Goal: Information Seeking & Learning: Understand process/instructions

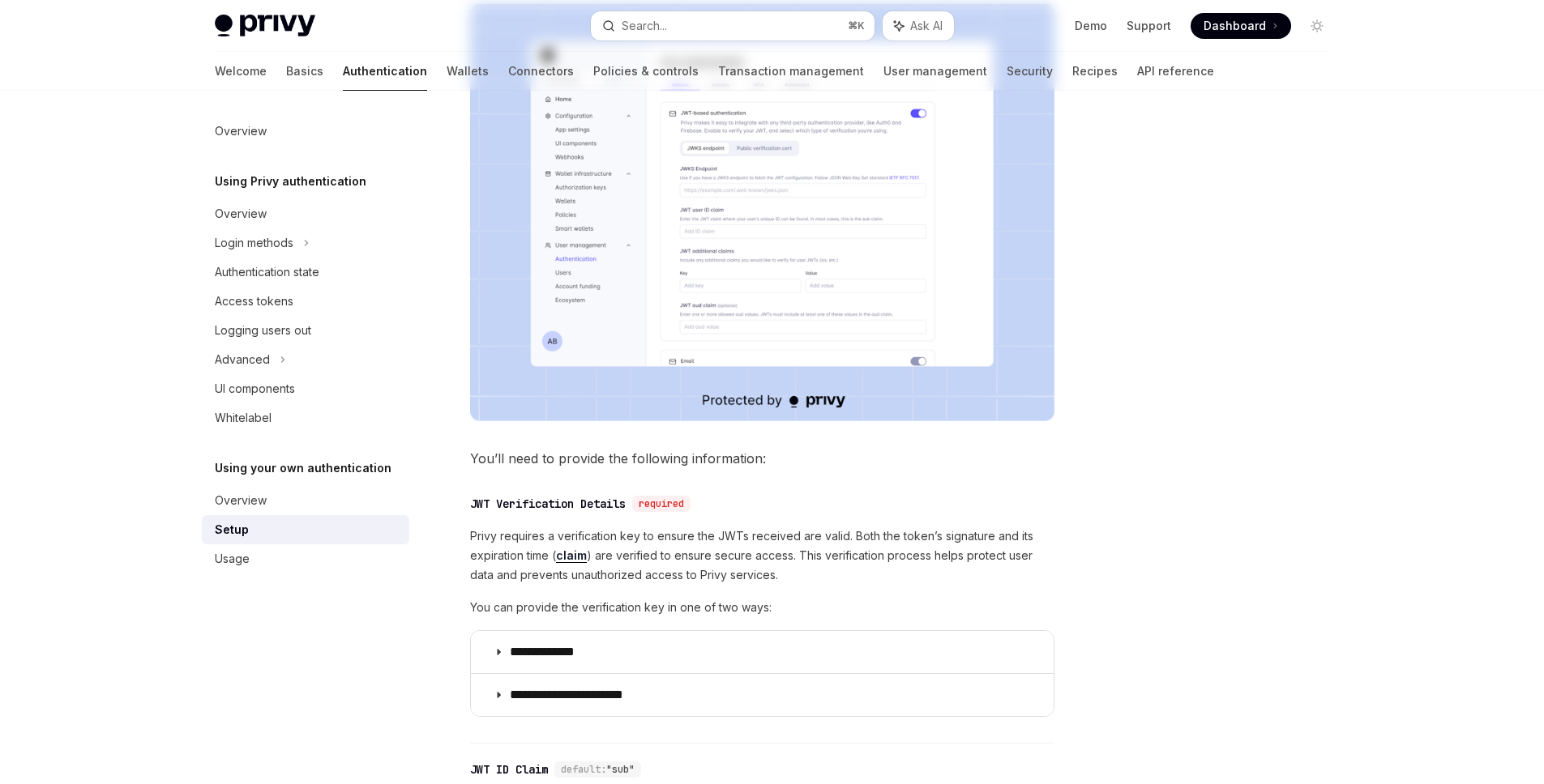
scroll to position [731, 0]
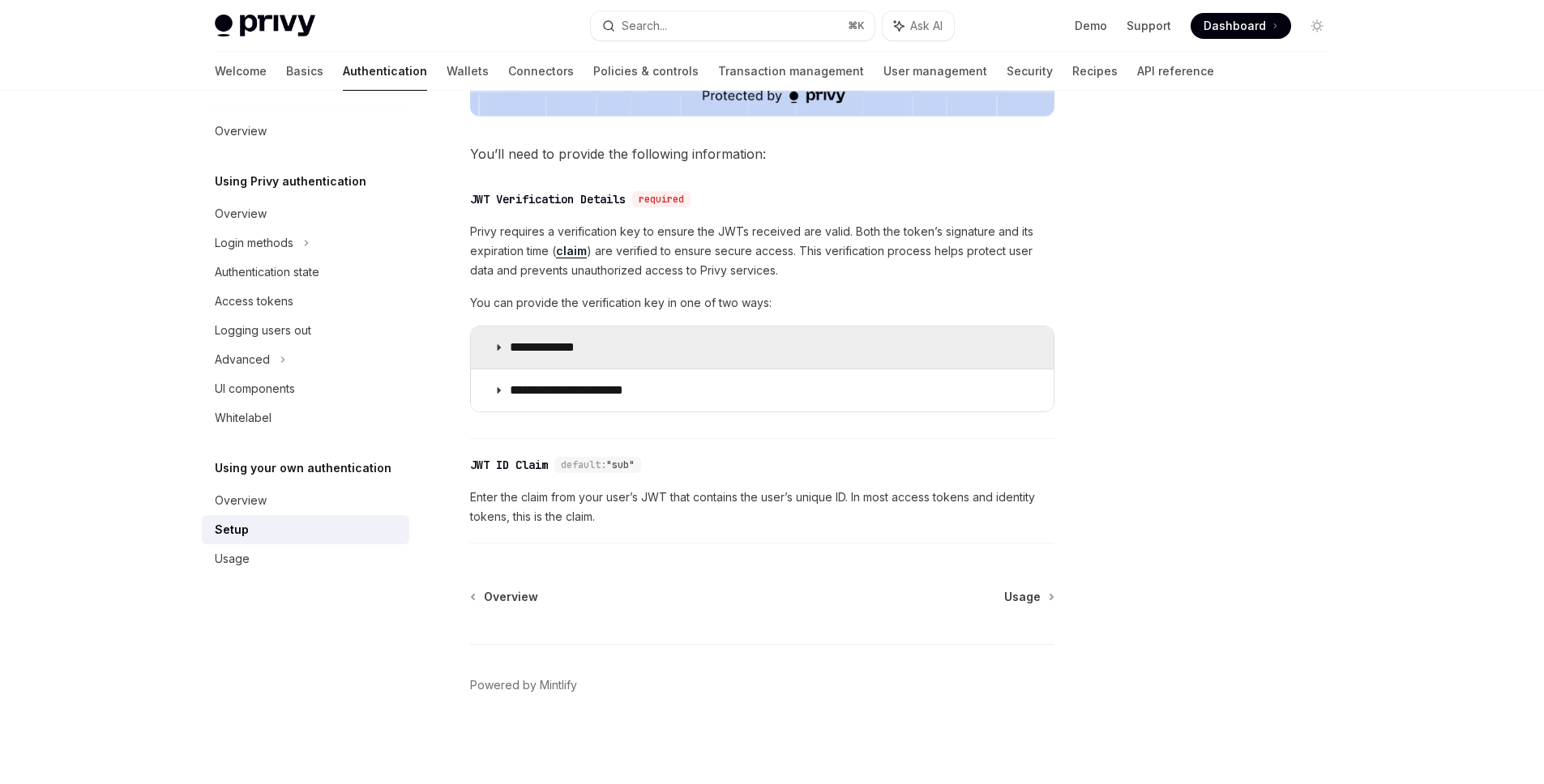
click at [607, 344] on summary "**********" at bounding box center [762, 347] width 583 height 42
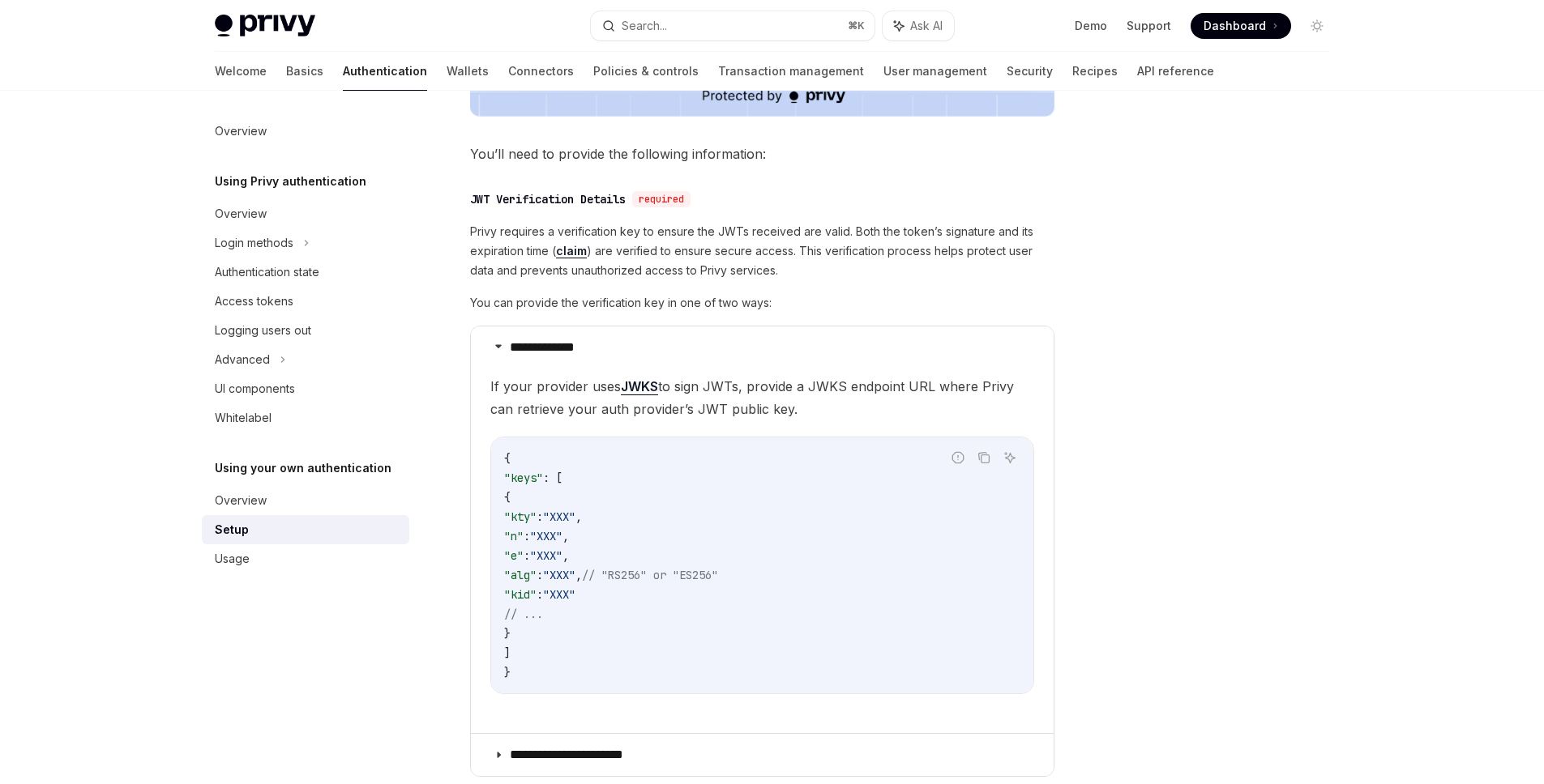
click at [599, 219] on div "**********" at bounding box center [763, 492] width 584 height 622
click at [598, 219] on div "**********" at bounding box center [763, 492] width 584 height 622
click at [939, 183] on div "**********" at bounding box center [763, 492] width 584 height 622
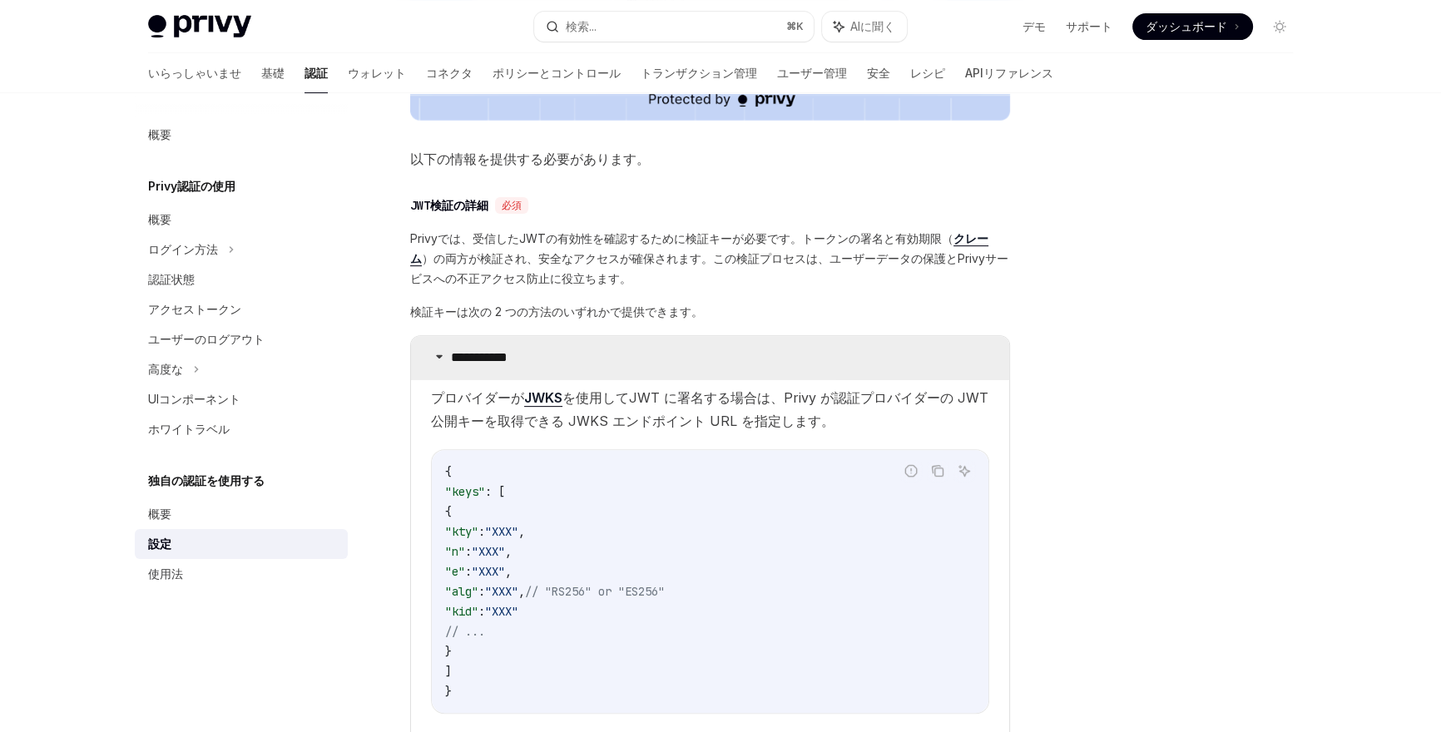
scroll to position [736, 0]
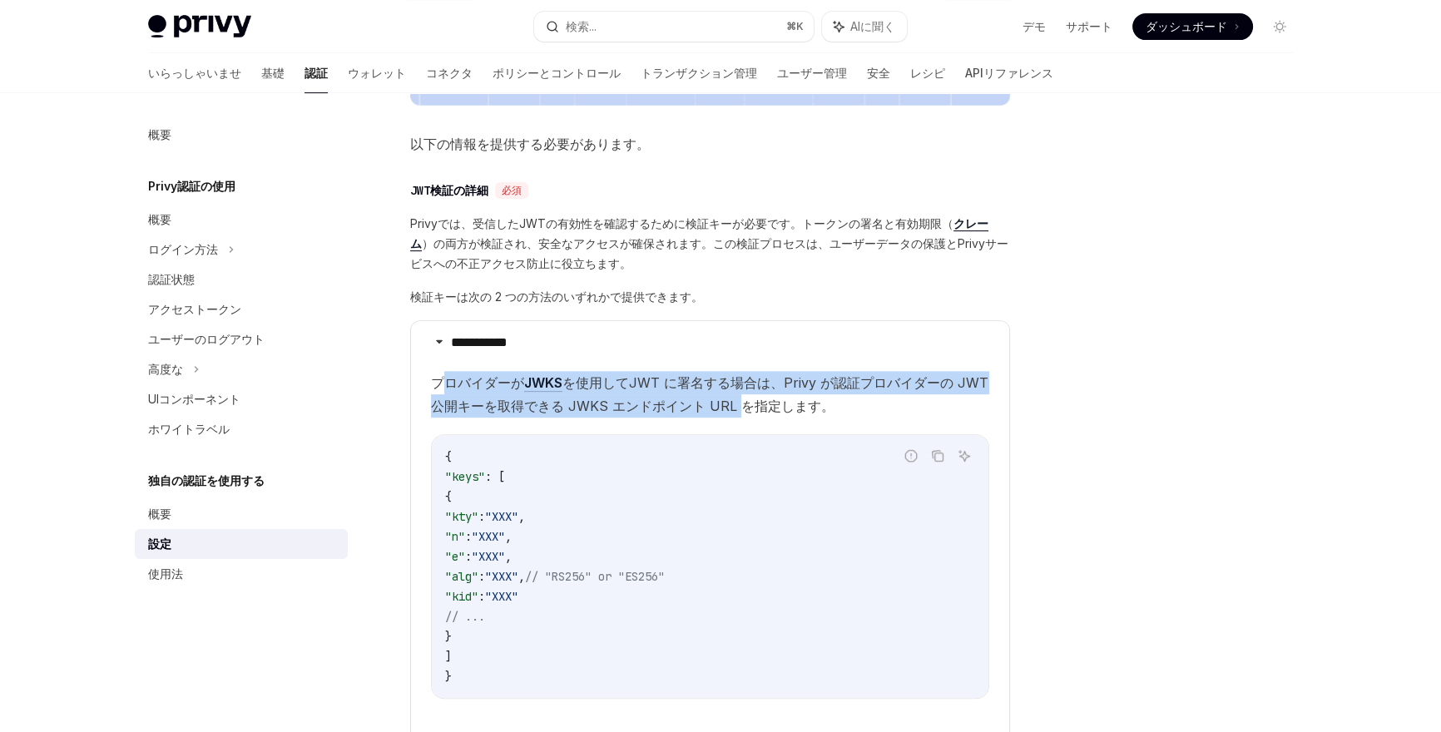
drag, startPoint x: 439, startPoint y: 378, endPoint x: 742, endPoint y: 412, distance: 305.6
click at [742, 412] on span "プロバイダーが JWKS を使用してJWT に署名する場合は、Privy が認証プロバイダーの JWT 公開キーを取得できる JWKS エンドポイント URL…" at bounding box center [710, 394] width 558 height 47
click at [731, 414] on div at bounding box center [731, 414] width 0 height 0
click at [741, 414] on span "プロバイダーが JWKS を使用してJWT に署名する場合は、Privy が認証プロバイダーの JWT 公開キーを取得できる JWKS エンドポイント URL…" at bounding box center [710, 394] width 558 height 47
drag, startPoint x: 420, startPoint y: 384, endPoint x: 815, endPoint y: 420, distance: 396.9
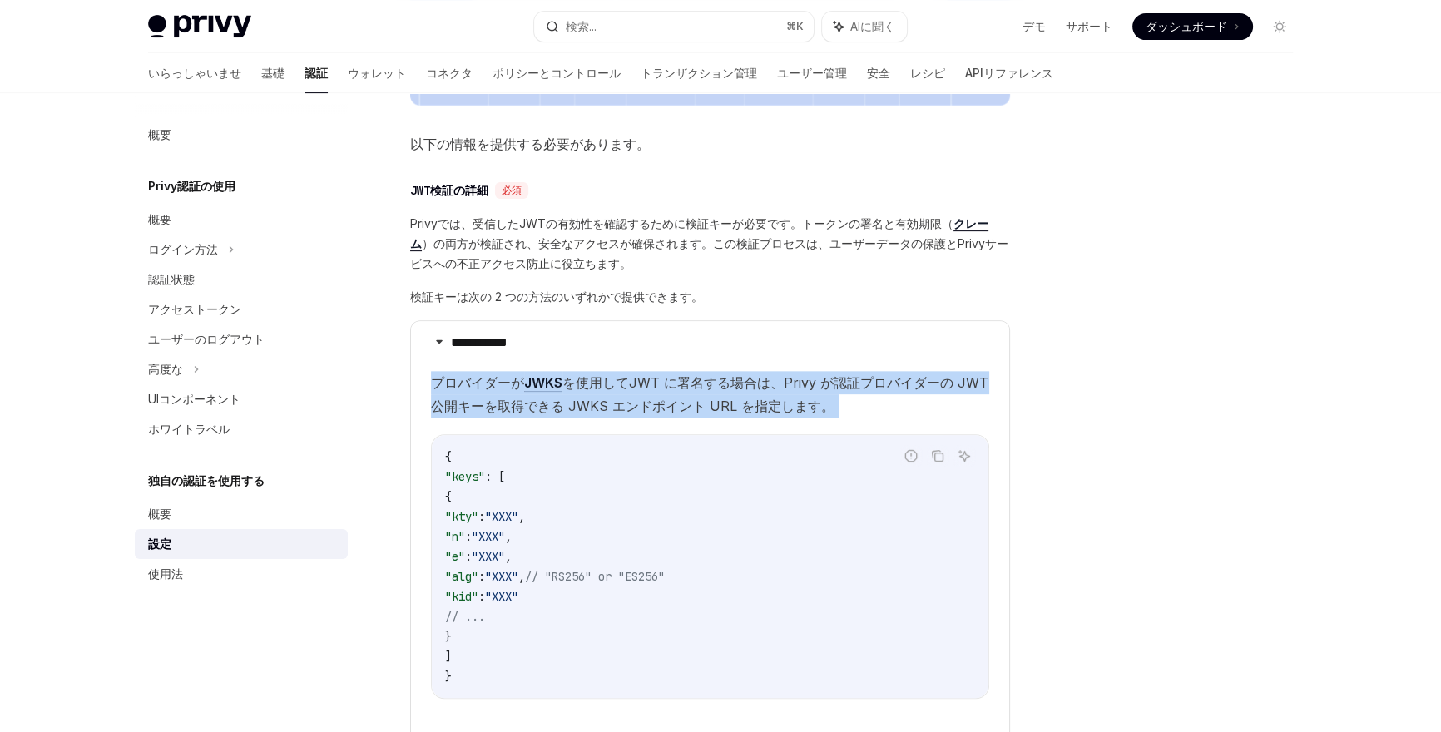
click at [815, 420] on details "**********" at bounding box center [710, 530] width 598 height 418
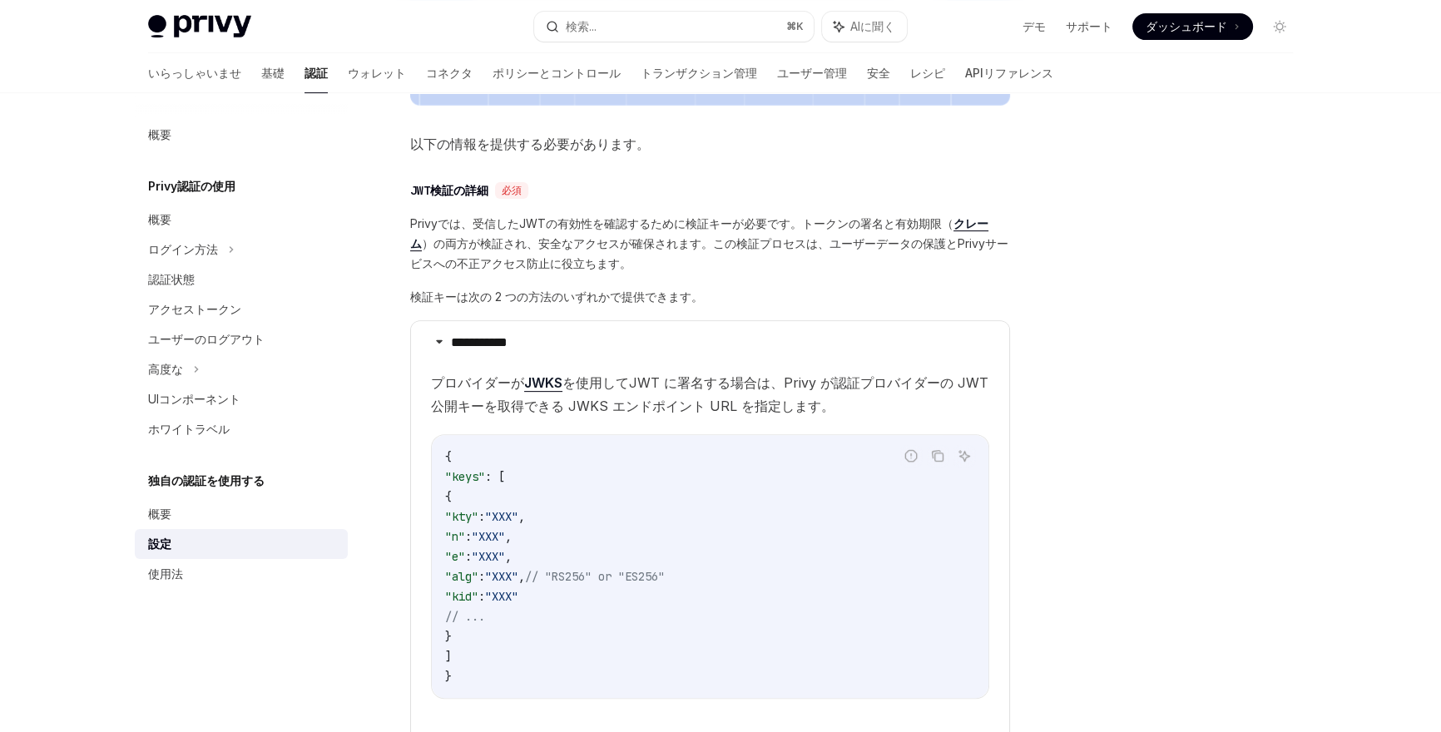
click at [637, 395] on span "プロバイダーが JWKS を使用してJWT に署名する場合は、Privy が認証プロバイダーの JWT 公開キーを取得できる JWKS エンドポイント URL…" at bounding box center [710, 394] width 558 height 47
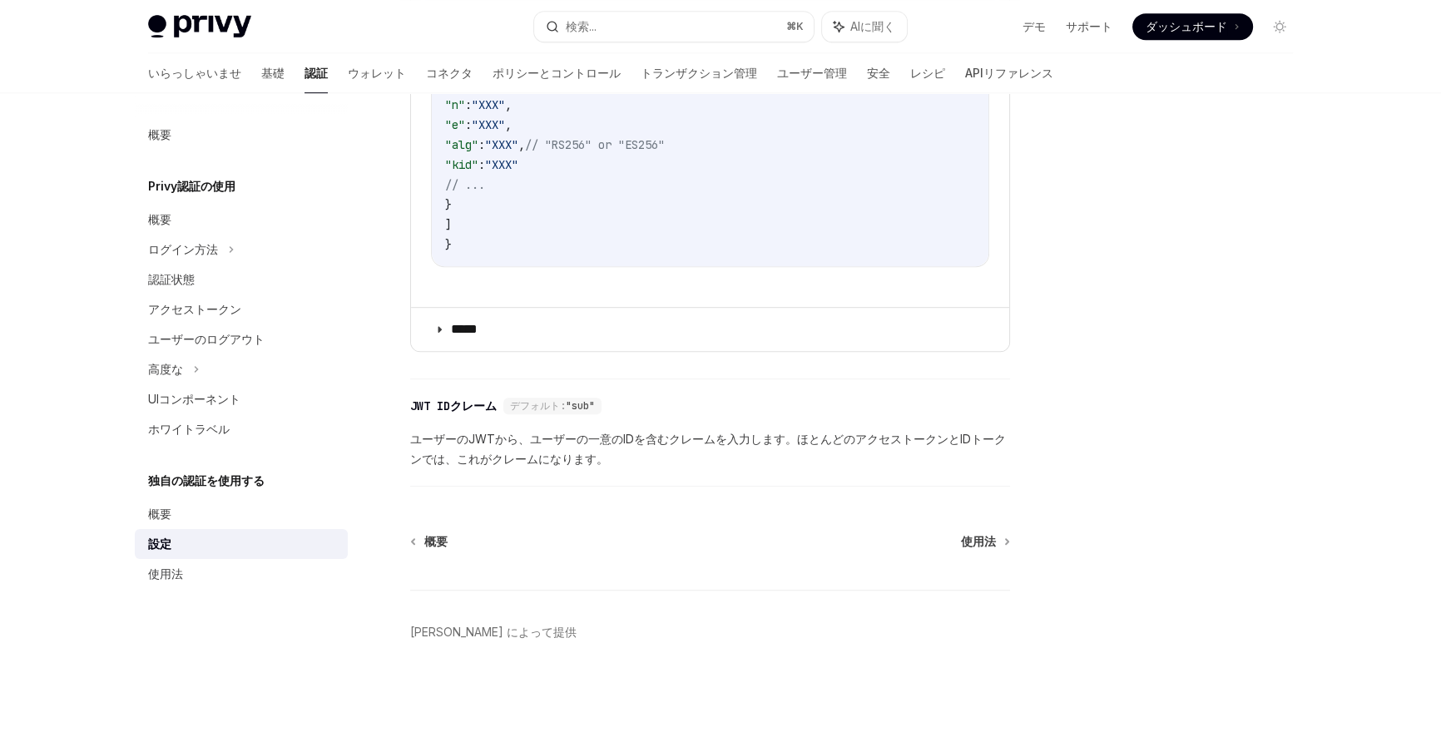
scroll to position [899, 0]
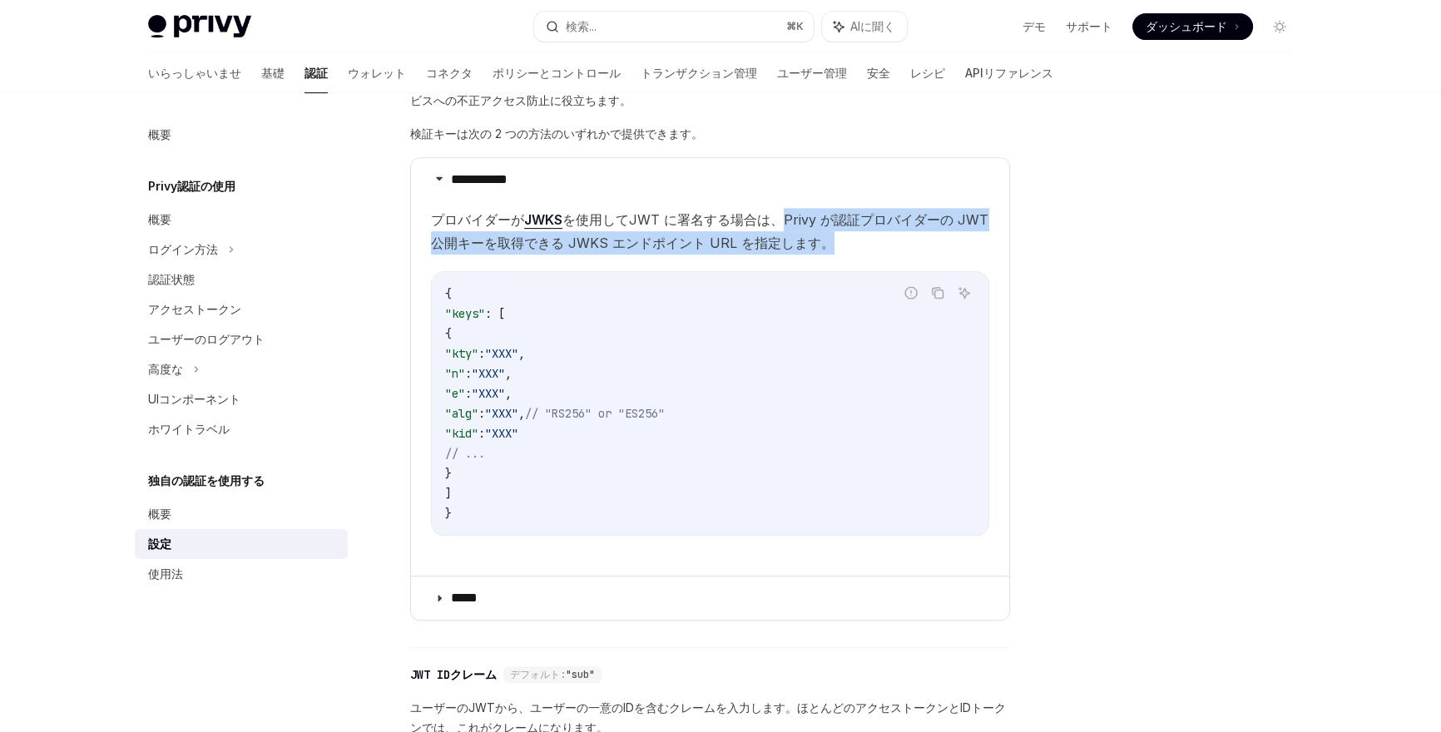
drag, startPoint x: 776, startPoint y: 223, endPoint x: 893, endPoint y: 235, distance: 118.0
click at [893, 235] on span "プロバイダーが JWKS を使用してJWT に署名する場合は、Privy が認証プロバイダーの JWT 公開キーを取得できる JWKS エンドポイント URL…" at bounding box center [710, 231] width 558 height 47
click at [888, 235] on span "プロバイダーが JWKS を使用してJWT に署名する場合は、Privy が認証プロバイダーの JWT 公開キーを取得できる JWKS エンドポイント URL…" at bounding box center [710, 231] width 558 height 47
drag, startPoint x: 862, startPoint y: 246, endPoint x: 779, endPoint y: 220, distance: 87.4
click at [779, 220] on span "プロバイダーが JWKS を使用してJWT に署名する場合は、Privy が認証プロバイダーの JWT 公開キーを取得できる JWKS エンドポイント URL…" at bounding box center [710, 231] width 558 height 47
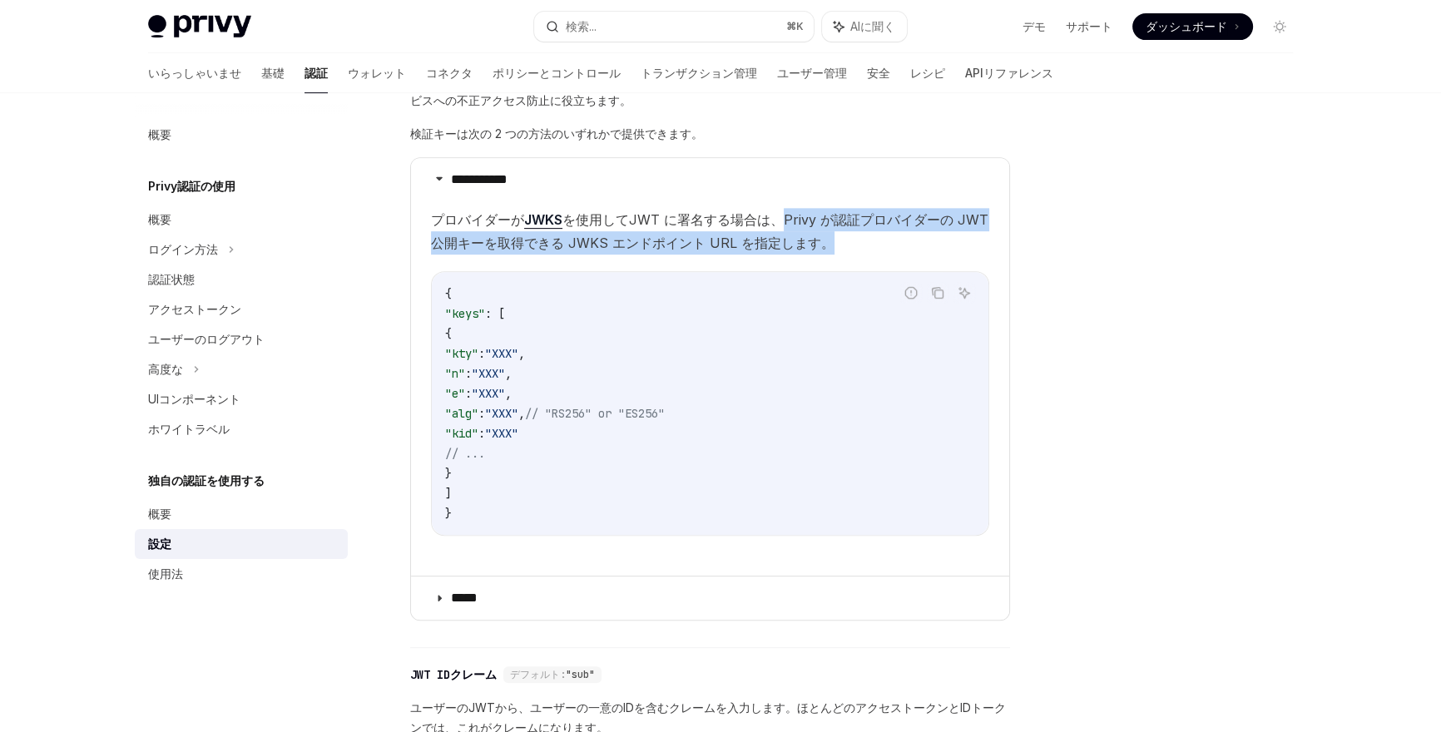
click at [780, 221] on font "を使用してJWT に署名する場合は、Privy が認証プロバイダーの JWT 公開キーを取得できる JWKS エンドポイント URL を指定します。" at bounding box center [710, 231] width 558 height 40
drag, startPoint x: 776, startPoint y: 220, endPoint x: 831, endPoint y: 231, distance: 57.0
click at [831, 231] on span "プロバイダーが JWKS を使用してJWT に署名する場合は、Privy が認証プロバイダーの JWT 公開キーを取得できる JWKS エンドポイント URL…" at bounding box center [710, 231] width 558 height 47
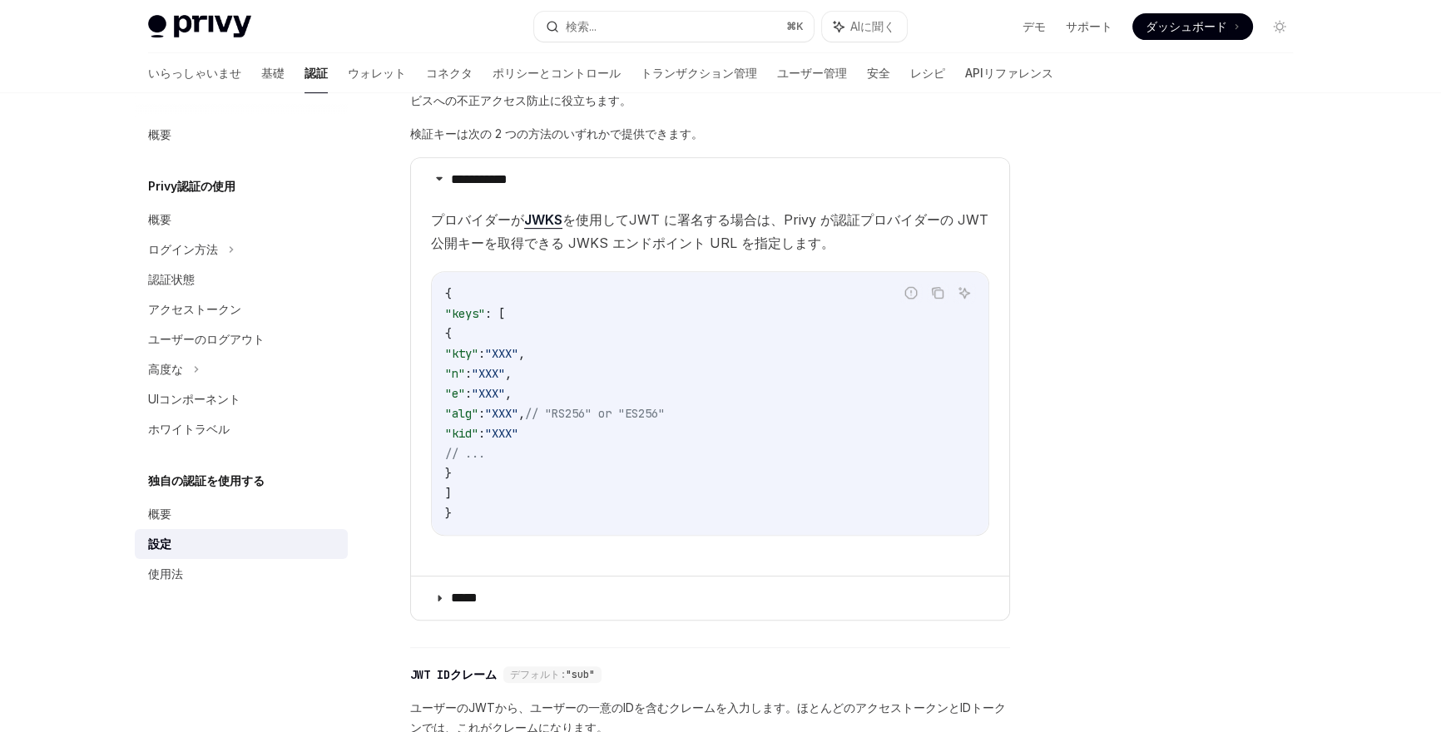
click at [830, 258] on children "プロバイダーが JWKS を使用してJWT に署名する場合は、Privy が認証プロバイダーの JWT 公開キーを取得できる JWKS エンドポイント URL…" at bounding box center [710, 385] width 558 height 354
click at [543, 620] on div "**********" at bounding box center [710, 328] width 600 height 639
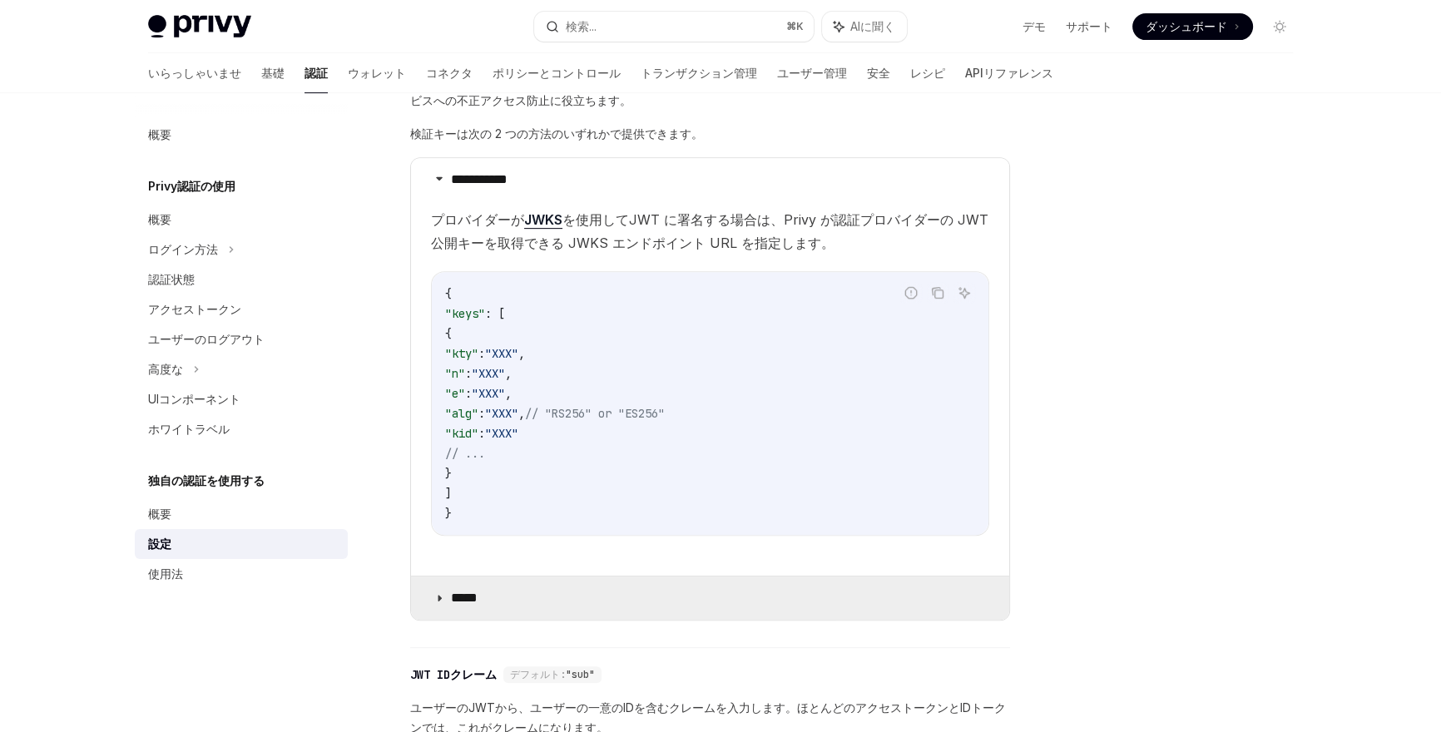
click at [517, 602] on summary "*****" at bounding box center [710, 598] width 598 height 43
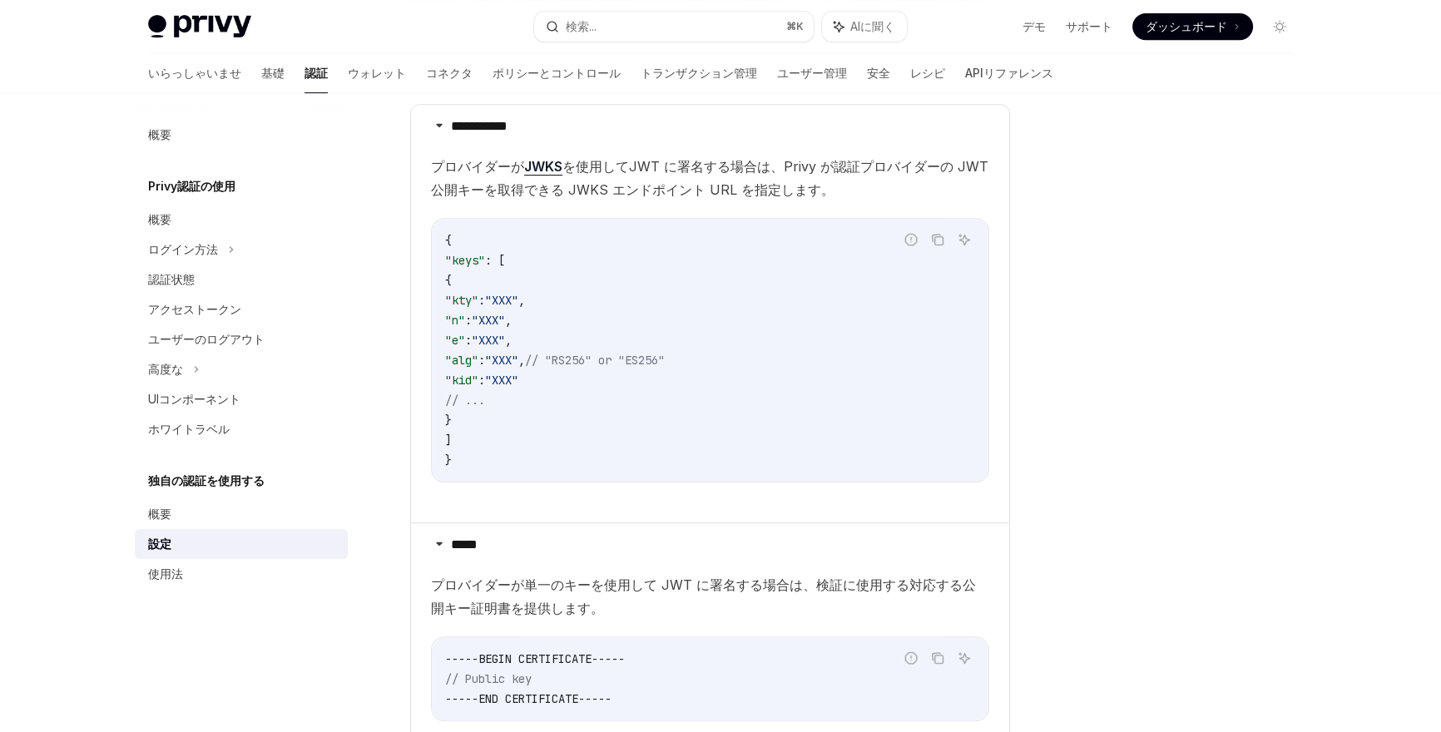
scroll to position [1193, 0]
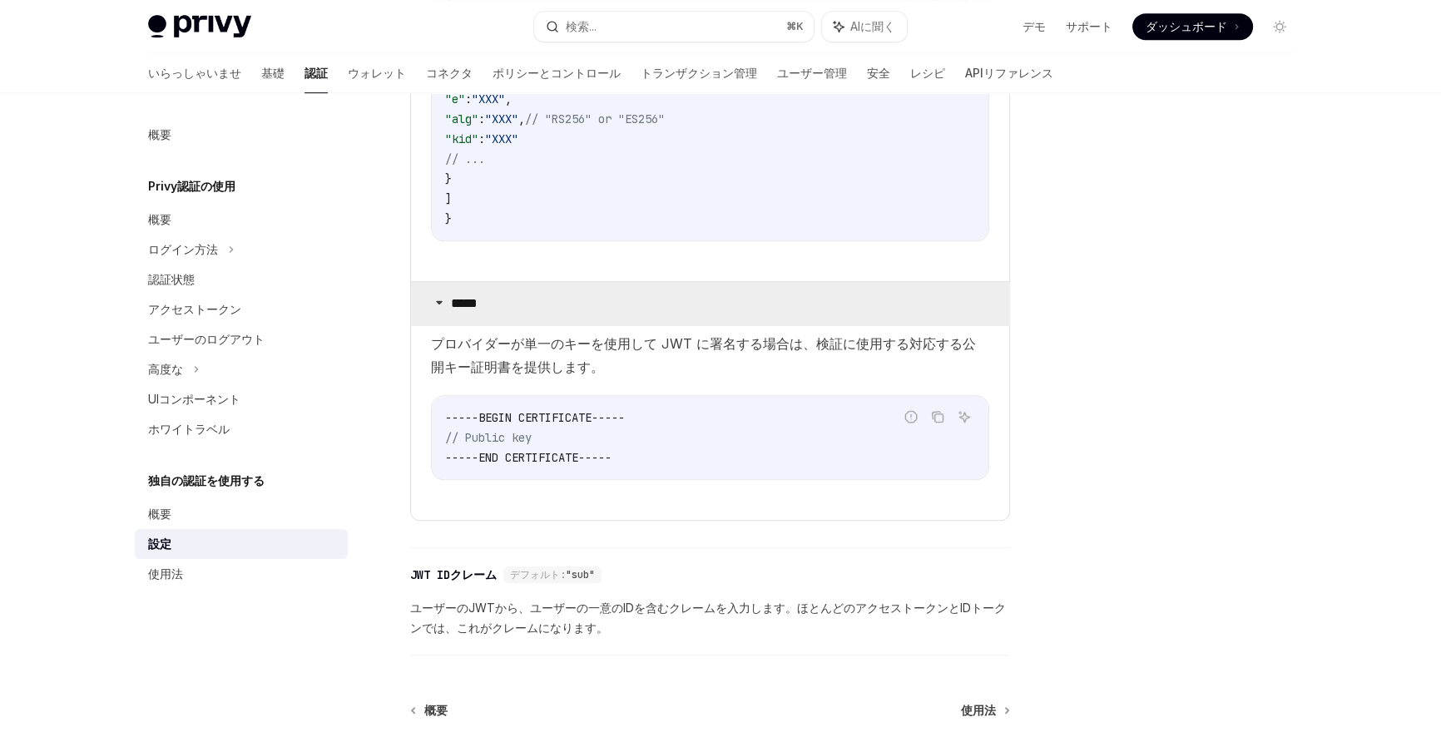
click at [478, 304] on font "*****" at bounding box center [464, 303] width 27 height 12
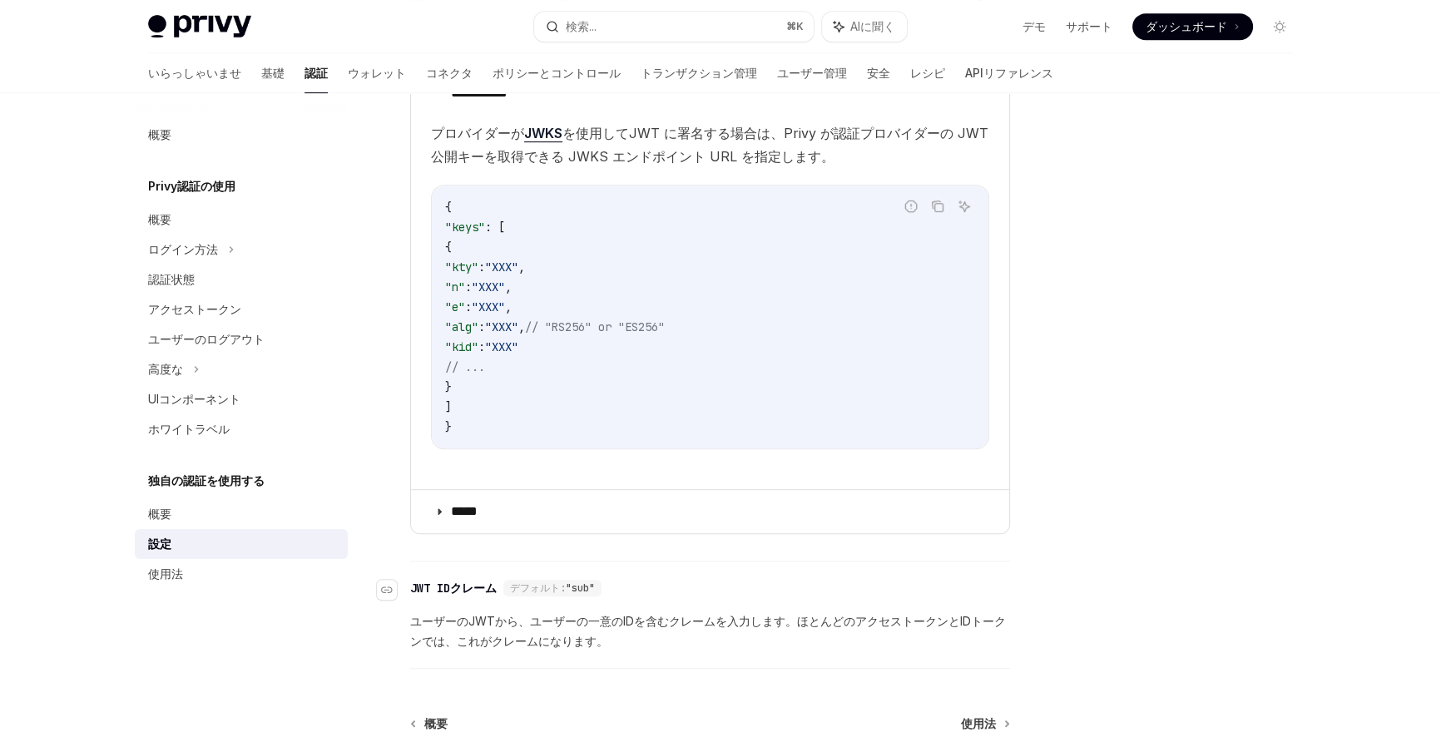
scroll to position [994, 0]
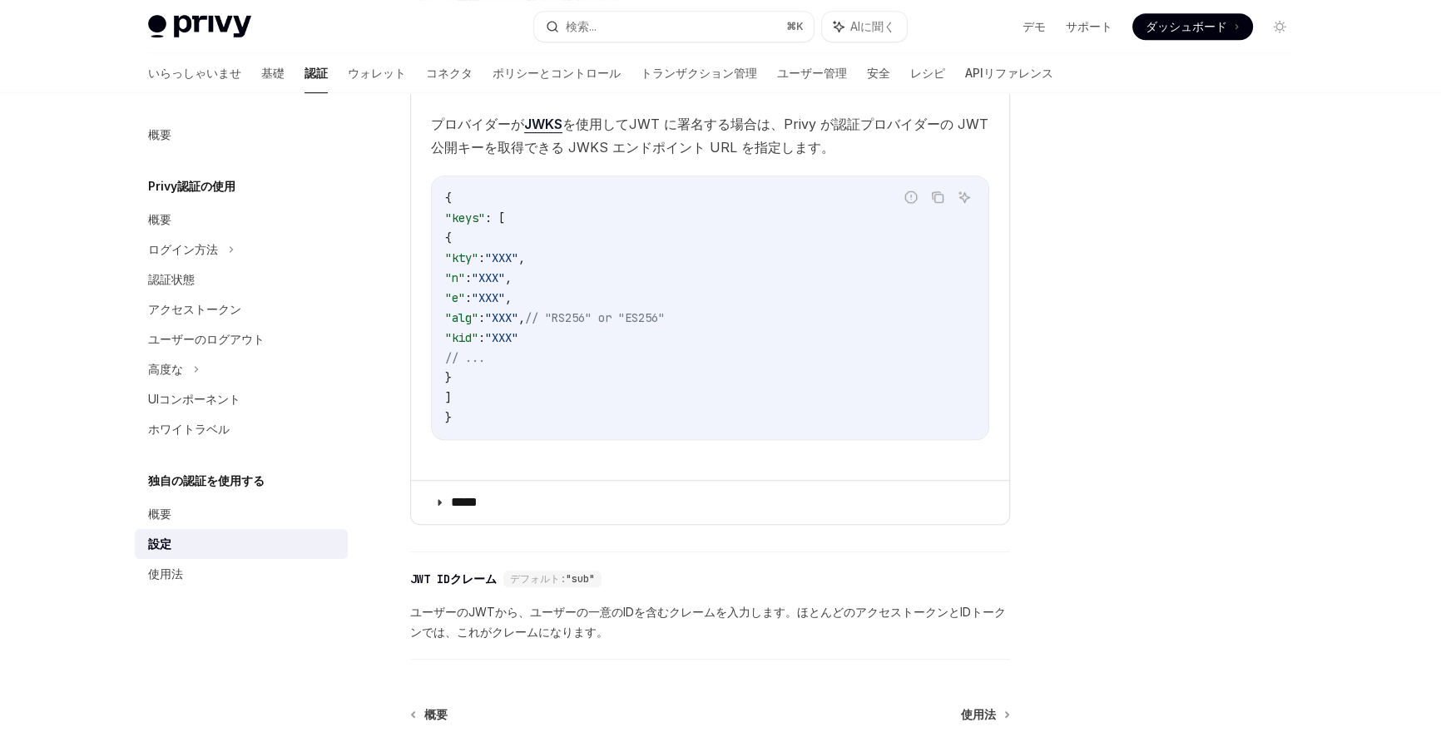
click at [496, 617] on span "ユーザーのJWTから、ユーザーの一意のIDを含むクレームを入力します。ほとんどのアクセストークンとIDトークンでは、これがクレームになります。" at bounding box center [710, 622] width 600 height 40
click at [496, 617] on font "ユーザーのJWTから、ユーザーの一意のIDを含むクレームを入力します。ほとんどのアクセストークンとIDトークンでは、これがクレームになります。" at bounding box center [708, 622] width 596 height 34
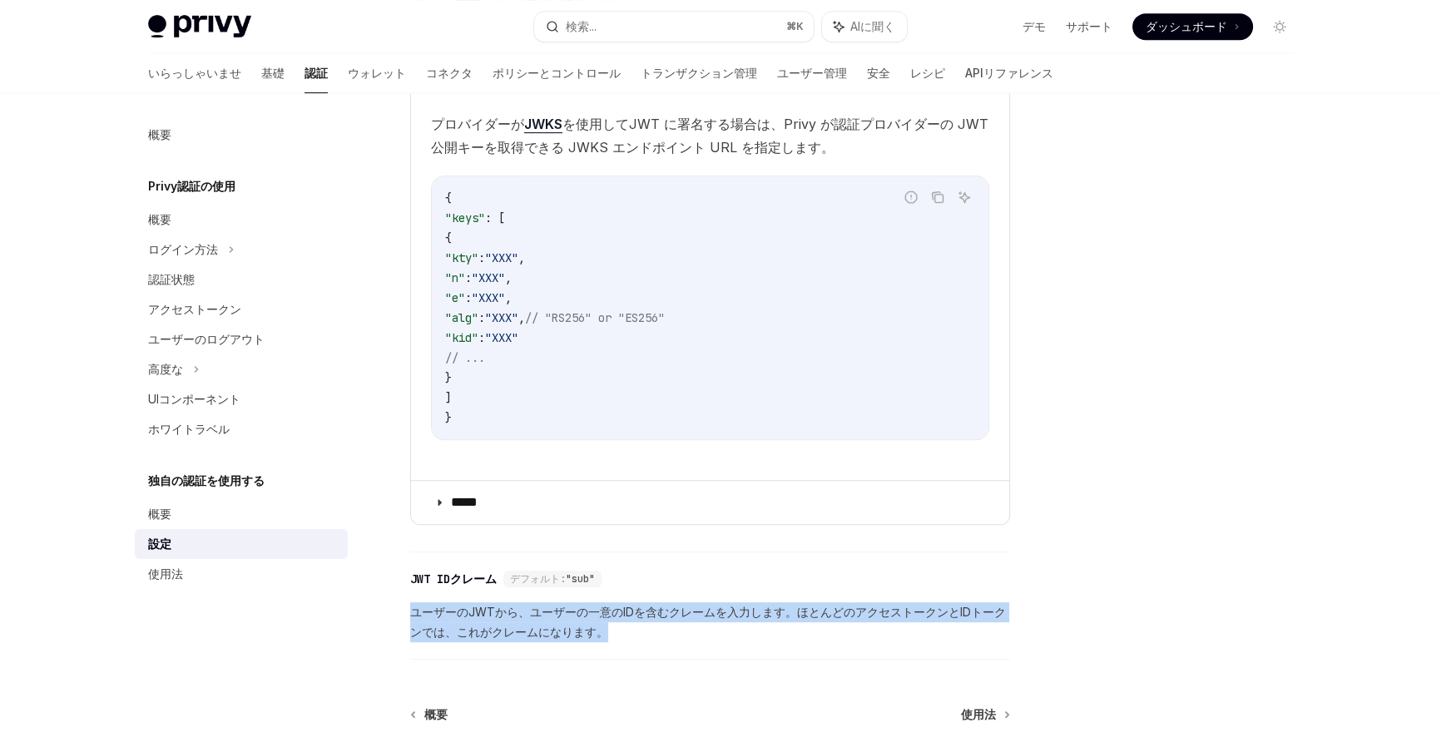
click at [496, 617] on font "ユーザーのJWTから、ユーザーの一意のIDを含むクレームを入力します。ほとんどのアクセストークンとIDトークンでは、これがクレームになります。" at bounding box center [708, 622] width 596 height 34
click at [554, 612] on font "ユーザーのJWTから、ユーザーの一意のIDを含むクレームを入力します。ほとんどのアクセストークンとIDトークンでは、これがクレームになります。" at bounding box center [708, 622] width 596 height 34
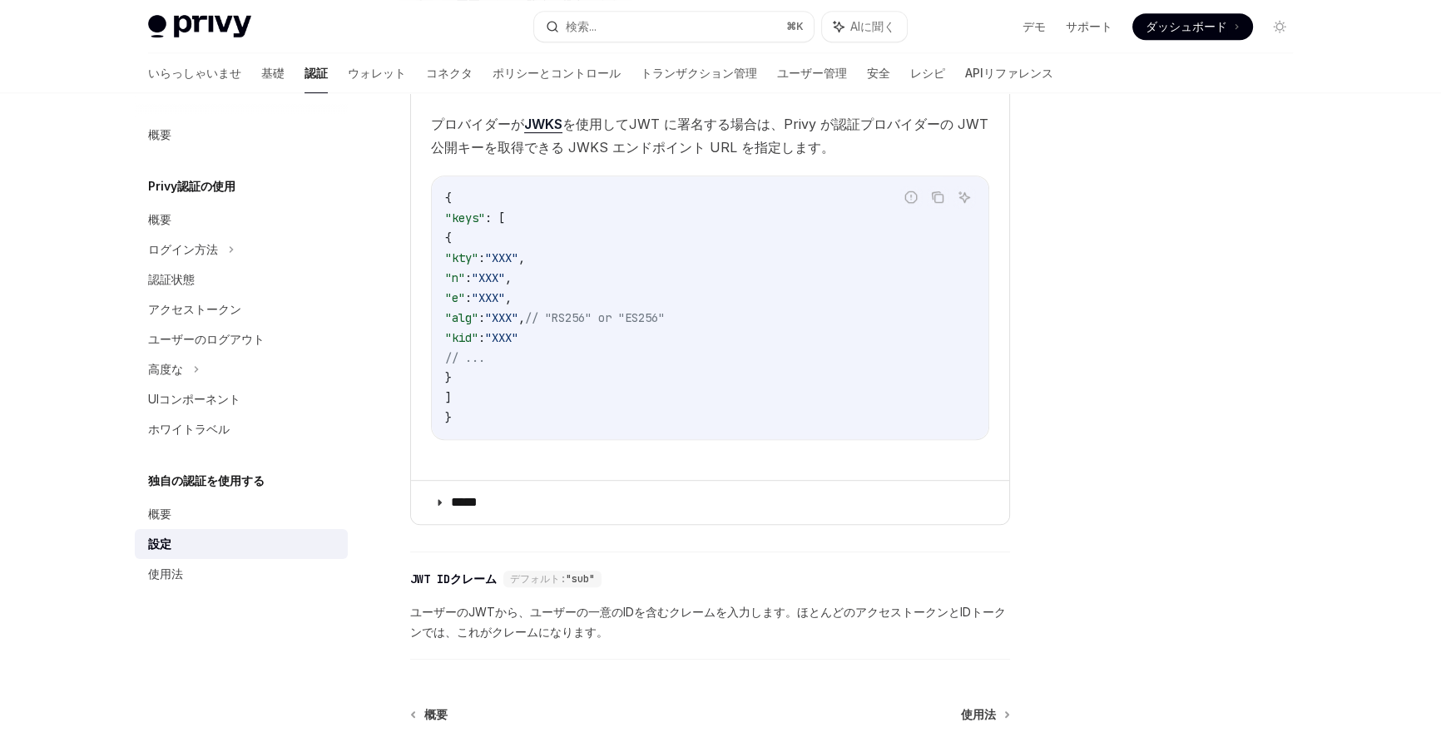
click at [554, 612] on font "ユーザーのJWTから、ユーザーの一意のIDを含むクレームを入力します。ほとんどのアクセストークンとIDトークンでは、これがクレームになります。" at bounding box center [708, 622] width 596 height 34
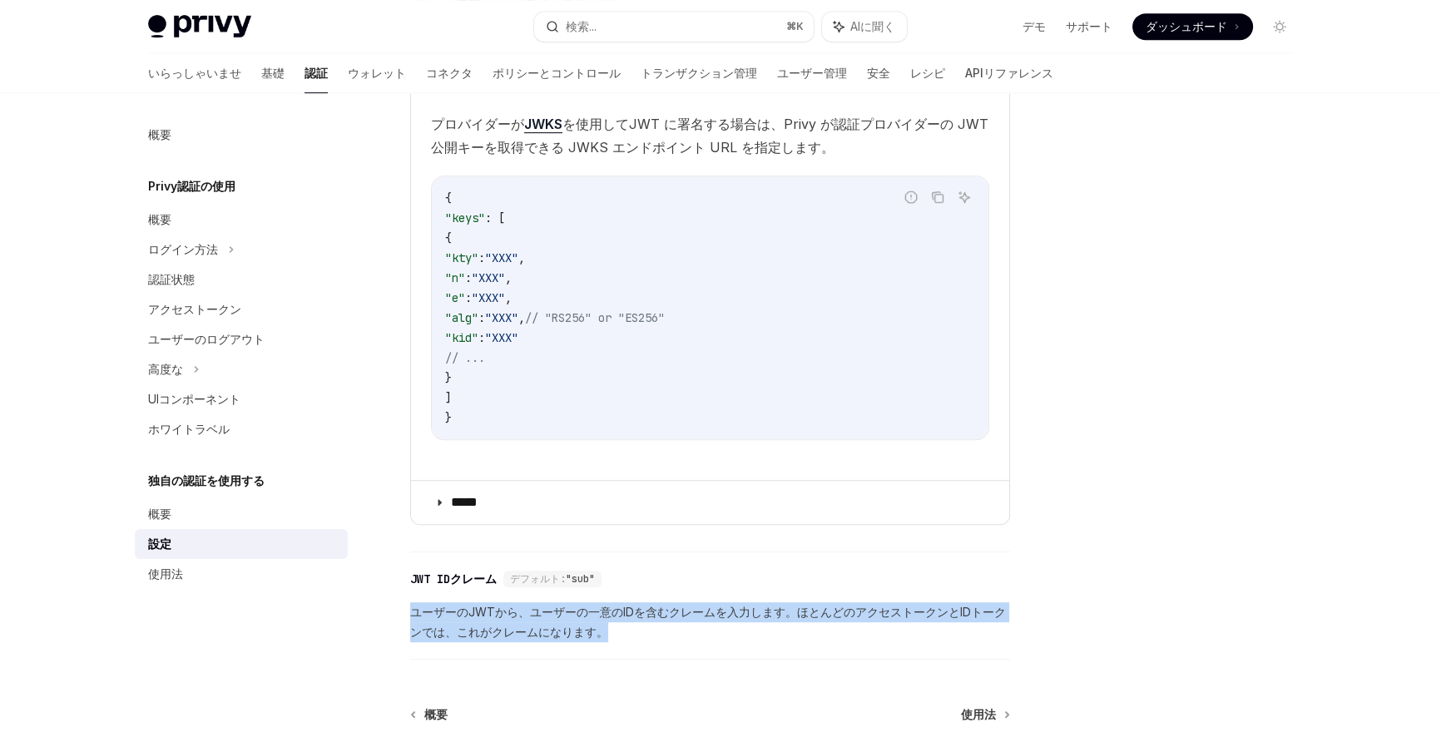
click at [554, 612] on font "ユーザーのJWTから、ユーザーの一意のIDを含むクレームを入力します。ほとんどのアクセストークンとIDトークンでは、これがクレームになります。" at bounding box center [708, 622] width 596 height 34
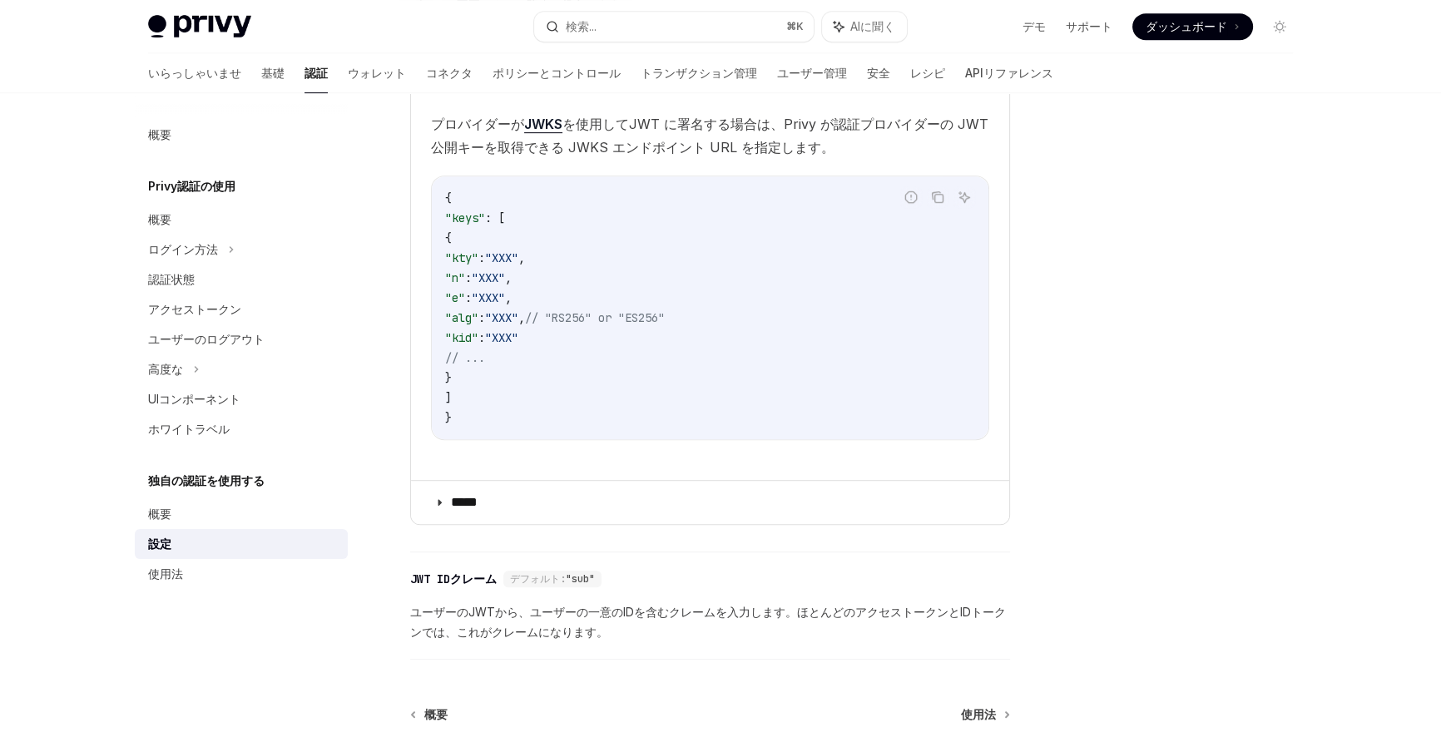
click at [644, 625] on span "ユーザーのJWTから、ユーザーの一意のIDを含むクレームを入力します。ほとんどのアクセストークンとIDトークンでは、これがクレームになります。" at bounding box center [710, 622] width 600 height 40
click at [427, 713] on font "概要" at bounding box center [435, 714] width 23 height 14
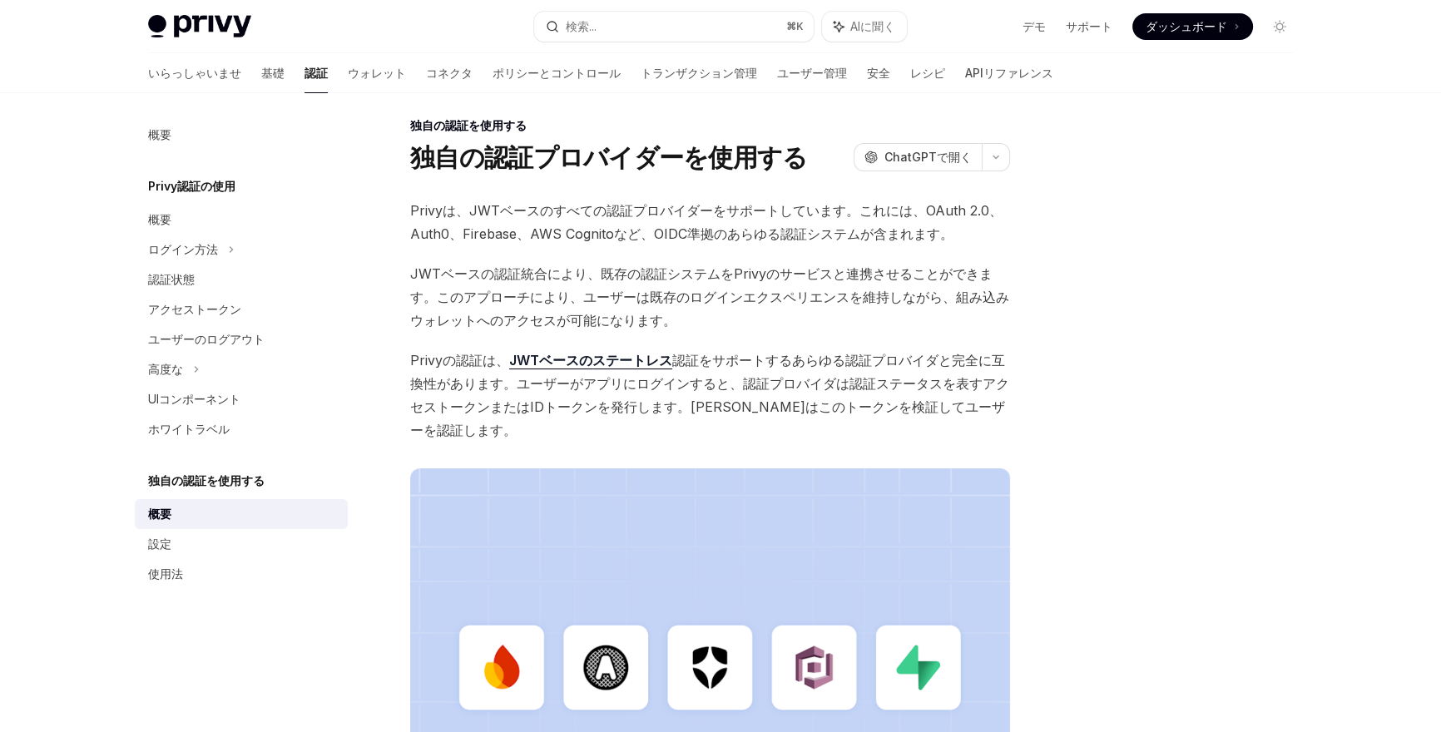
scroll to position [27, 0]
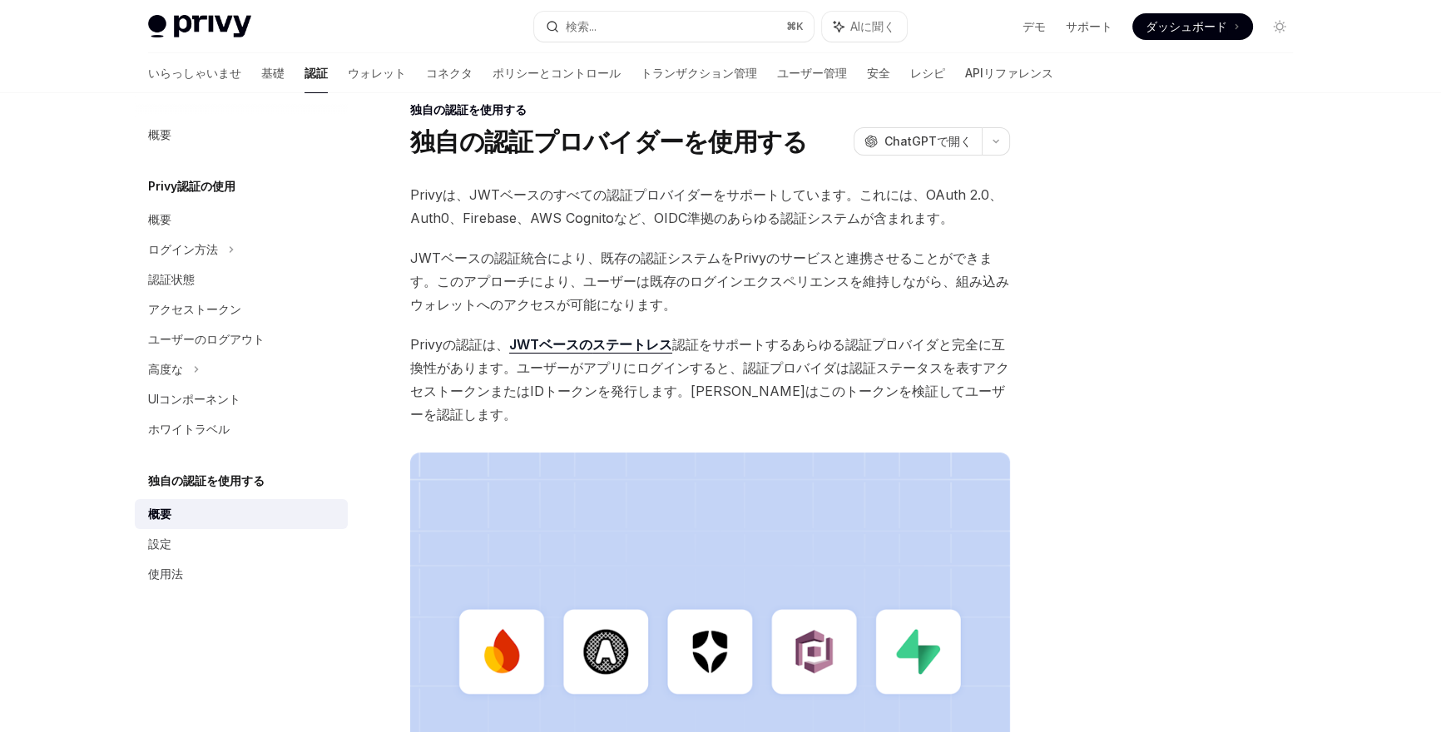
click at [577, 199] on font "Privyは、JWTベースのすべての認証プロバイダーをサポートしています。これには、OAuth 2.0、Auth0、Firebase、AWS Cognitoな…" at bounding box center [706, 206] width 592 height 40
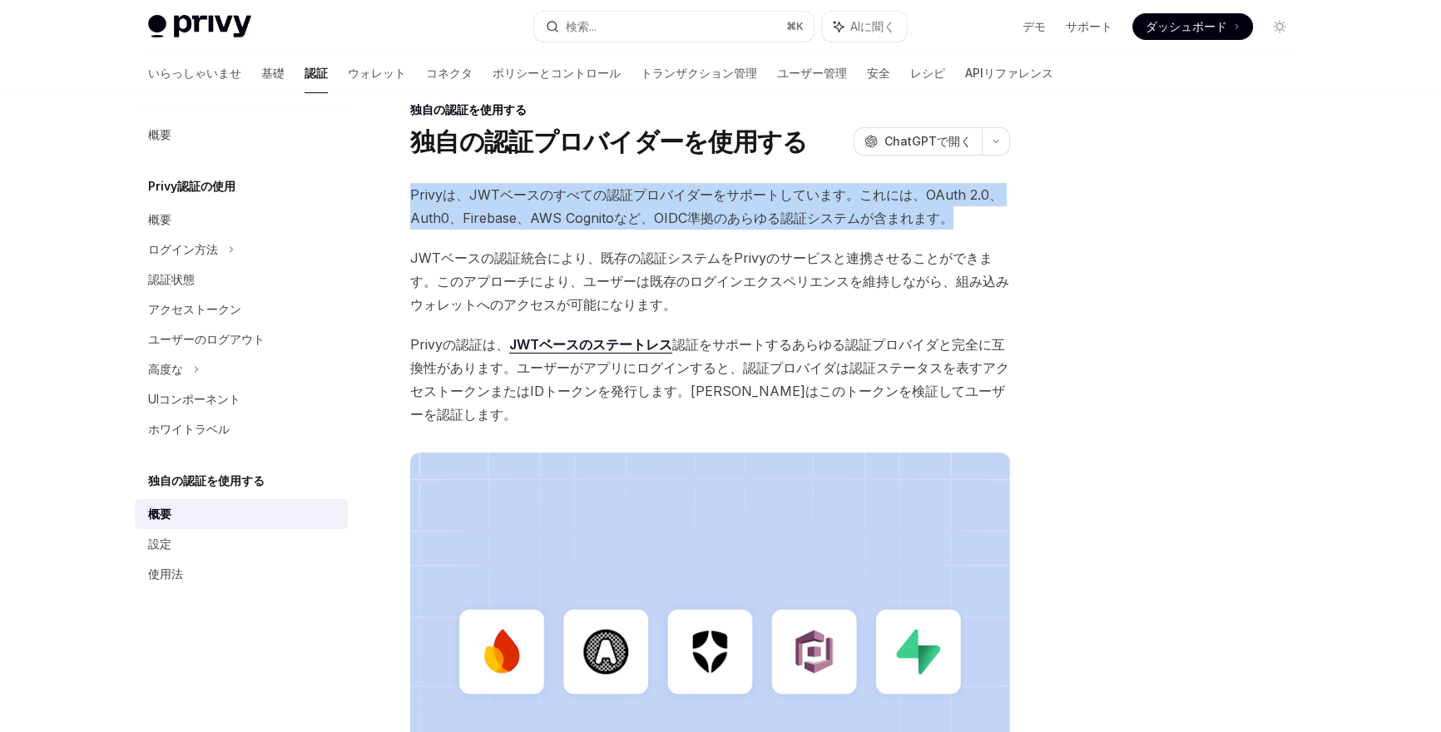
click at [577, 199] on font "Privyは、JWTベースのすべての認証プロバイダーをサポートしています。これには、OAuth 2.0、Auth0、Firebase、AWS Cognitoな…" at bounding box center [706, 206] width 592 height 40
click at [654, 225] on span "Privyは、JWTベースのすべての認証プロバイダーをサポートしています。これには、OAuth 2.0、Auth0、Firebase、AWS Cognitoな…" at bounding box center [710, 206] width 600 height 47
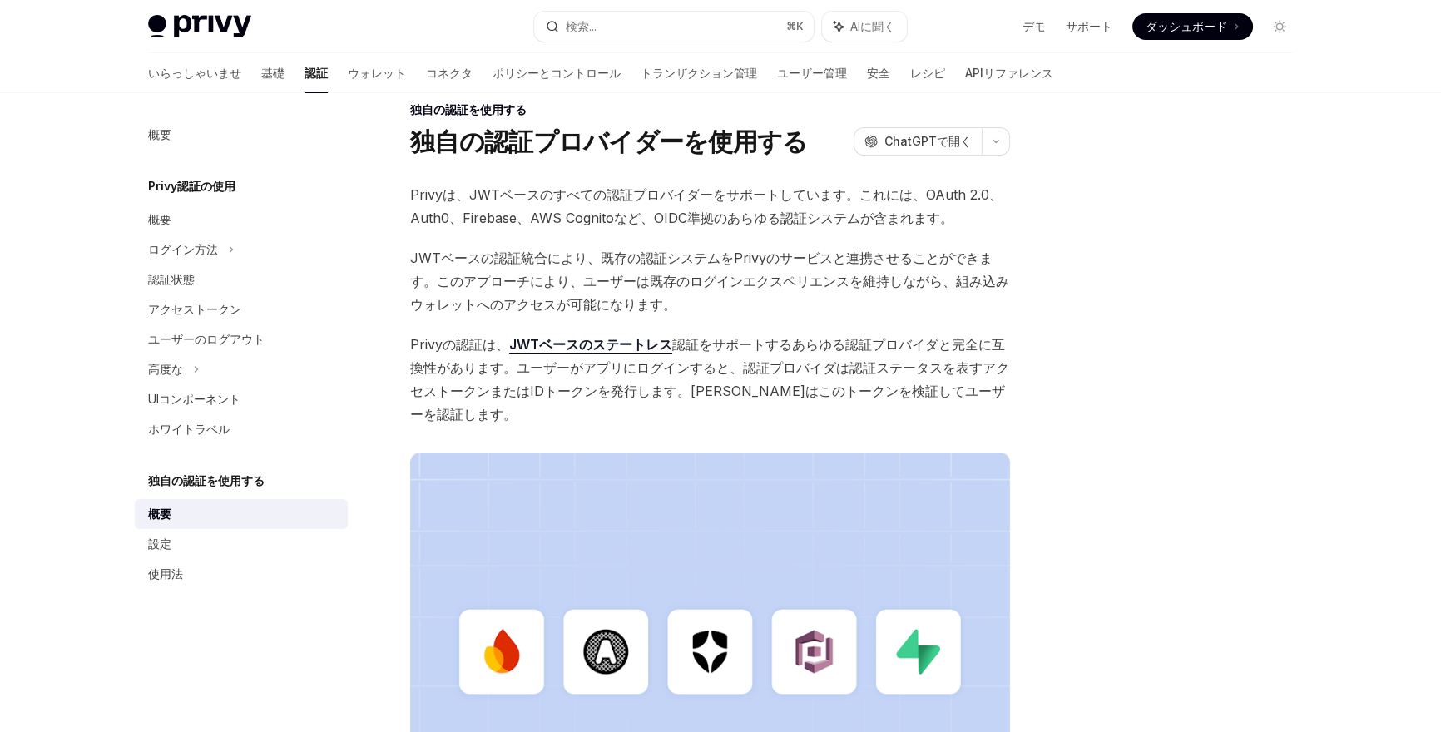
click at [476, 349] on font "Privyの認証は、" at bounding box center [459, 344] width 99 height 17
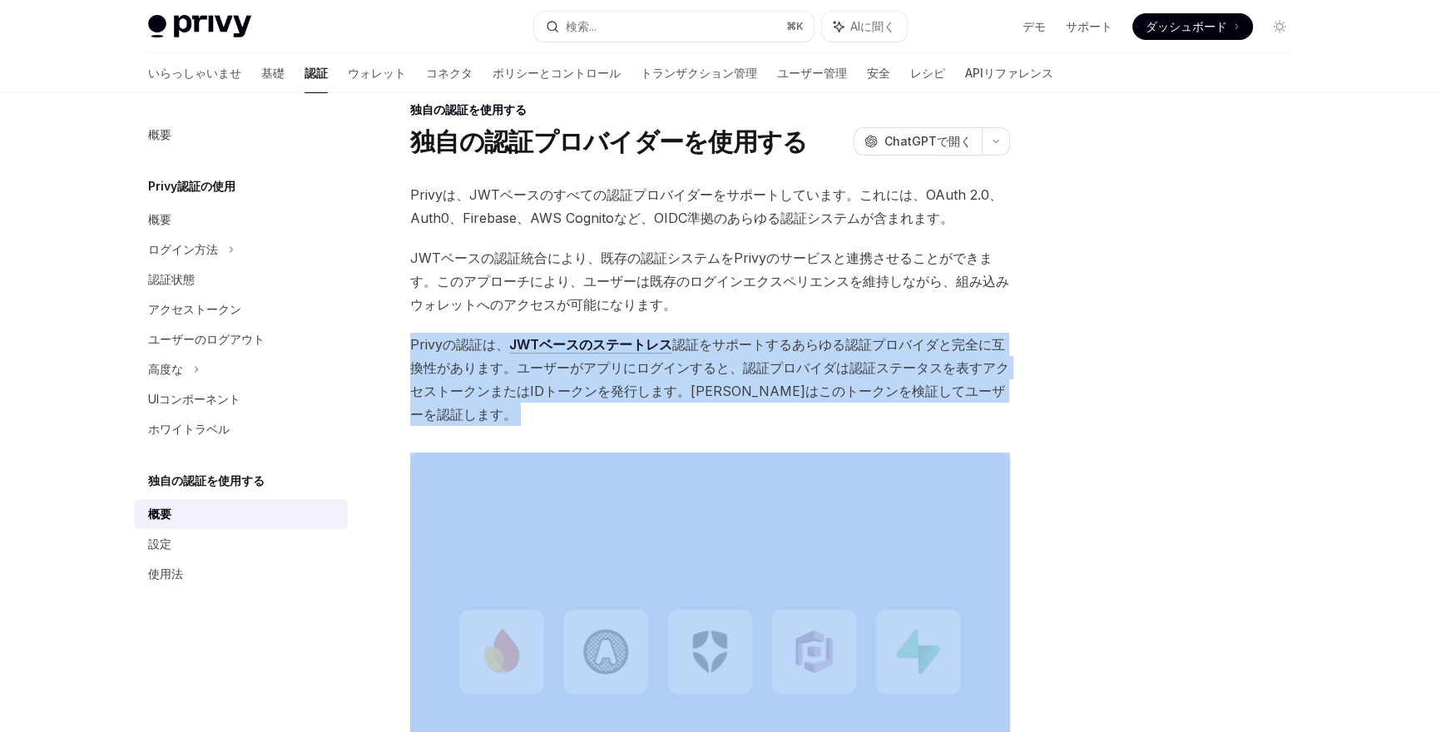
click at [476, 349] on font "Privyの認証は、" at bounding box center [459, 344] width 99 height 17
click at [473, 350] on font "Privyの認証は、" at bounding box center [459, 344] width 99 height 17
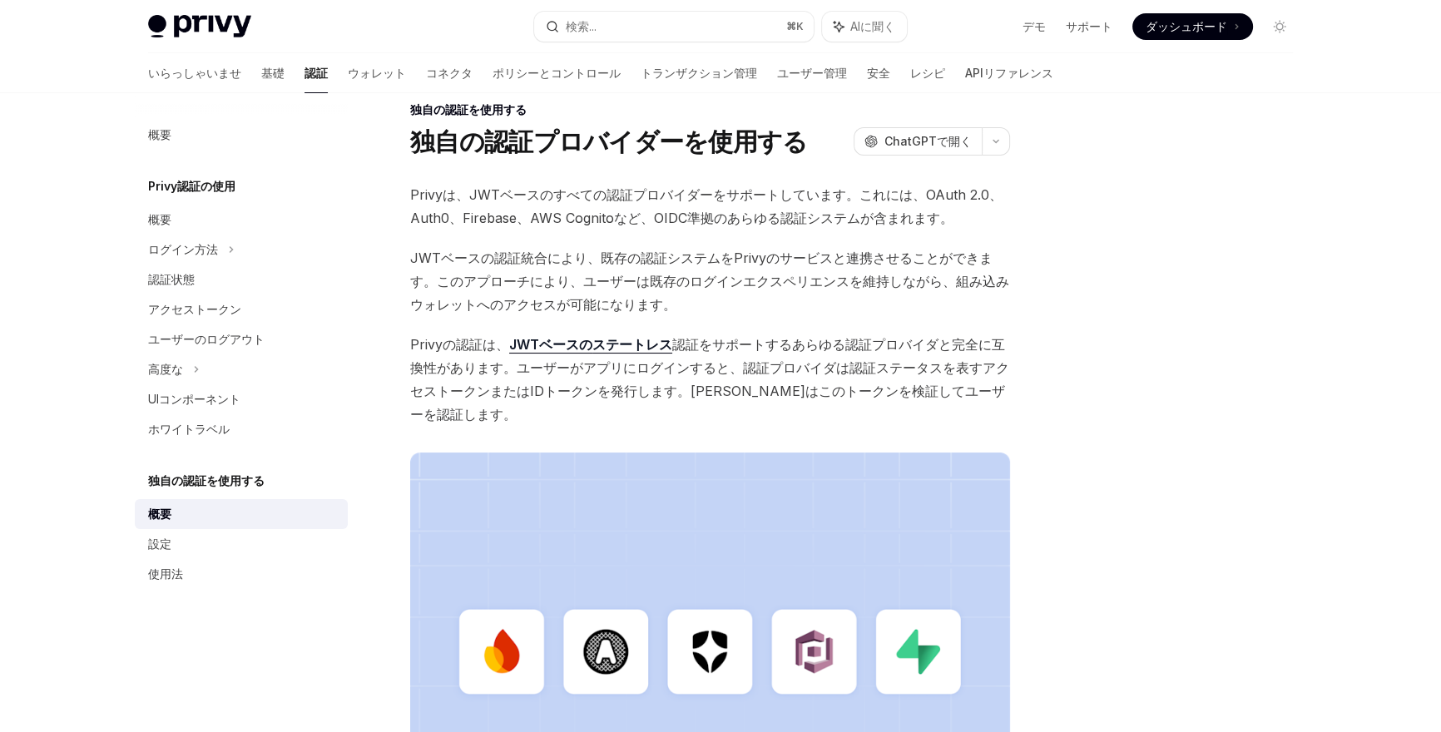
click at [480, 357] on span "Privyの認証は、 JWTベースの ステートレス 認証をサポートするあらゆる認証プロバイダと完全に互換性があります 。ユーザーがアプリにログインすると、認証…" at bounding box center [710, 379] width 600 height 93
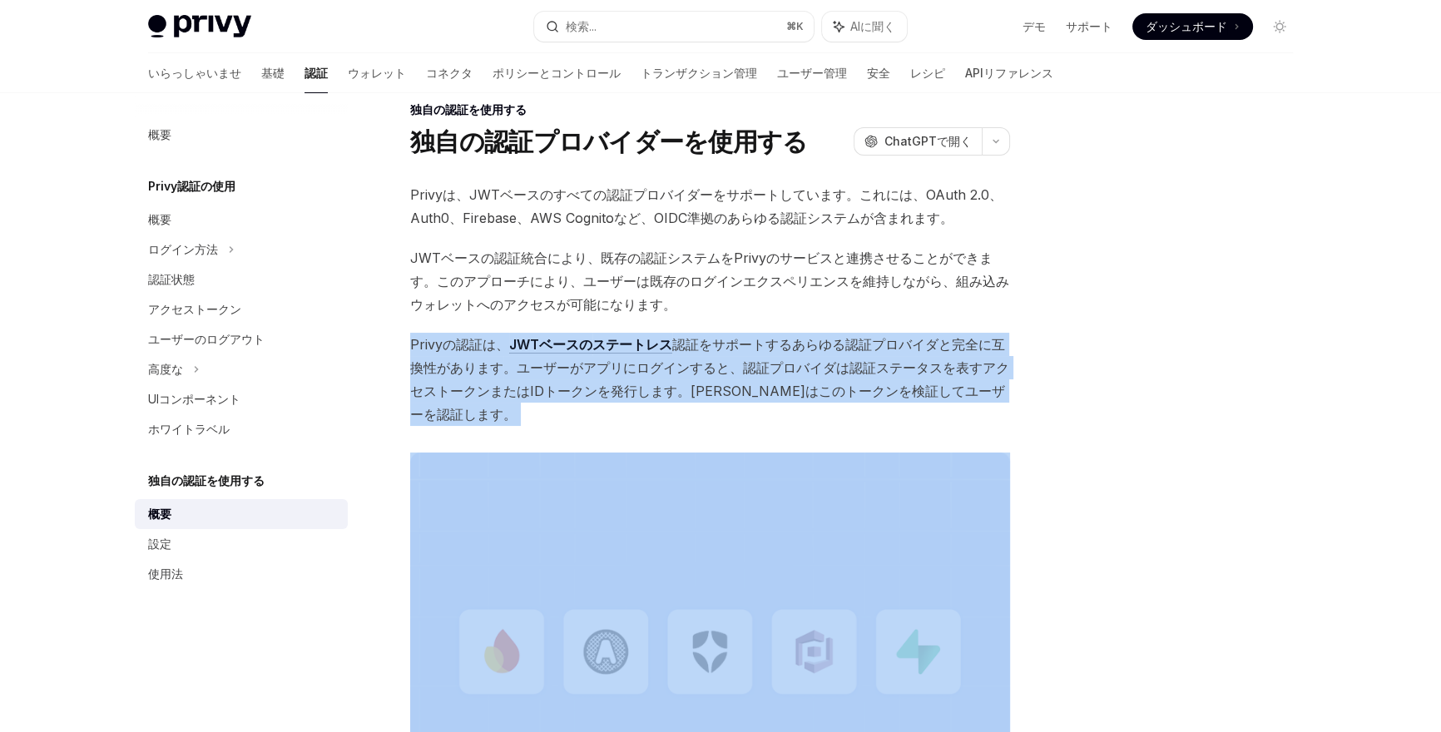
click at [480, 357] on span "Privyの認証は、 JWTベースの ステートレス 認証をサポートするあらゆる認証プロバイダと完全に互換性があります 。ユーザーがアプリにログインすると、認証…" at bounding box center [710, 379] width 600 height 93
click at [551, 344] on font "JWTベースの" at bounding box center [550, 344] width 83 height 17
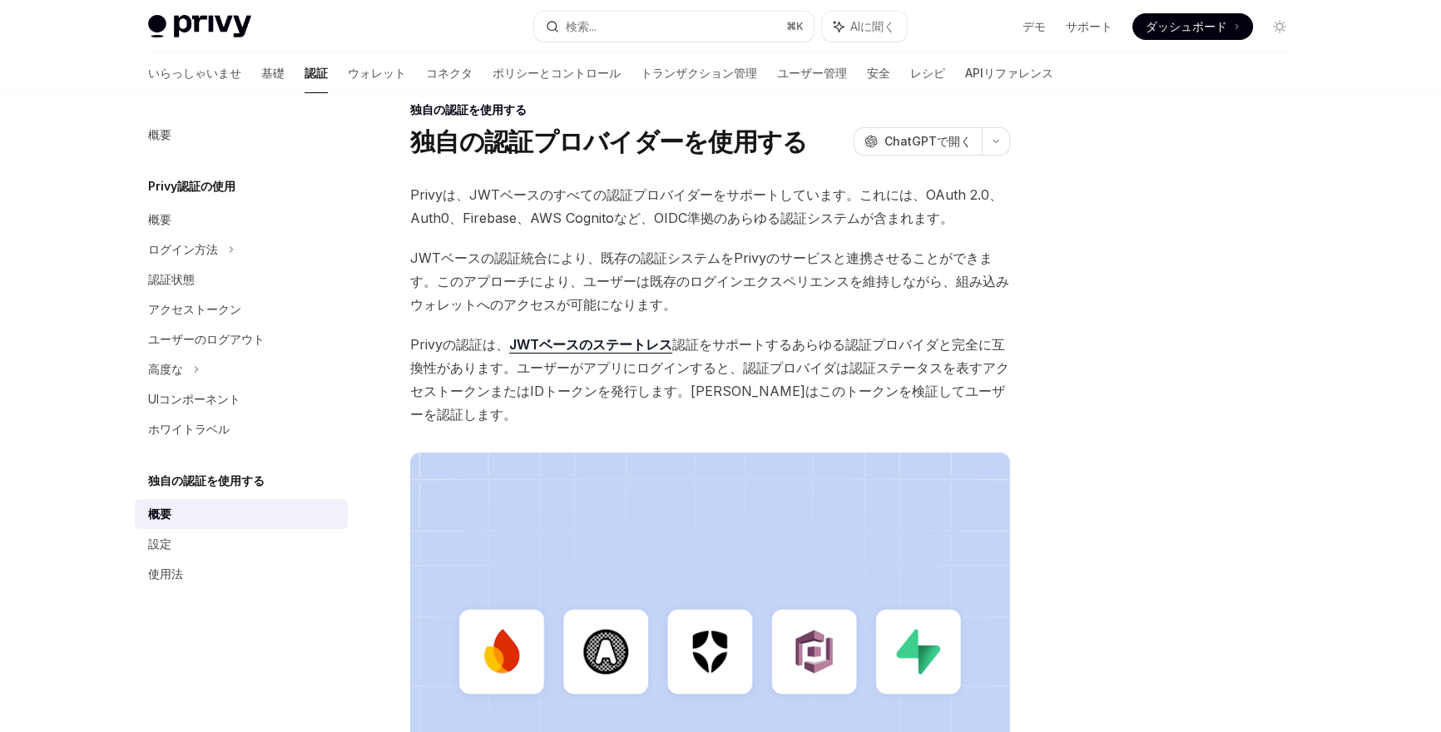
click at [493, 391] on font "。ユーザーがアプリにログインすると、認証プロバイダは認証ステータスを表すアクセストークンまたはIDトークンを発行します。Privyはこのトークンを検証してユー…" at bounding box center [709, 390] width 599 height 63
click at [506, 384] on font "。ユーザーがアプリにログインすると、認証プロバイダは認証ステータスを表すアクセストークンまたはIDトークンを発行します。Privyはこのトークンを検証してユー…" at bounding box center [709, 390] width 599 height 63
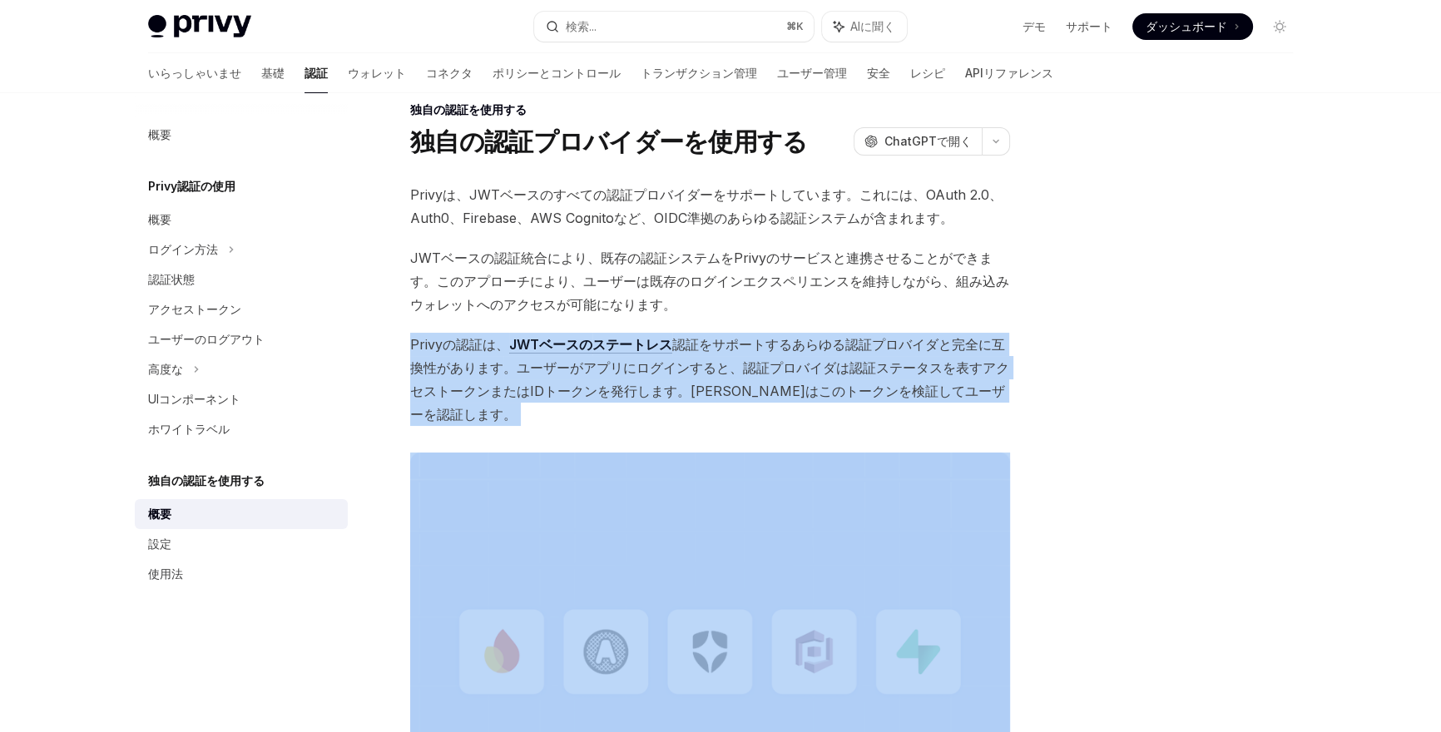
click at [506, 384] on font "。ユーザーがアプリにログインすると、認証プロバイダは認証ステータスを表すアクセストークンまたはIDトークンを発行します。Privyはこのトークンを検証してユー…" at bounding box center [709, 390] width 599 height 63
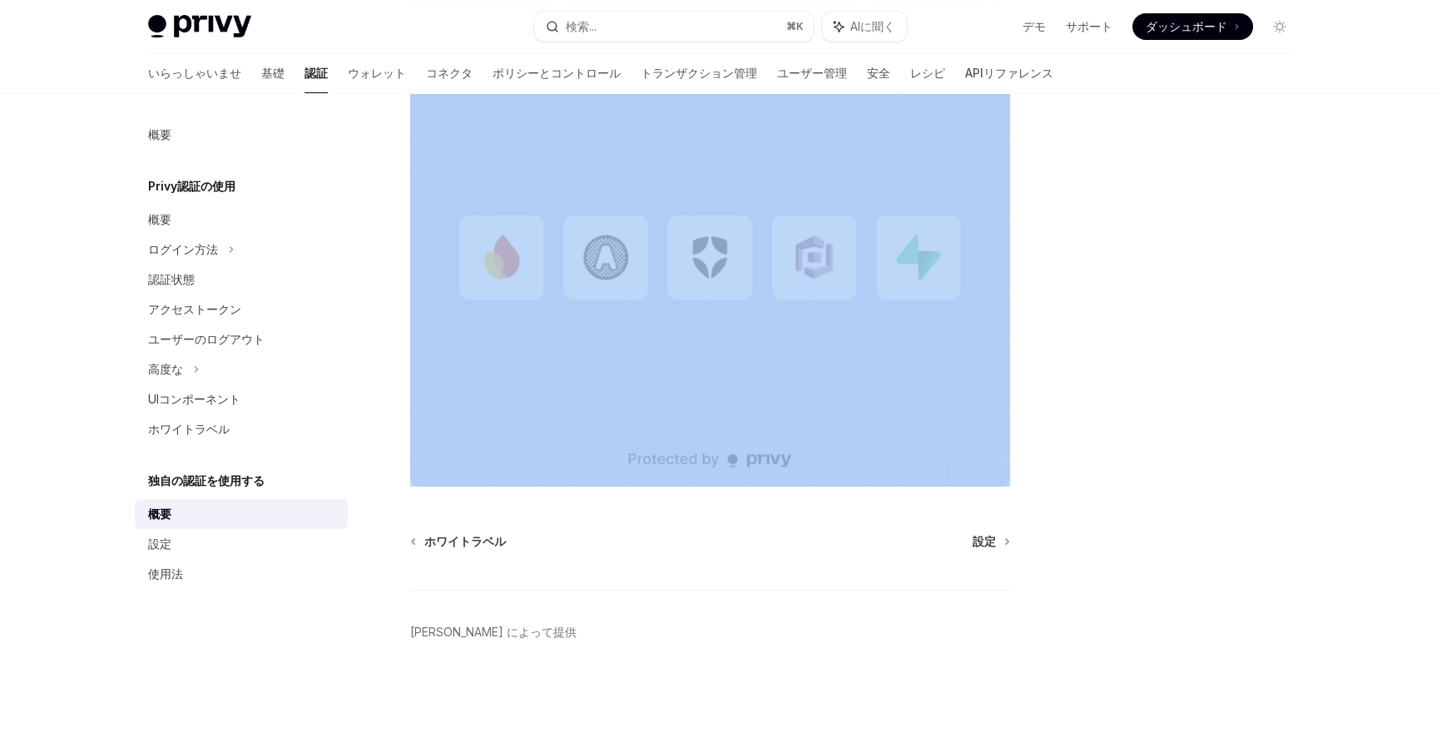
scroll to position [422, 0]
click at [974, 536] on font "設定" at bounding box center [984, 540] width 23 height 14
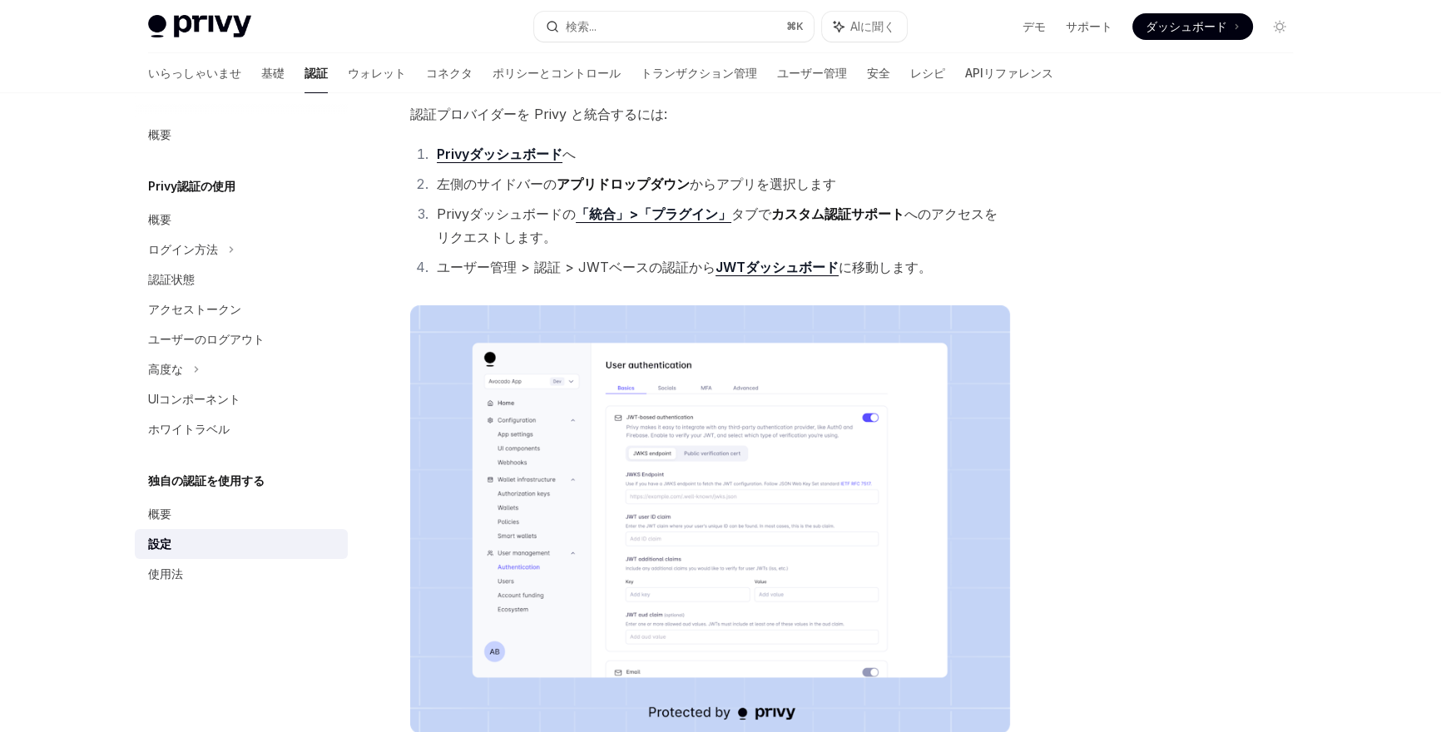
scroll to position [9, 0]
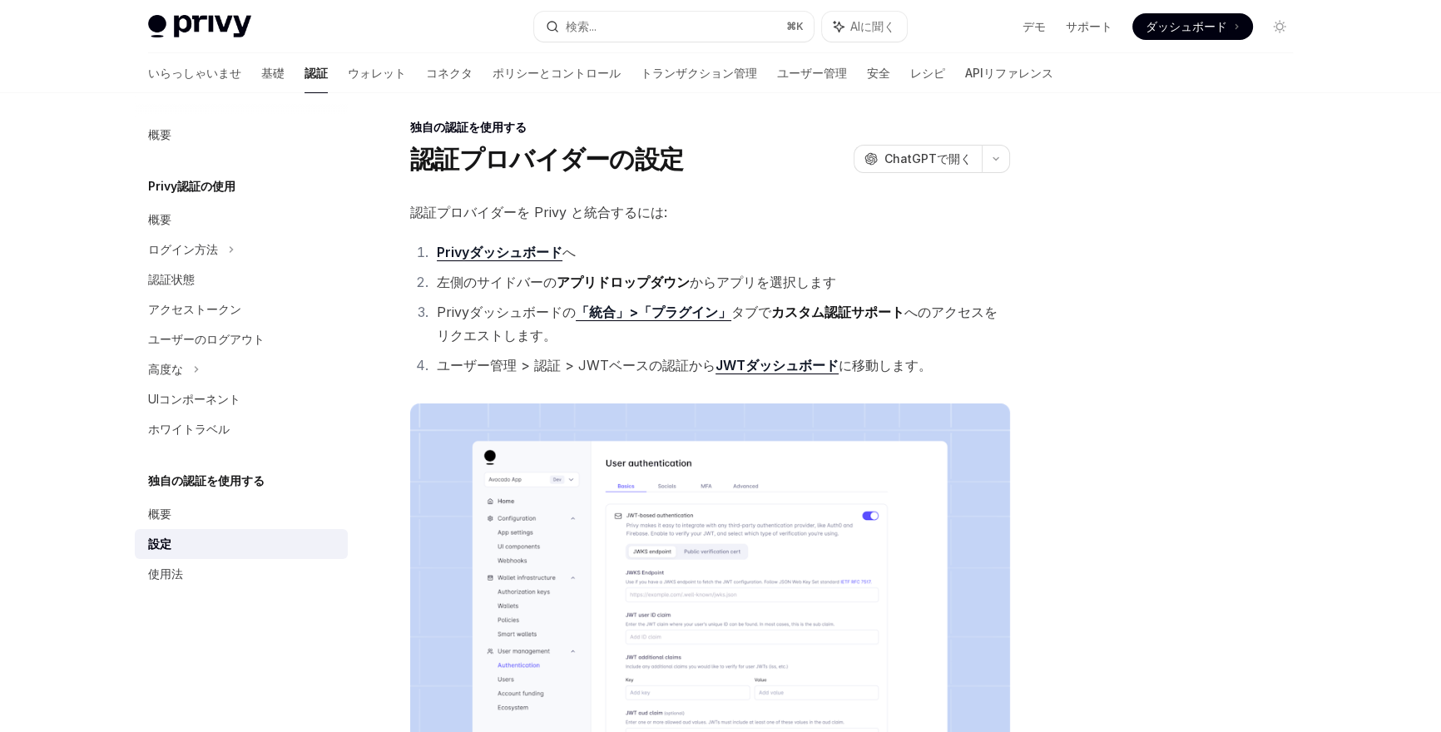
click at [781, 369] on font "JWTダッシュボード" at bounding box center [777, 365] width 123 height 17
click at [779, 364] on font "JWTダッシュボード" at bounding box center [777, 365] width 123 height 17
click at [559, 285] on font "アプリドロップダウン" at bounding box center [623, 282] width 133 height 17
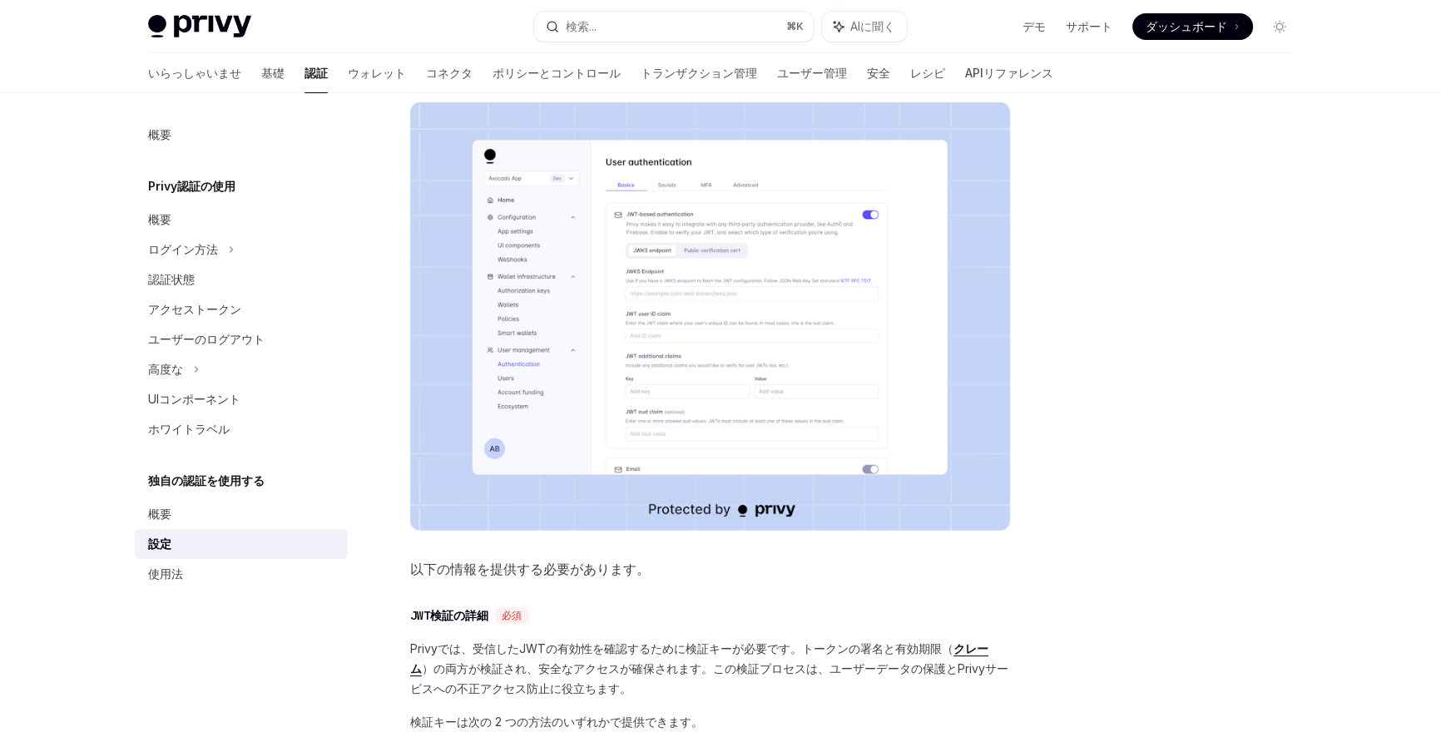
scroll to position [622, 0]
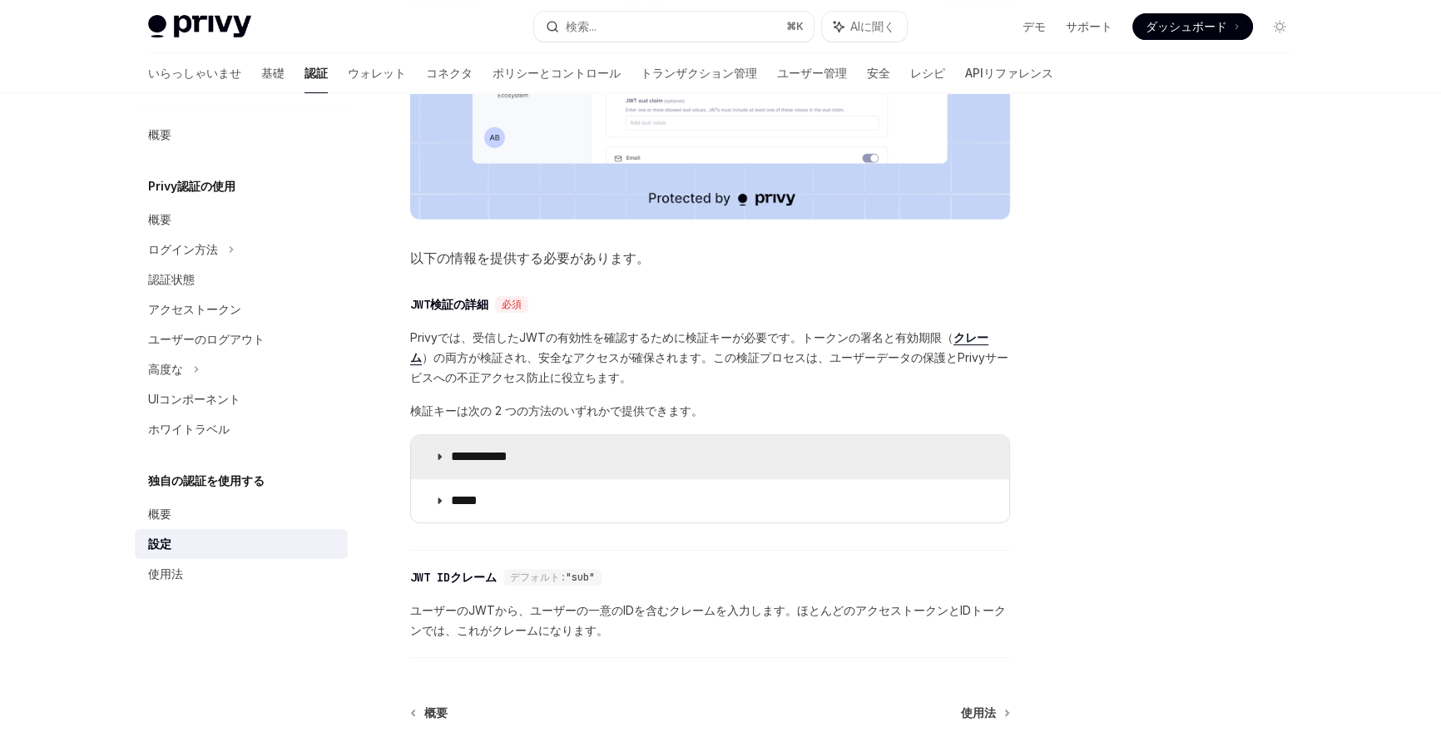
click at [508, 450] on font "**********" at bounding box center [479, 456] width 57 height 12
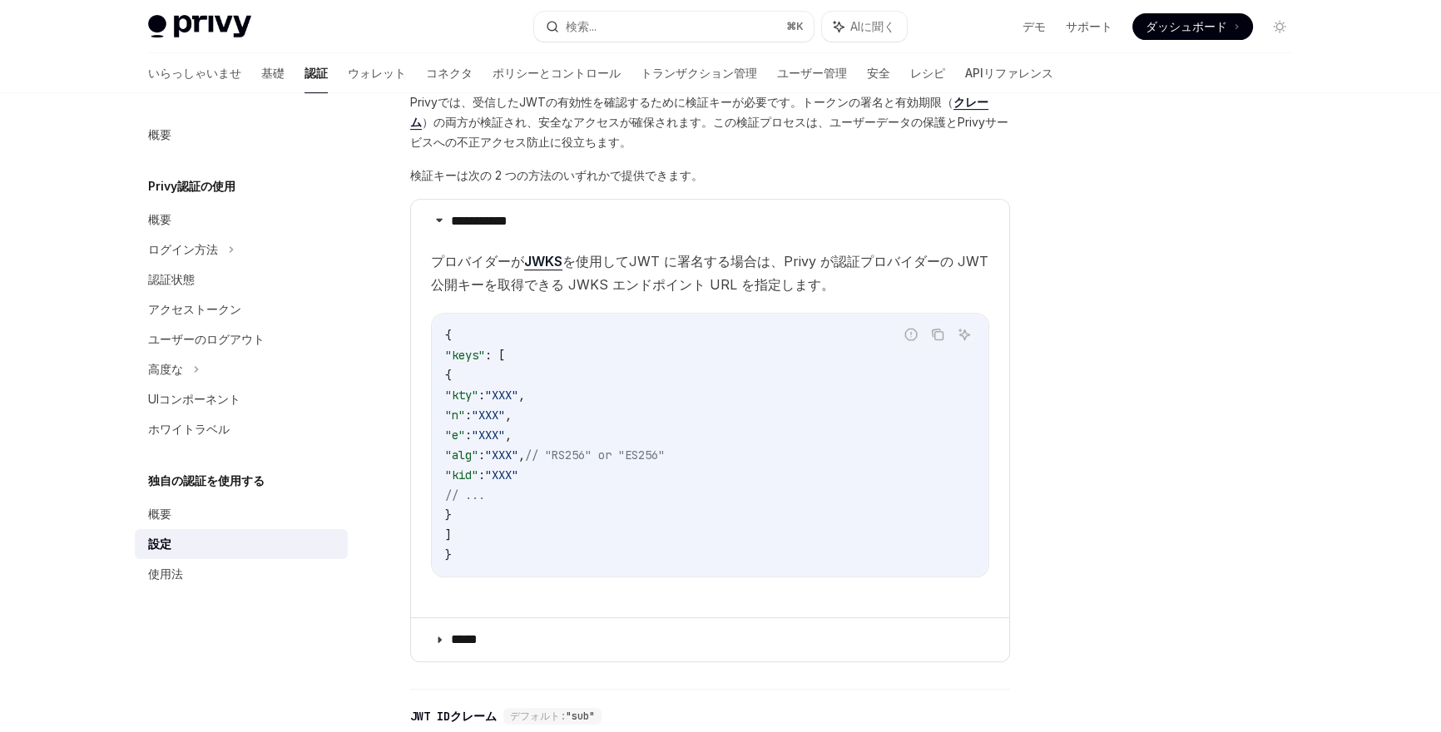
scroll to position [796, 0]
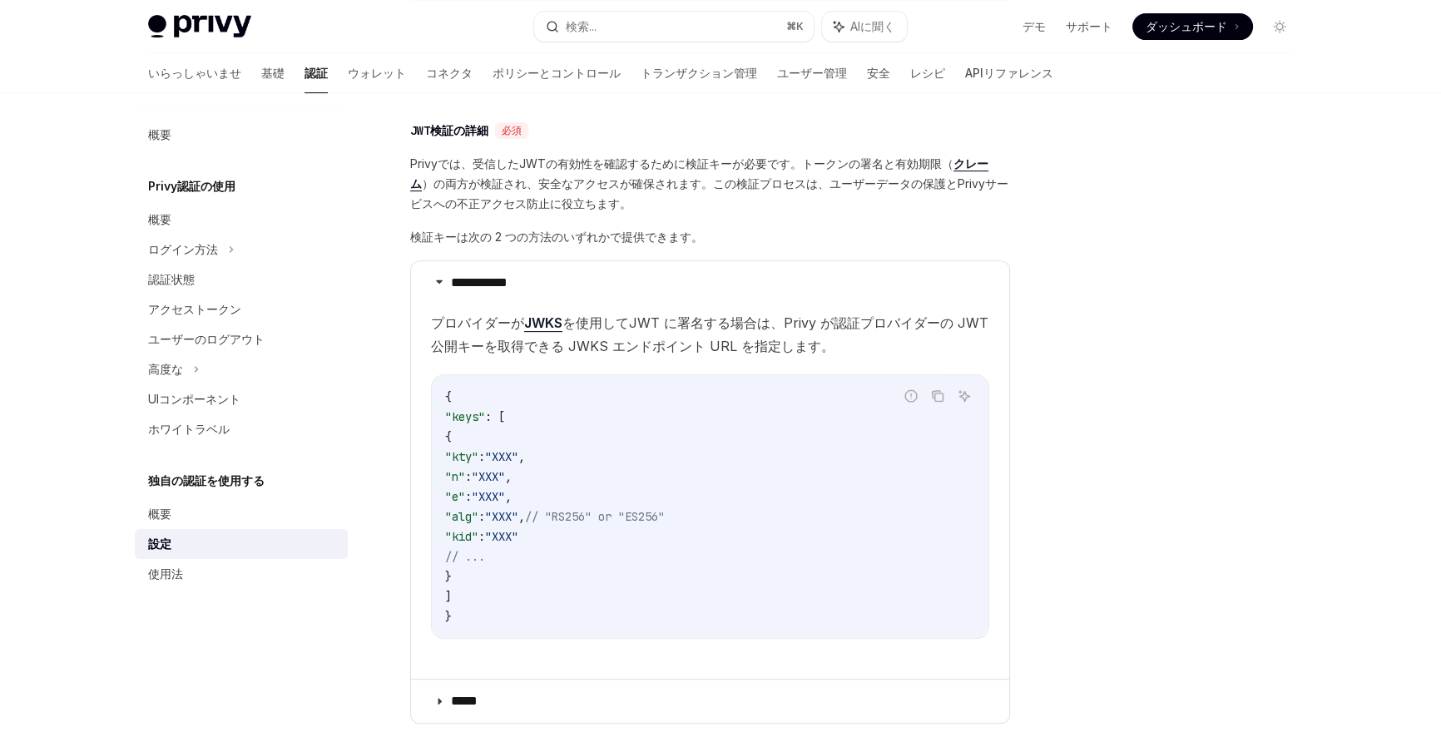
click at [609, 315] on font "を使用してJWT に署名する場合は、Privy が認証プロバイダーの JWT 公開キーを取得できる JWKS エンドポイント URL を指定します。" at bounding box center [710, 335] width 558 height 40
click at [610, 312] on span "プロバイダーが JWKS を使用してJWT に署名する場合は、Privy が認証プロバイダーの JWT 公開キーを取得できる JWKS エンドポイント URL…" at bounding box center [710, 334] width 558 height 47
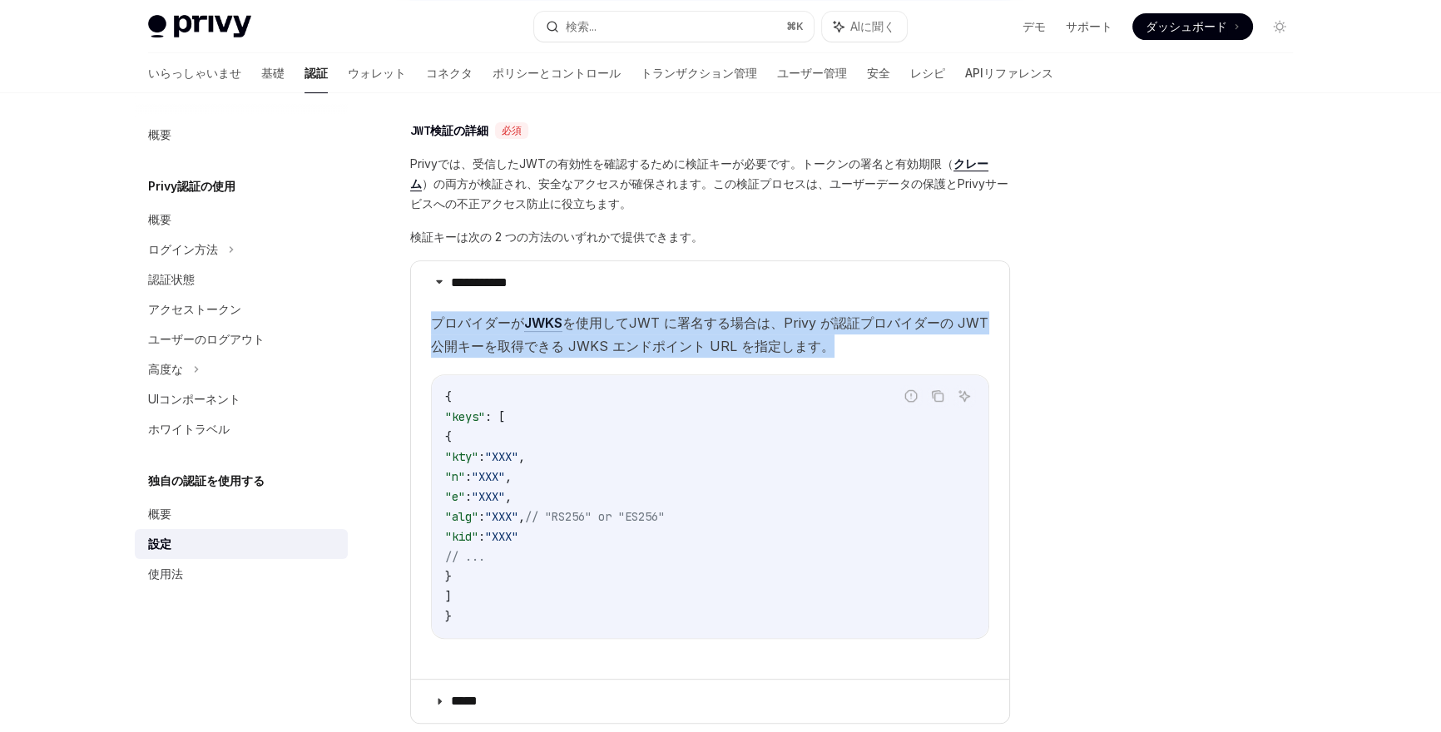
click at [610, 312] on span "プロバイダーが JWKS を使用してJWT に署名する場合は、Privy が認証プロバイダーの JWT 公開キーを取得できる JWKS エンドポイント URL…" at bounding box center [710, 334] width 558 height 47
click at [644, 320] on font "を使用してJWT に署名する場合は、Privy が認証プロバイダーの JWT 公開キーを取得できる JWKS エンドポイント URL を指定します。" at bounding box center [710, 335] width 558 height 40
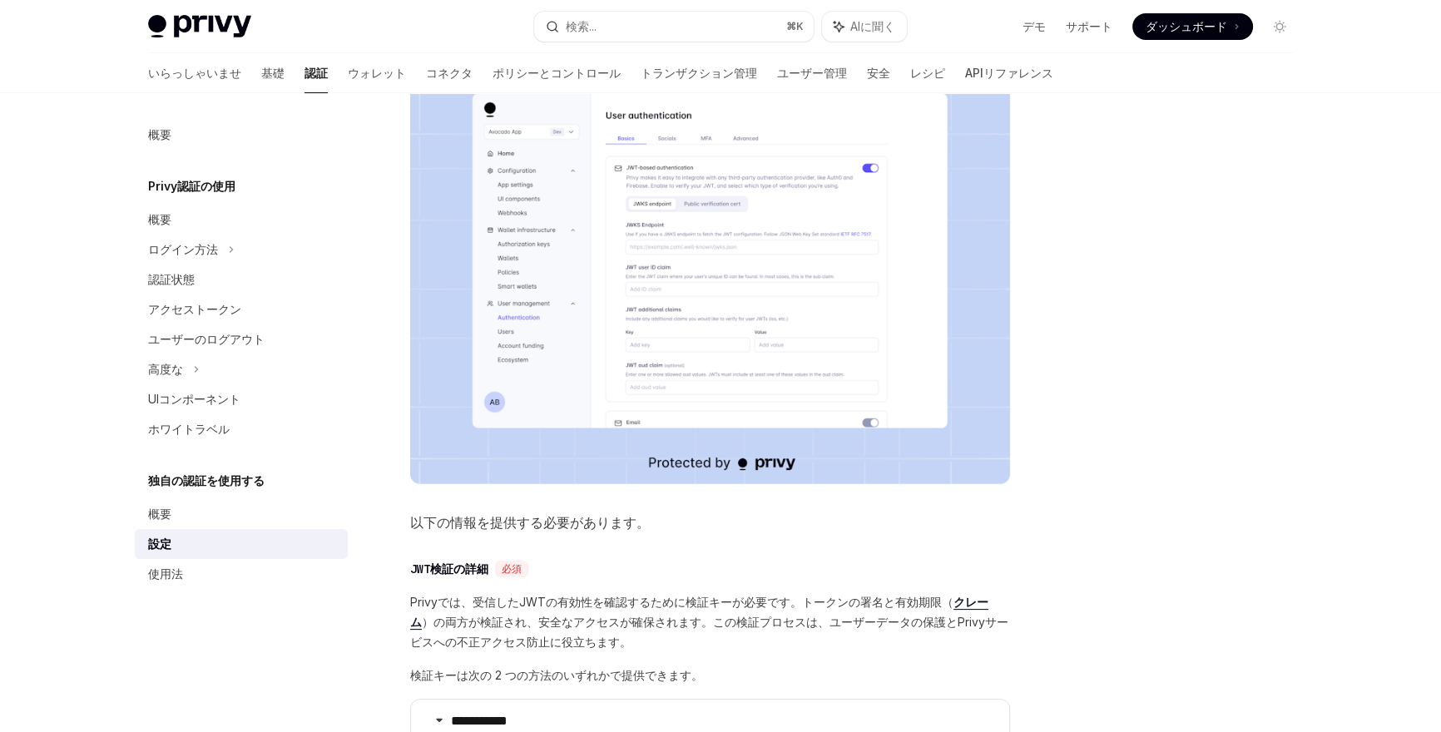
scroll to position [193, 0]
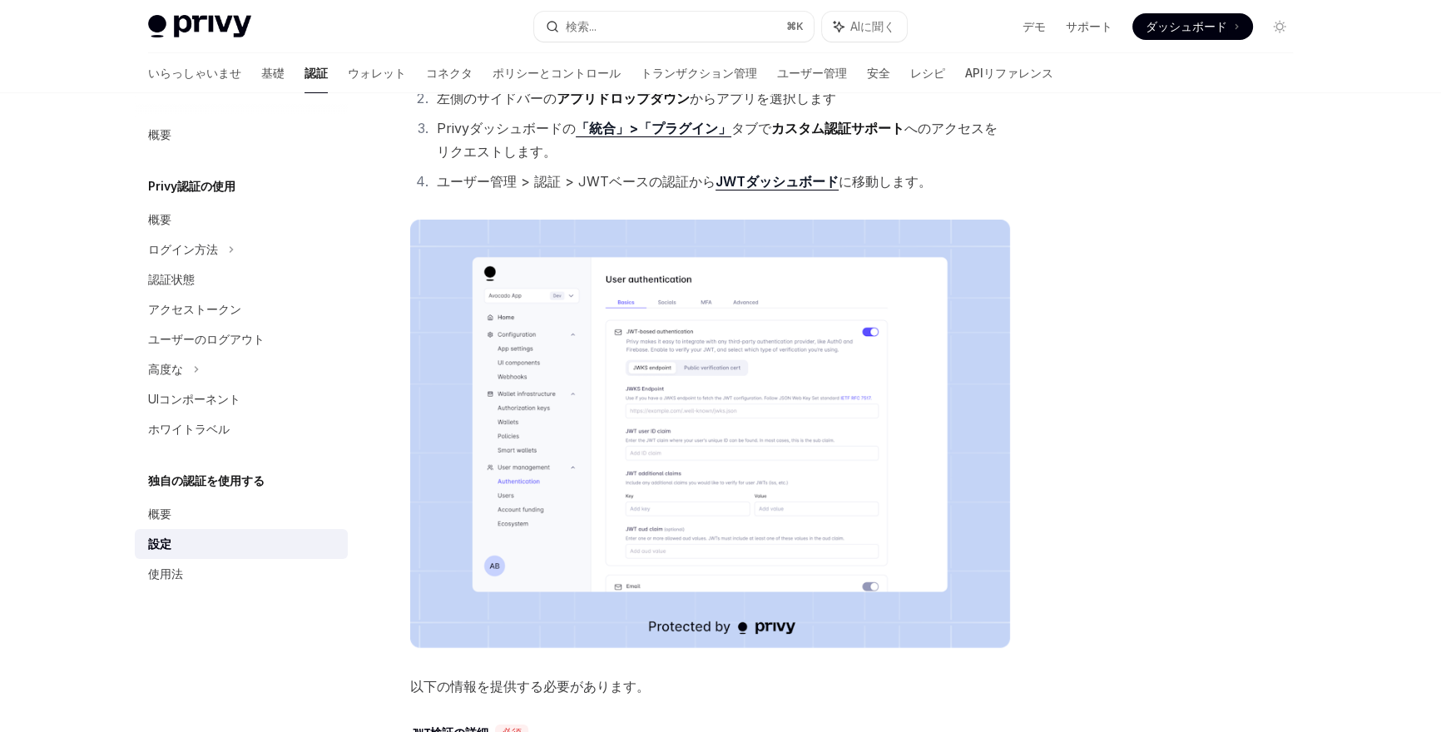
click at [687, 374] on img at bounding box center [710, 434] width 600 height 429
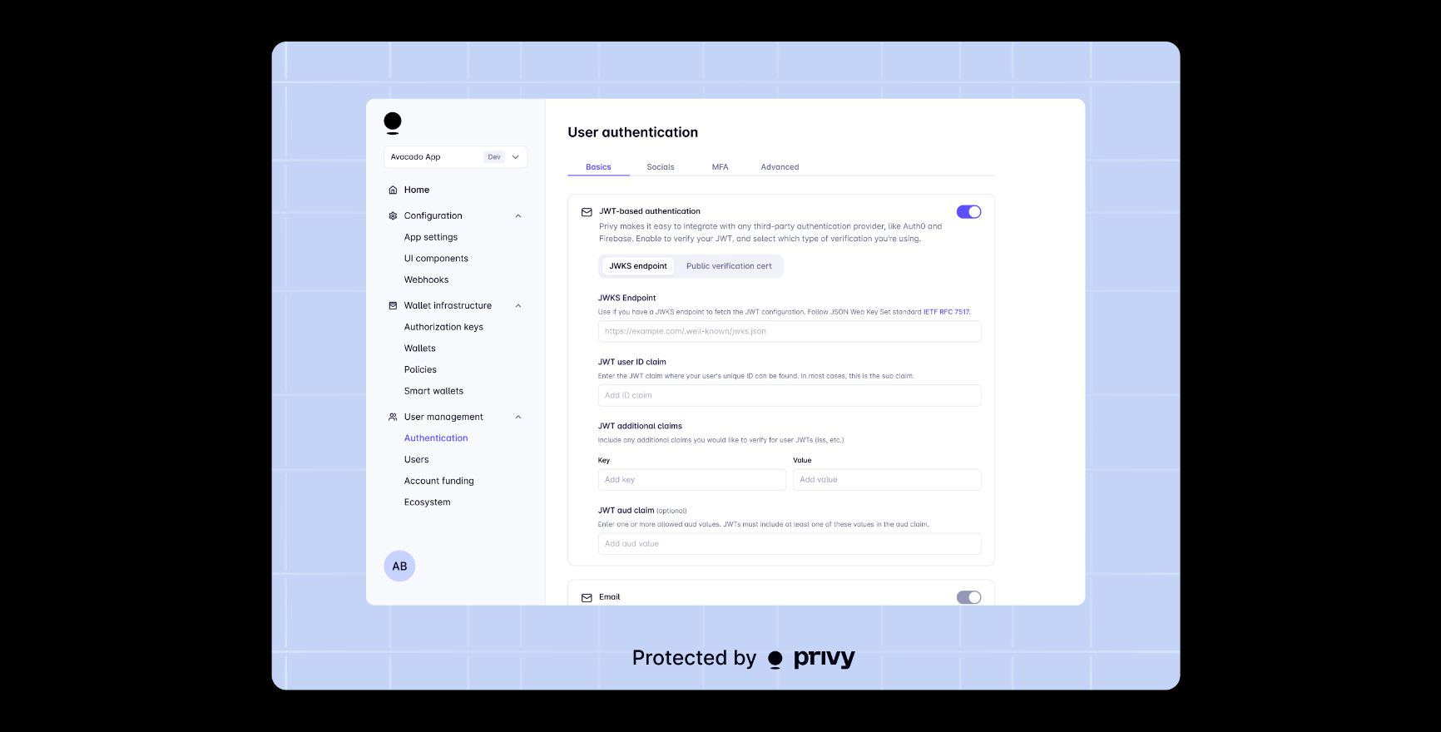
click at [757, 326] on img at bounding box center [726, 366] width 908 height 649
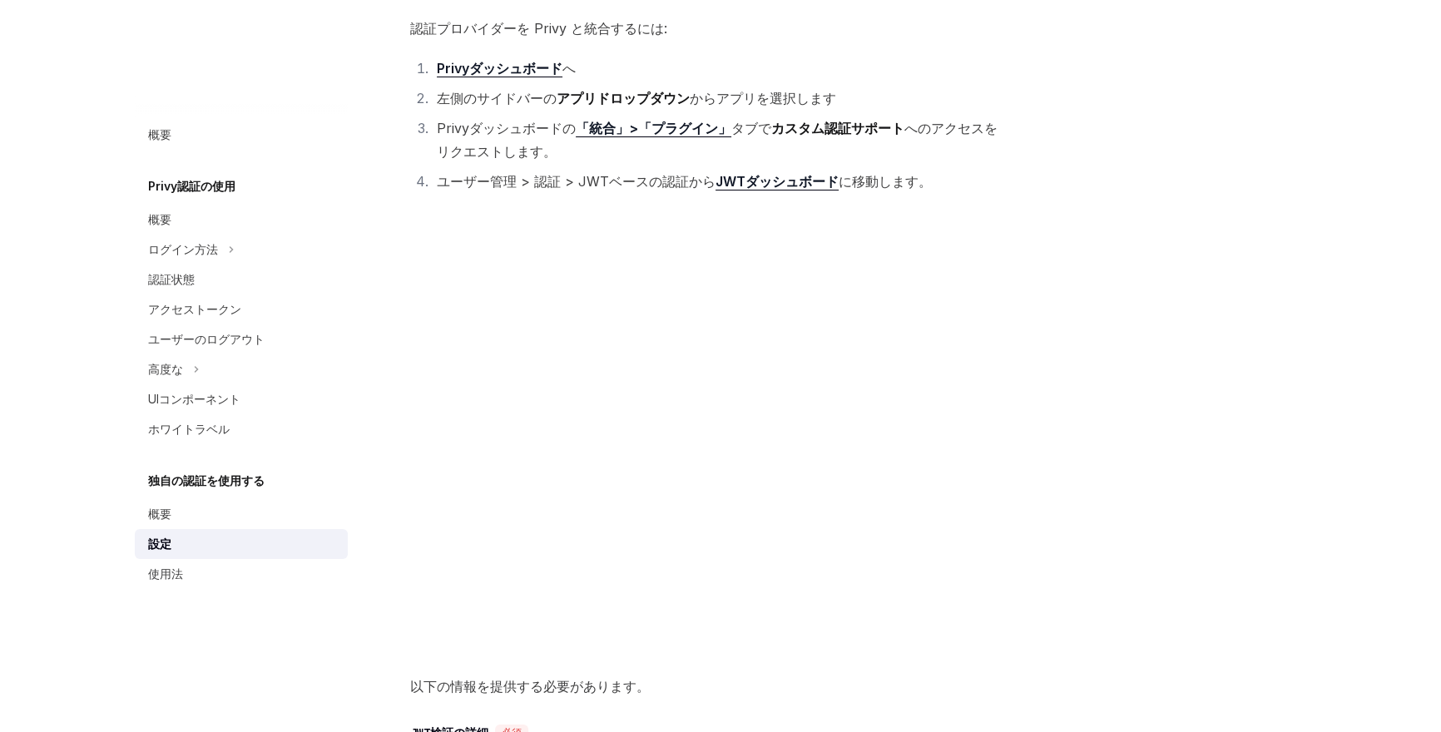
click at [757, 326] on img at bounding box center [710, 434] width 600 height 429
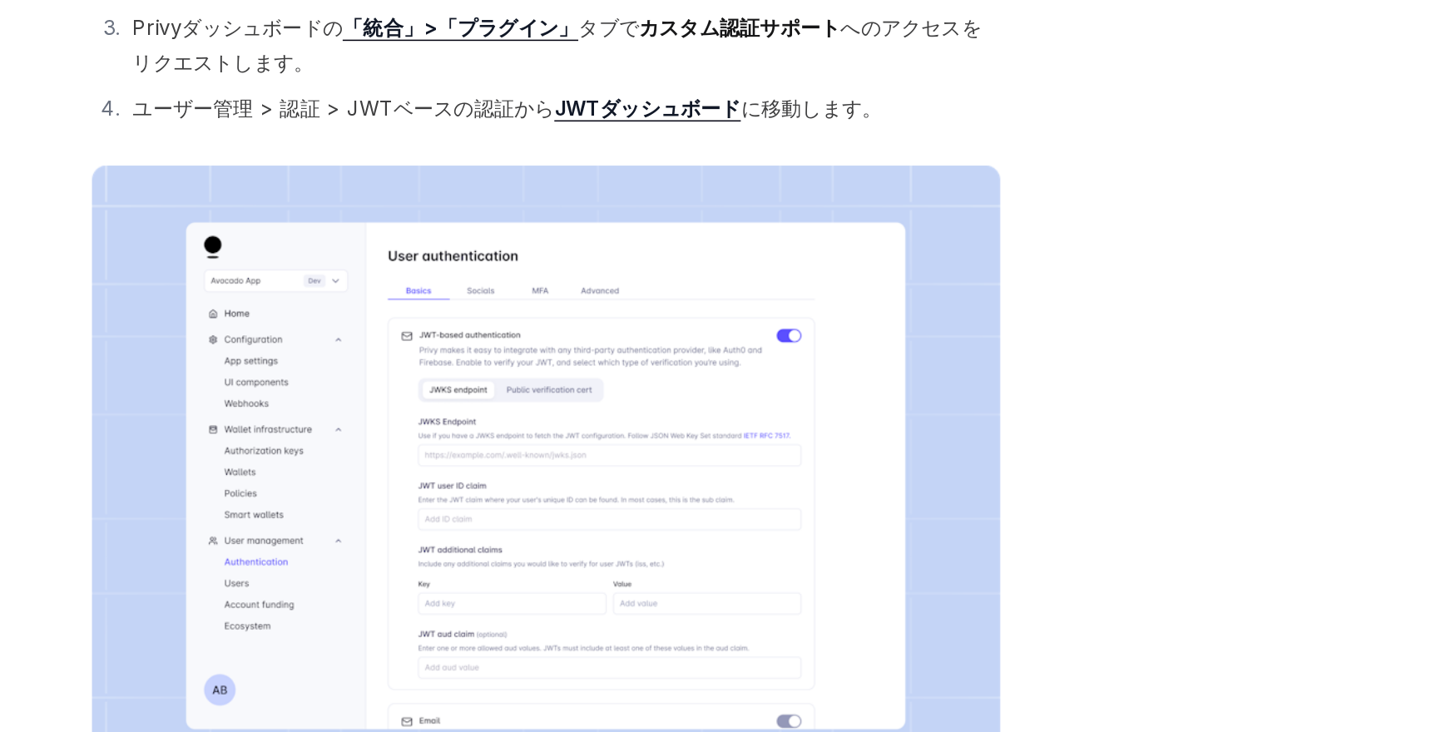
click at [851, 325] on img at bounding box center [710, 434] width 600 height 429
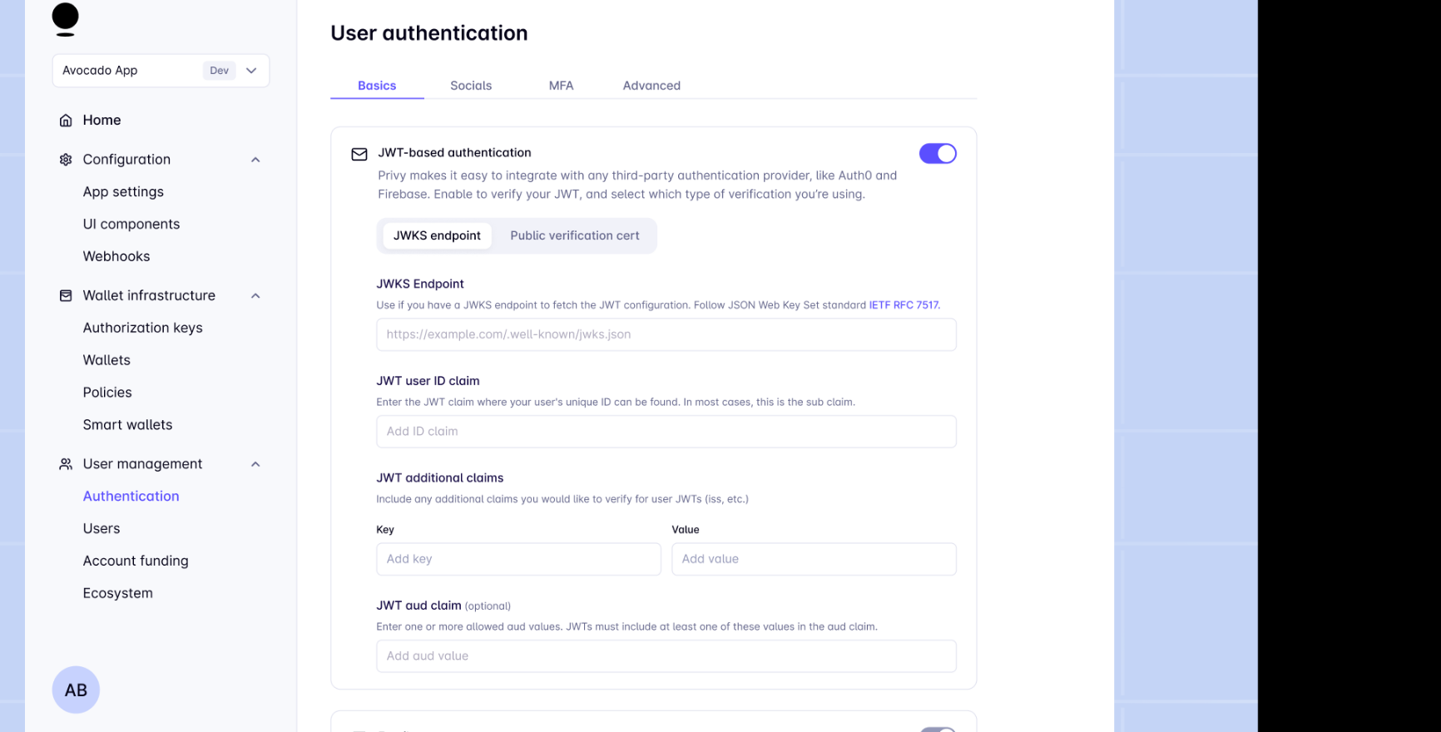
click at [828, 305] on img at bounding box center [726, 366] width 908 height 649
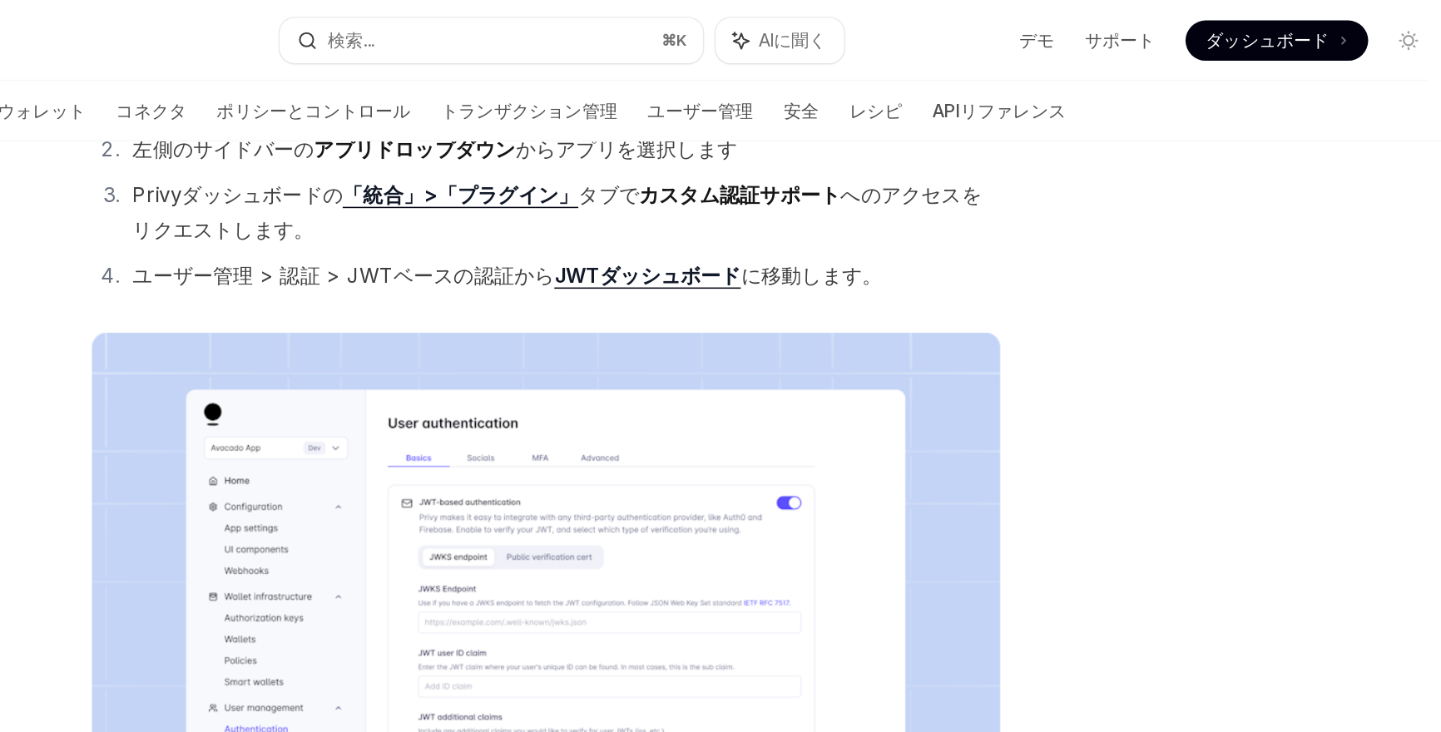
scroll to position [399, 0]
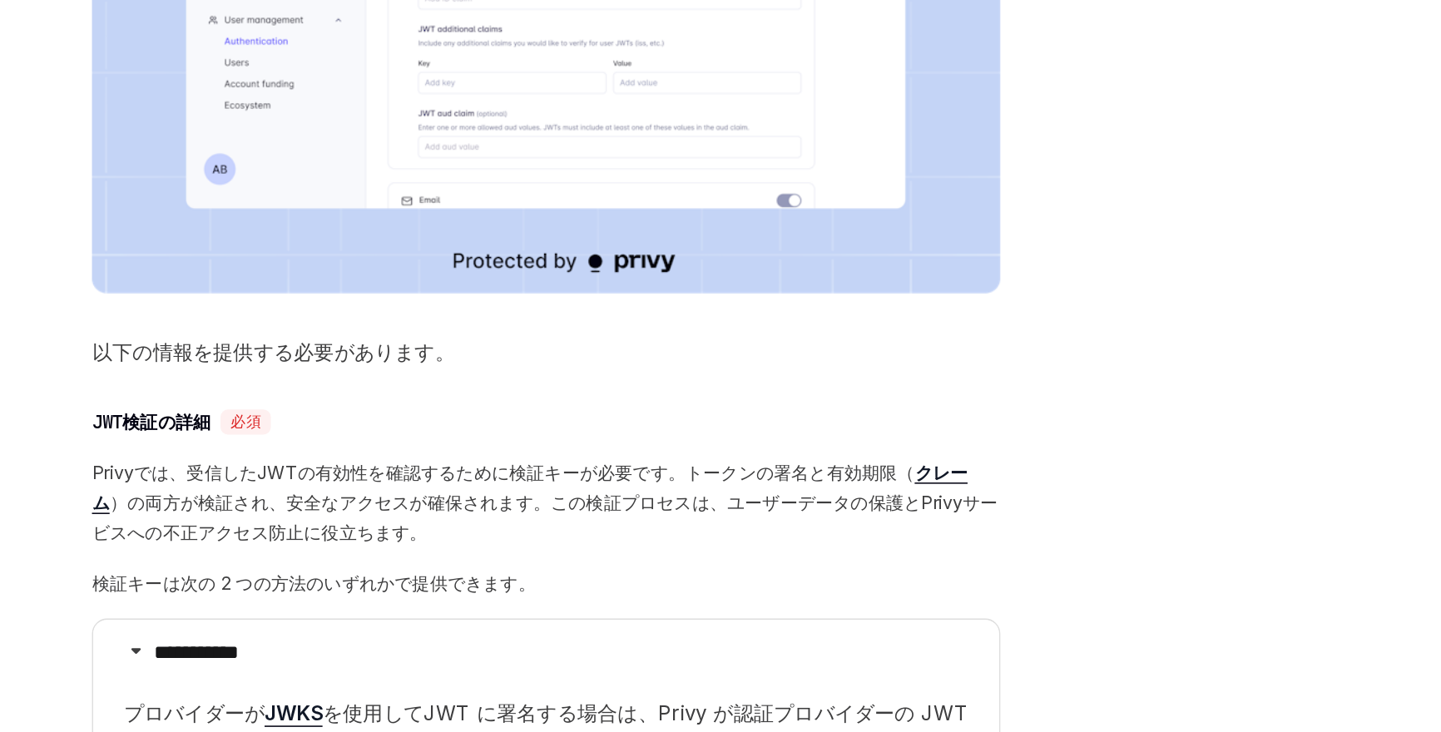
click at [1029, 518] on div "**********" at bounding box center [721, 598] width 1172 height 1808
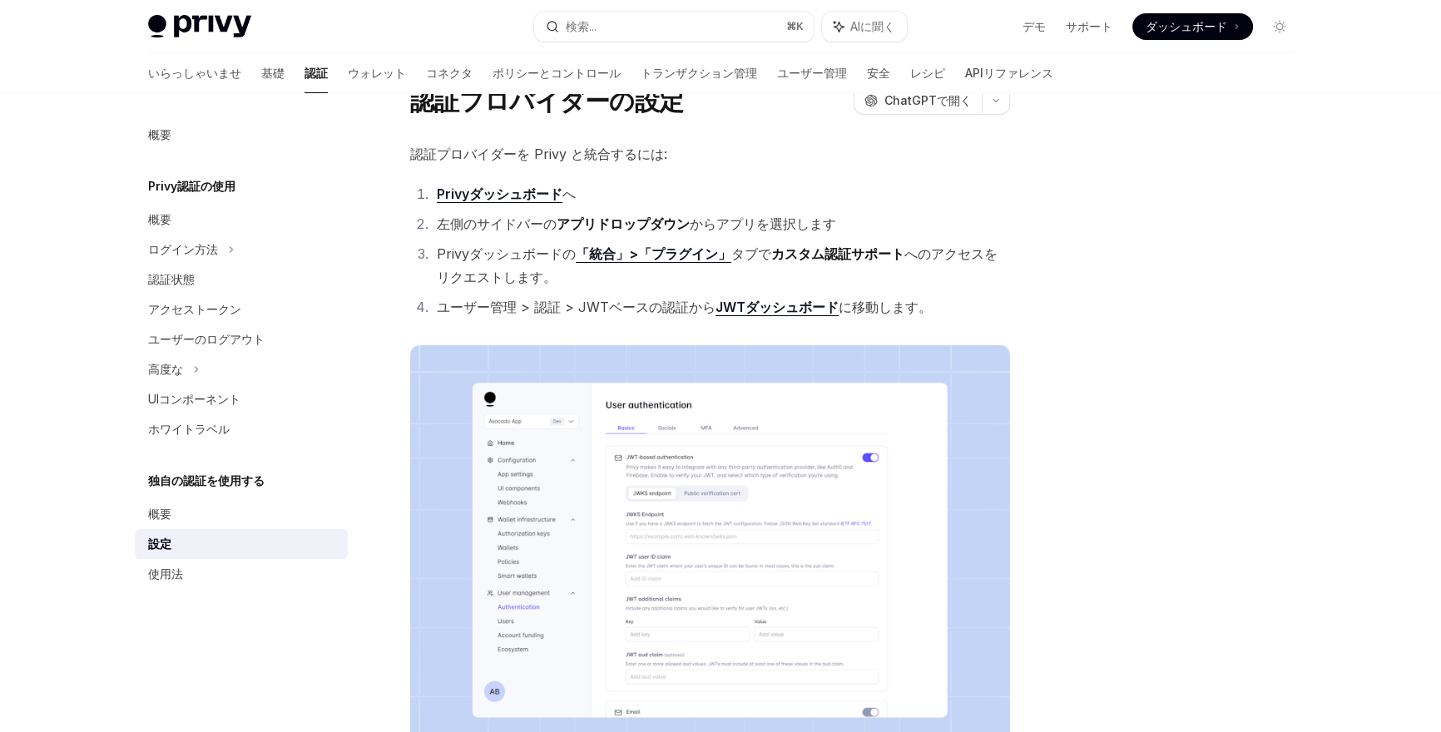
scroll to position [0, 0]
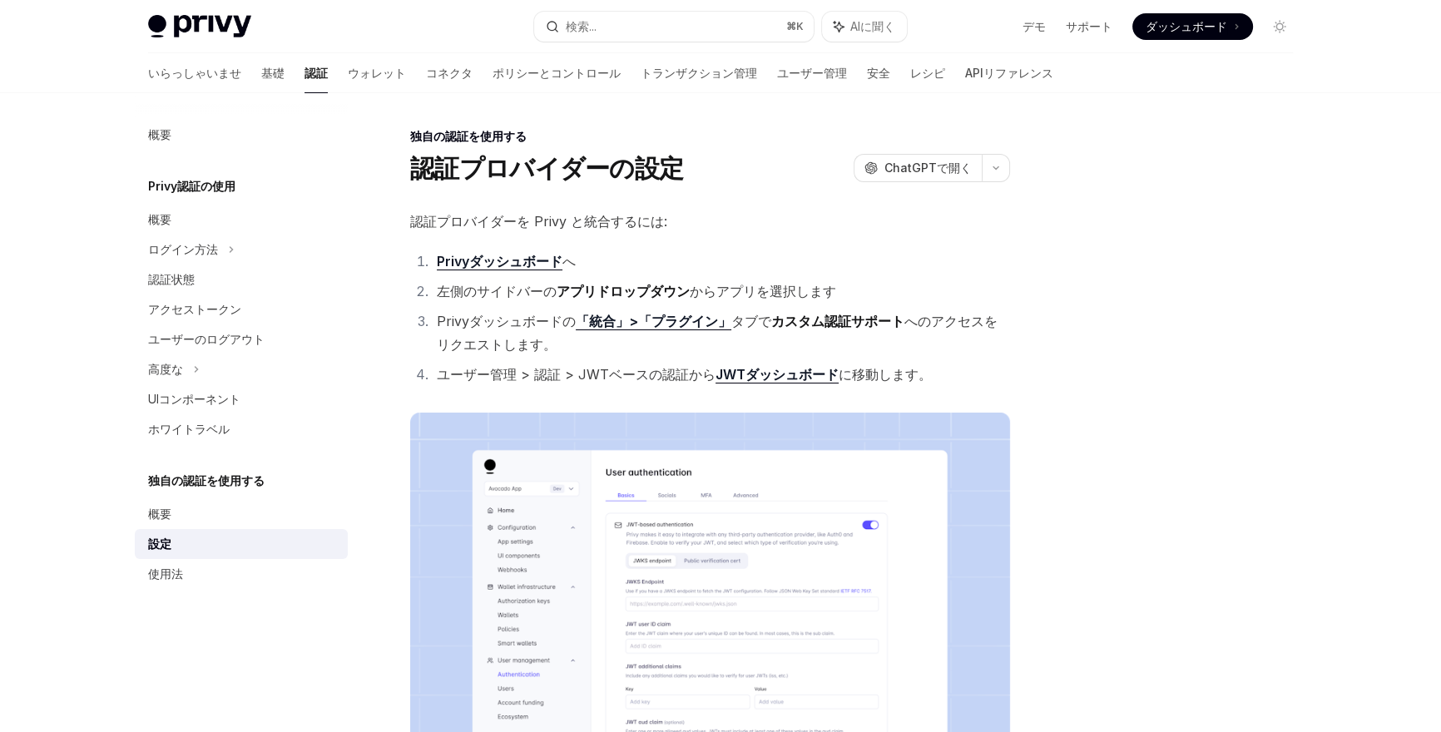
click at [936, 347] on li "Privyダッシュボードの 「統合」>「プラグイン」 タブで カスタム認証サポート へのアクセスをリクエストします。" at bounding box center [721, 333] width 578 height 47
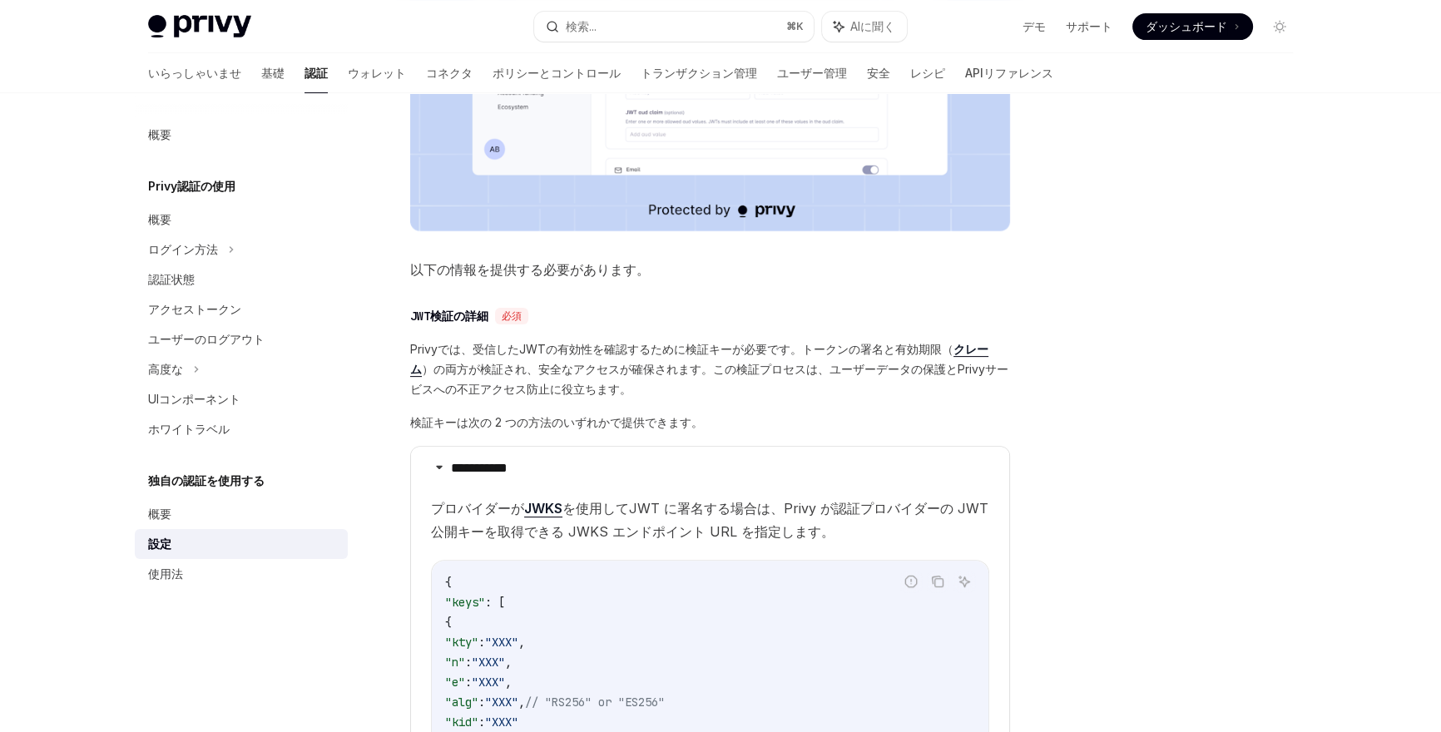
scroll to position [616, 0]
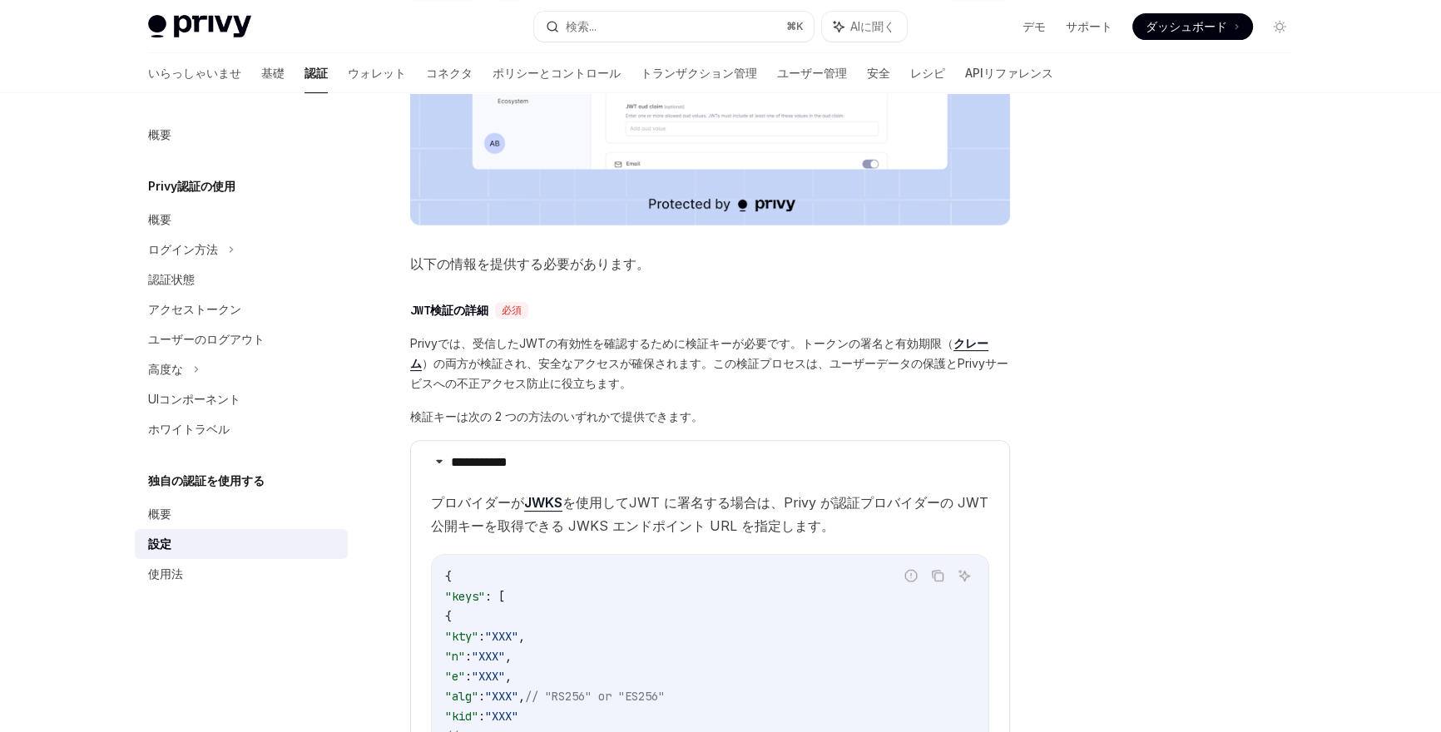
click at [704, 353] on span "Privyでは、受信したJWTの有効性を確認するために検証キーが必要です。トークンの署名と有効期限（ クレーム ）の両方が検証され、安全なアクセスが確保されま…" at bounding box center [710, 364] width 600 height 60
click at [693, 333] on div at bounding box center [693, 333] width 0 height 0
click at [596, 372] on span "Privyでは、受信したJWTの有効性を確認するために検証キーが必要です。トークンの署名と有効期限（ クレーム ）の両方が検証され、安全なアクセスが確保されま…" at bounding box center [710, 364] width 600 height 60
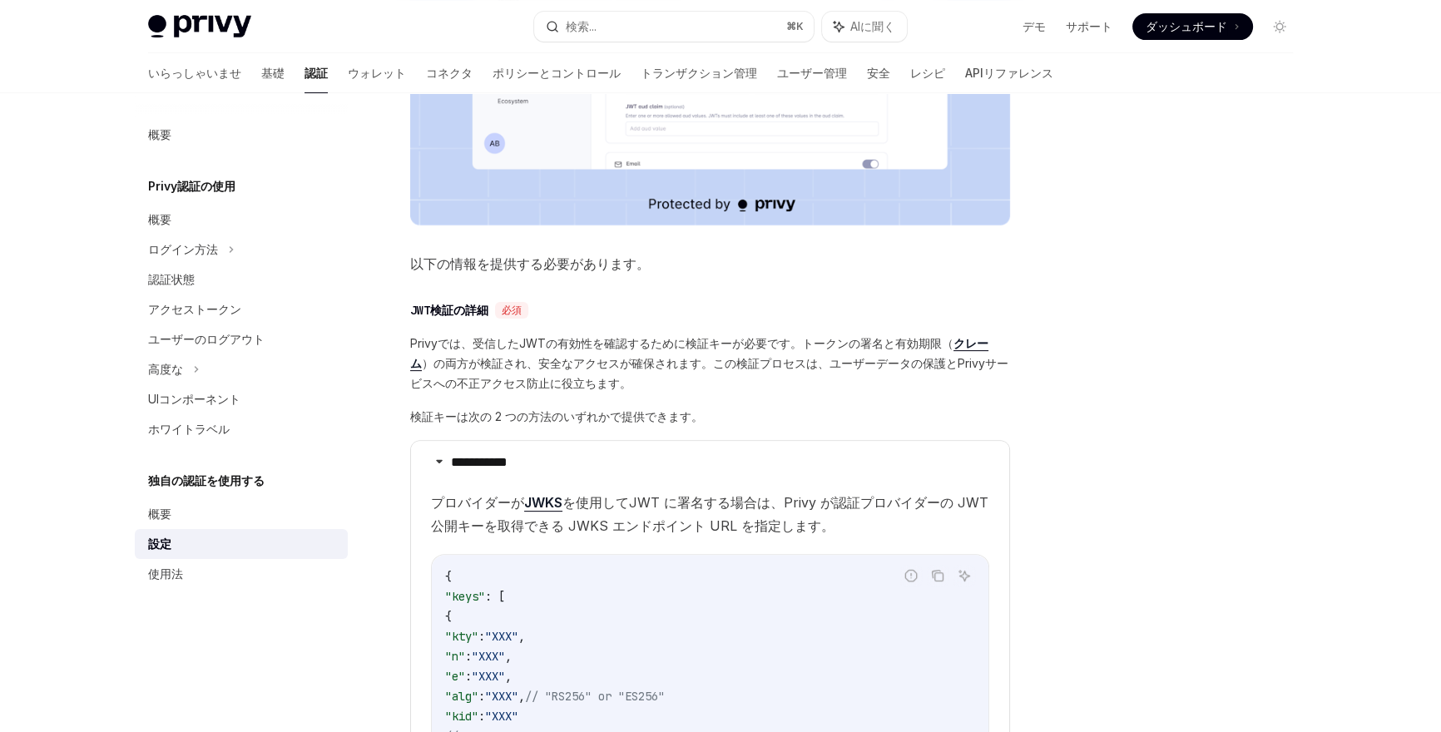
click at [596, 372] on span "Privyでは、受信したJWTの有効性を確認するために検証キーが必要です。トークンの署名と有効期限（ クレーム ）の両方が検証され、安全なアクセスが確保されま…" at bounding box center [710, 364] width 600 height 60
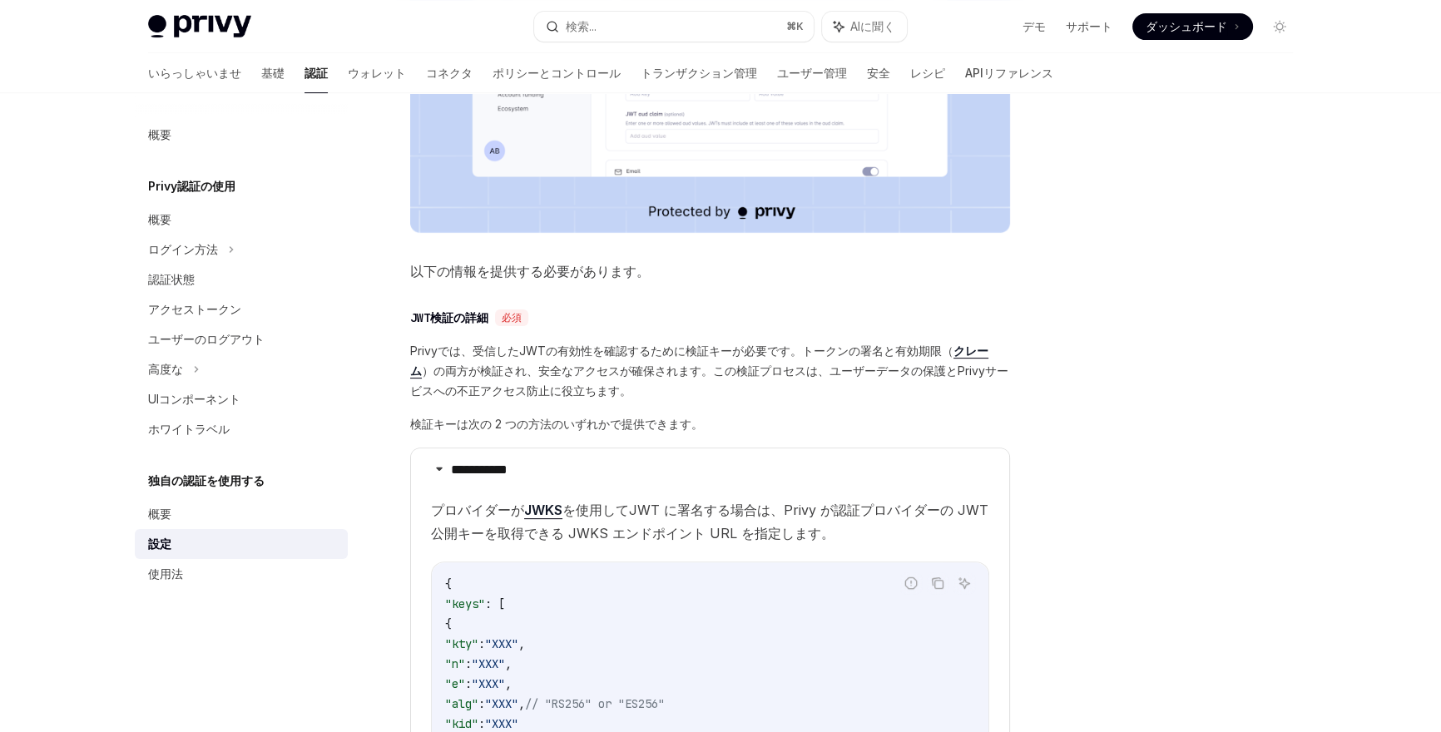
scroll to position [611, 0]
drag, startPoint x: 594, startPoint y: 372, endPoint x: 607, endPoint y: 370, distance: 13.4
click at [607, 370] on font "）の両方が検証され、安全なアクセスが確保されます。この検証プロセスは、ユーザーデータの保護とPrivyサービスへの不正アクセス防止に役立ちます。" at bounding box center [709, 378] width 598 height 34
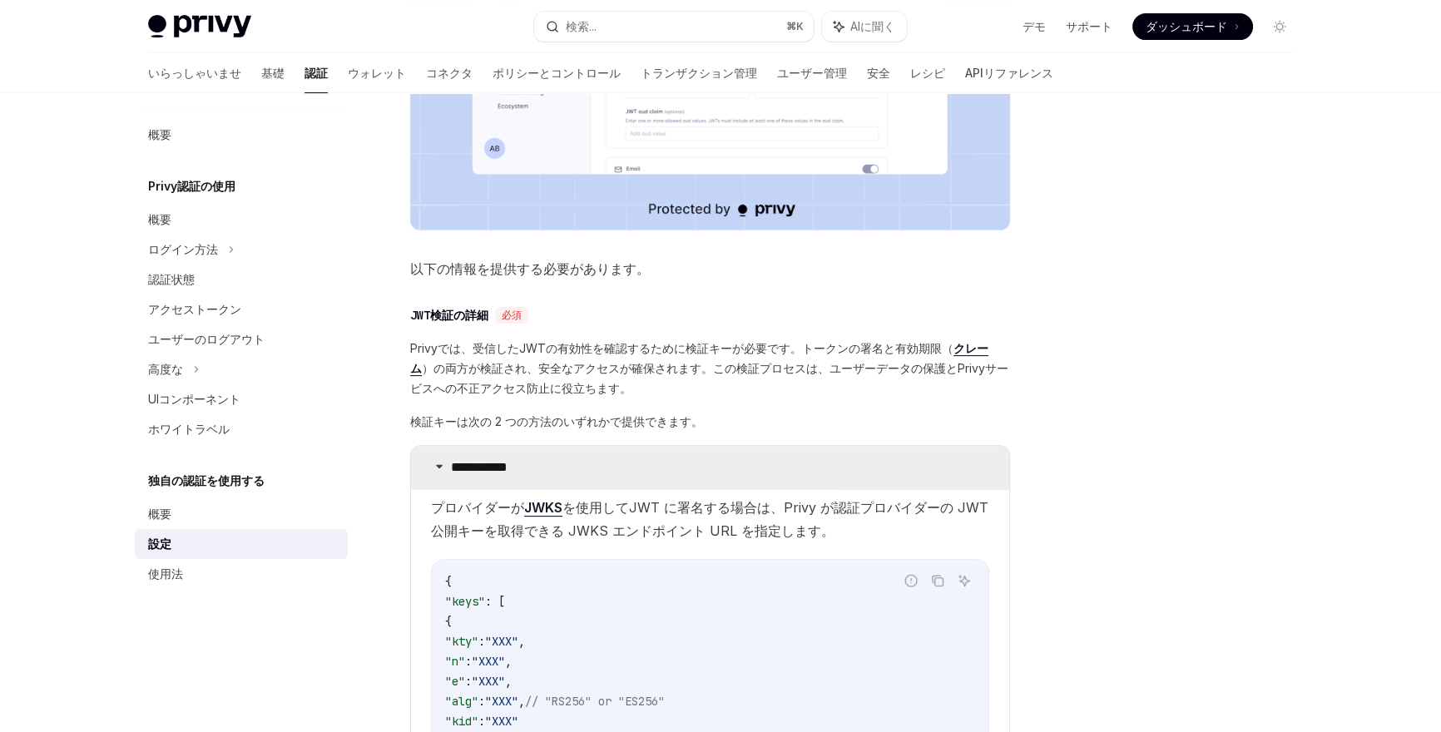
click at [508, 472] on font "**********" at bounding box center [479, 467] width 57 height 12
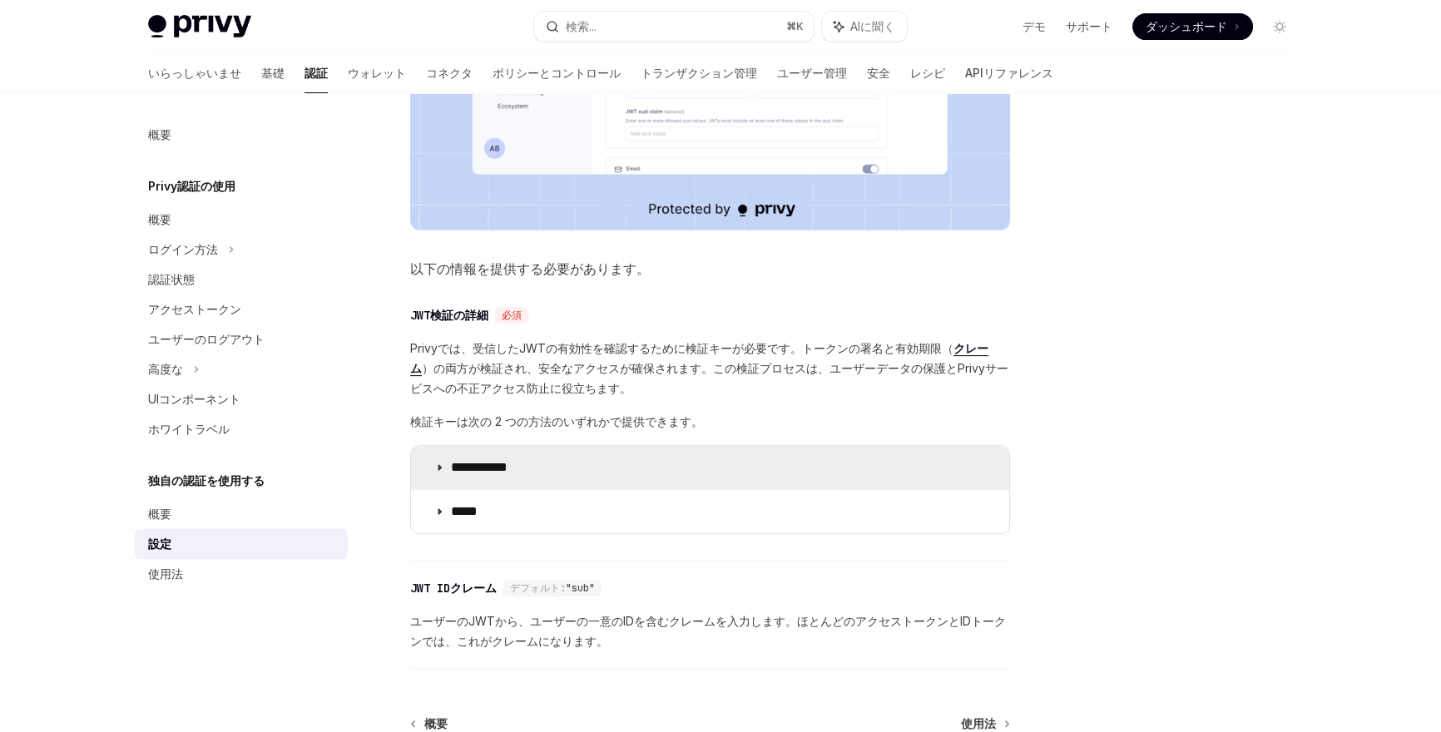
click at [508, 472] on font "**********" at bounding box center [479, 467] width 57 height 12
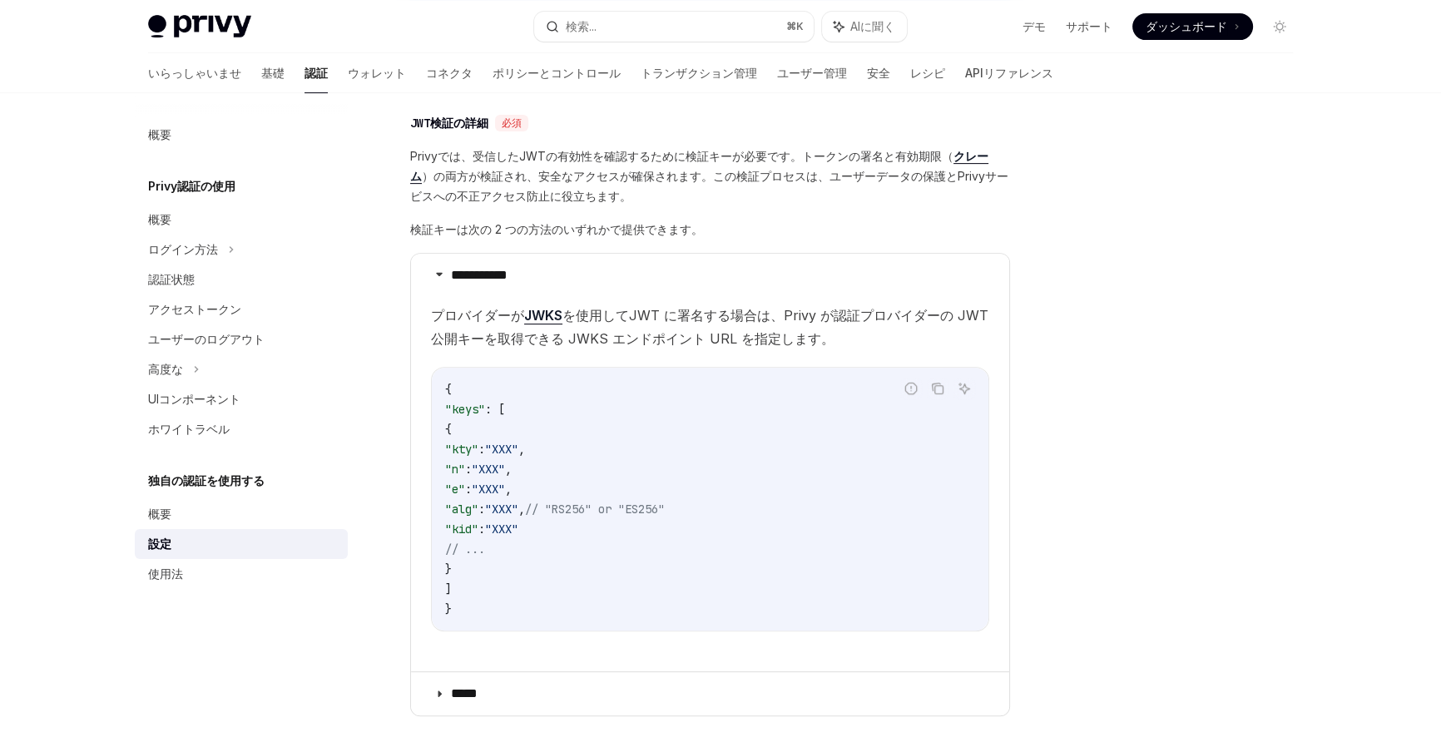
scroll to position [822, 0]
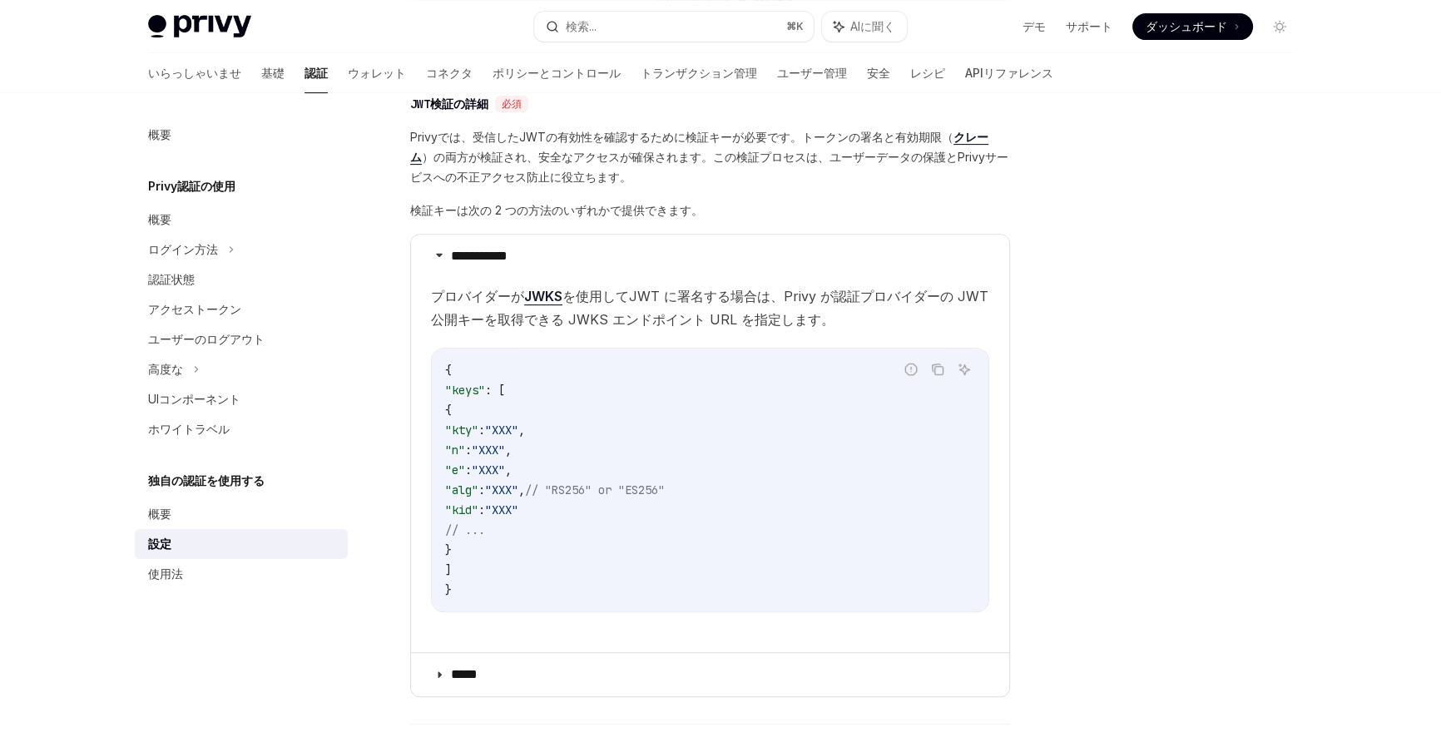
click at [618, 337] on children "プロバイダーが JWKS を使用してJWT に署名する場合は、Privy が認証プロバイダーの JWT 公開キーを取得できる JWKS エンドポイント URL…" at bounding box center [710, 462] width 558 height 354
click at [681, 323] on font "を使用してJWT に署名する場合は、Privy が認証プロバイダーの JWT 公開キーを取得できる JWKS エンドポイント URL を指定します。" at bounding box center [710, 308] width 558 height 40
click at [604, 317] on font "を使用してJWT に署名する場合は、Privy が認証プロバイダーの JWT 公開キーを取得できる JWKS エンドポイント URL を指定します。" at bounding box center [710, 308] width 558 height 40
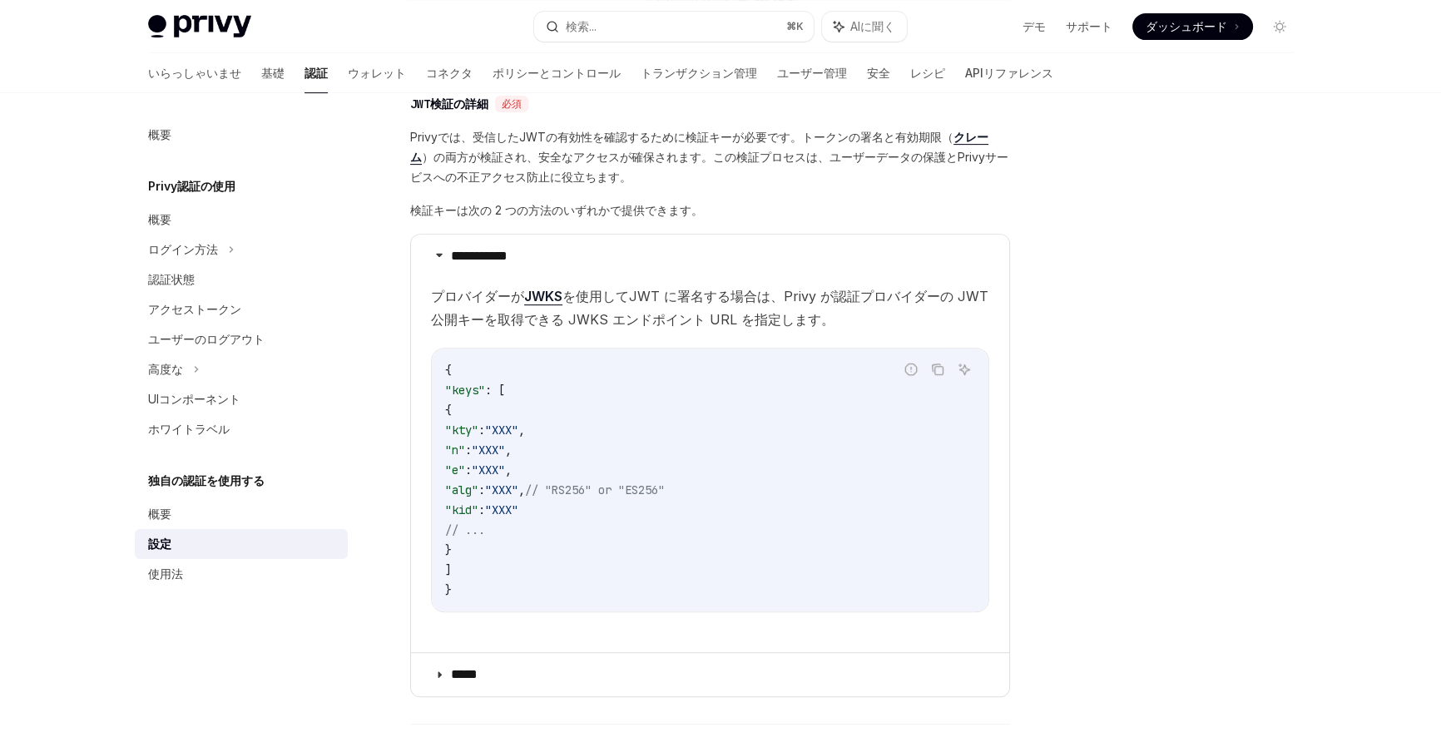
click at [604, 317] on font "を使用してJWT に署名する場合は、Privy が認証プロバイダーの JWT 公開キーを取得できる JWKS エンドポイント URL を指定します。" at bounding box center [710, 308] width 558 height 40
click at [698, 319] on font "を使用してJWT に署名する場合は、Privy が認証プロバイダーの JWT 公開キーを取得できる JWKS エンドポイント URL を指定します。" at bounding box center [710, 308] width 558 height 40
click at [694, 317] on font "を使用してJWT に署名する場合は、Privy が認証プロバイダーの JWT 公開キーを取得できる JWKS エンドポイント URL を指定します。" at bounding box center [710, 308] width 558 height 40
click at [693, 317] on font "を使用してJWT に署名する場合は、Privy が認証プロバイダーの JWT 公開キーを取得できる JWKS エンドポイント URL を指定します。" at bounding box center [710, 308] width 558 height 40
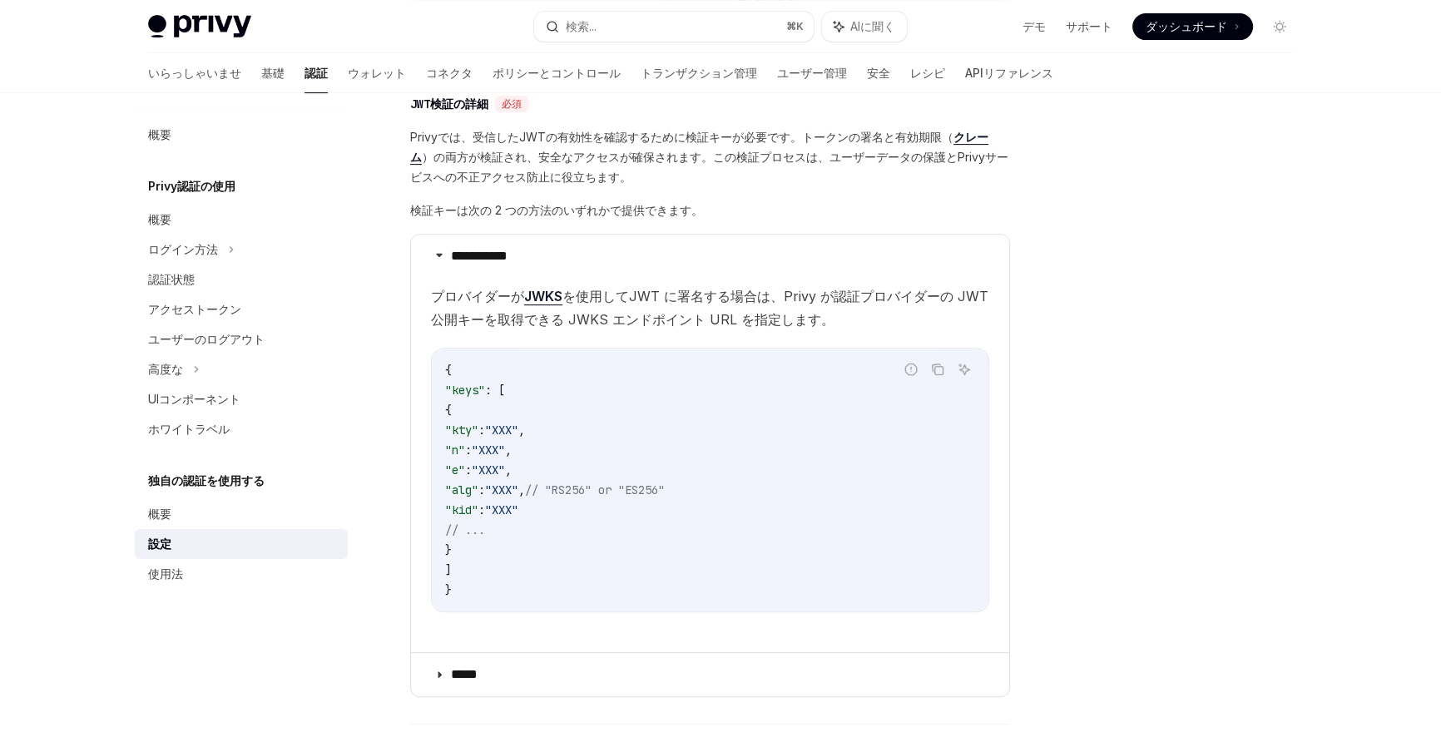
click at [693, 317] on font "を使用してJWT に署名する場合は、Privy が認証プロバイダーの JWT 公開キーを取得できる JWKS エンドポイント URL を指定します。" at bounding box center [710, 308] width 558 height 40
click at [691, 315] on font "を使用してJWT に署名する場合は、Privy が認証プロバイダーの JWT 公開キーを取得できる JWKS エンドポイント URL を指定します。" at bounding box center [710, 308] width 558 height 40
click at [690, 314] on font "を使用してJWT に署名する場合は、Privy が認証プロバイダーの JWT 公開キーを取得できる JWKS エンドポイント URL を指定します。" at bounding box center [710, 308] width 558 height 40
click at [689, 314] on font "を使用してJWT に署名する場合は、Privy が認証プロバイダーの JWT 公開キーを取得できる JWKS エンドポイント URL を指定します。" at bounding box center [710, 308] width 558 height 40
click at [657, 295] on font "を使用してJWT に署名する場合は、Privy が認証プロバイダーの JWT 公開キーを取得できる JWKS エンドポイント URL を指定します。" at bounding box center [710, 308] width 558 height 40
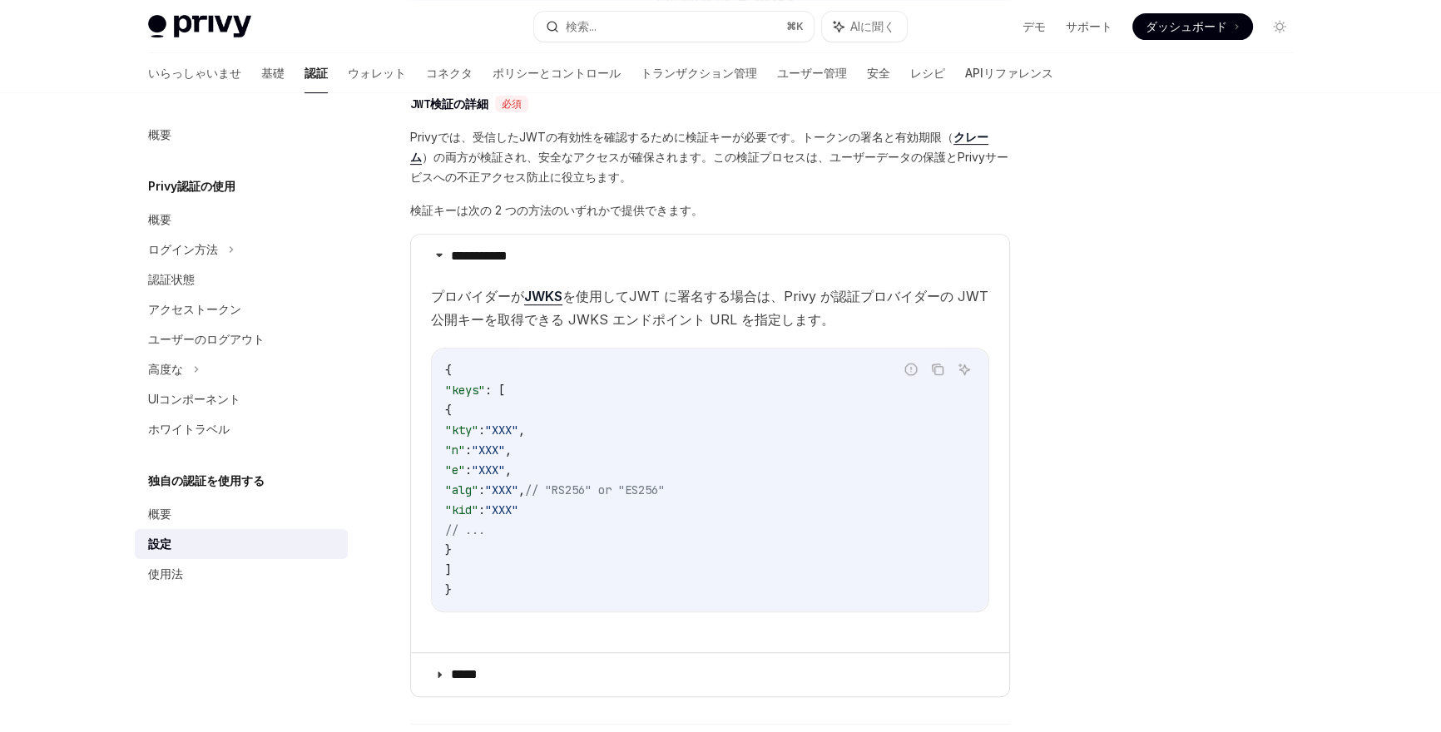
click at [657, 295] on font "を使用してJWT に署名する場合は、Privy が認証プロバイダーの JWT 公開キーを取得できる JWKS エンドポイント URL を指定します。" at bounding box center [710, 308] width 558 height 40
copy children "プロバイダーが JWKS を使用してJWT に署名する場合は、Privy が認証プロバイダーの JWT 公開キーを取得できる JWKS エンドポイント URL…"
click at [651, 312] on font "を使用してJWT に署名する場合は、Privy が認証プロバイダーの JWT 公開キーを取得できる JWKS エンドポイント URL を指定します。" at bounding box center [710, 308] width 558 height 40
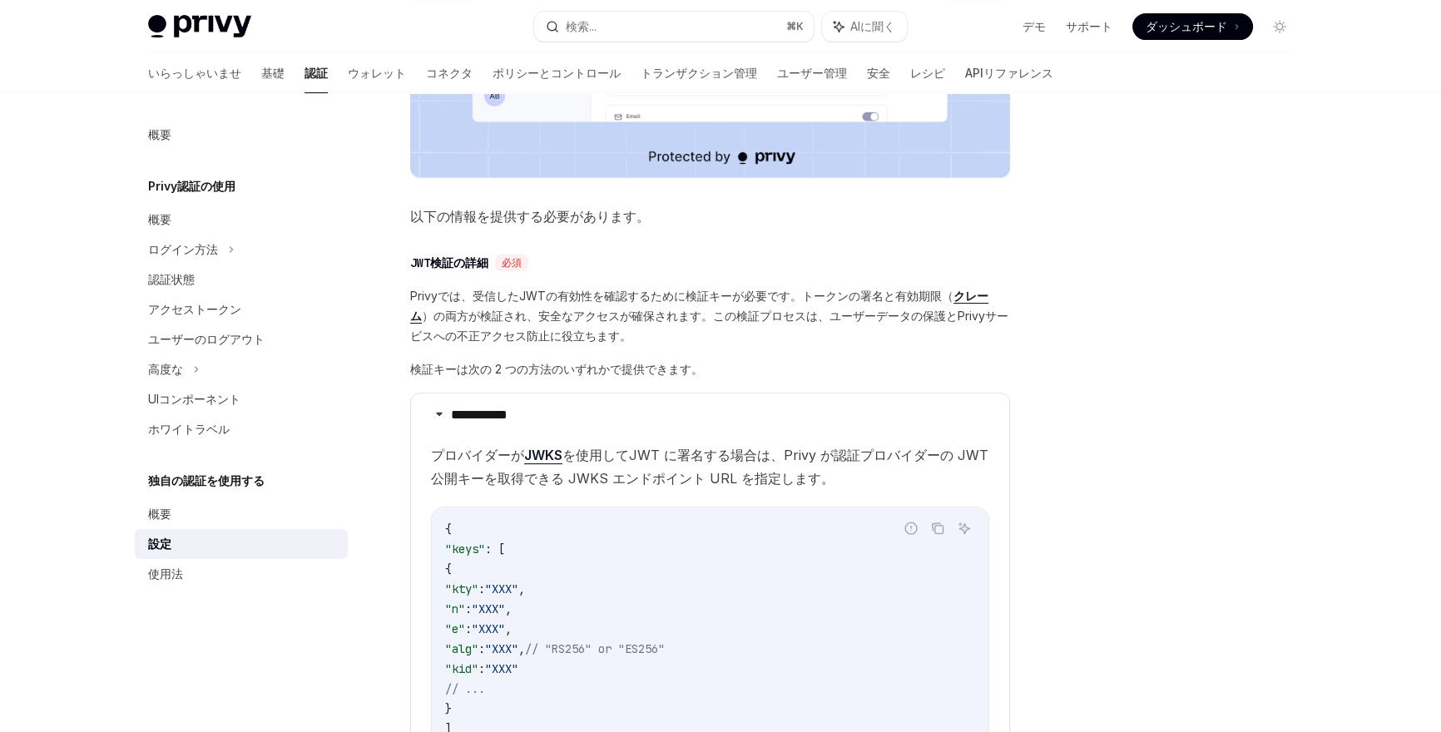
click at [650, 311] on font "）の両方が検証され、安全なアクセスが確保されます。この検証プロセスは、ユーザーデータの保護とPrivyサービスへの不正アクセス防止に役立ちます。" at bounding box center [709, 326] width 598 height 34
copy span "Privyでは、受信したJWTの有効性を確認するために検証キーが必要です。トークンの署名と有効期限（ クレーム ）の両方が検証され、安全なアクセスが確保されま…"
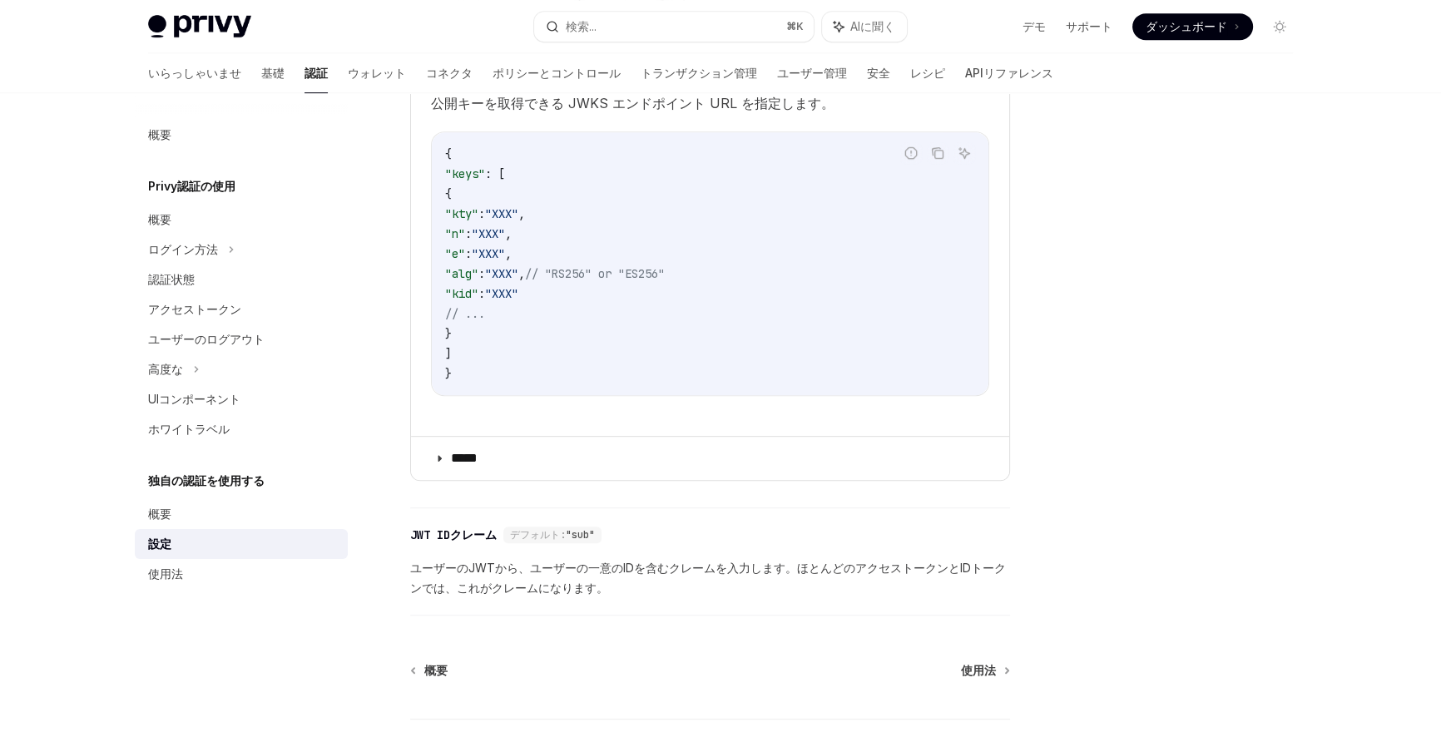
scroll to position [1167, 0]
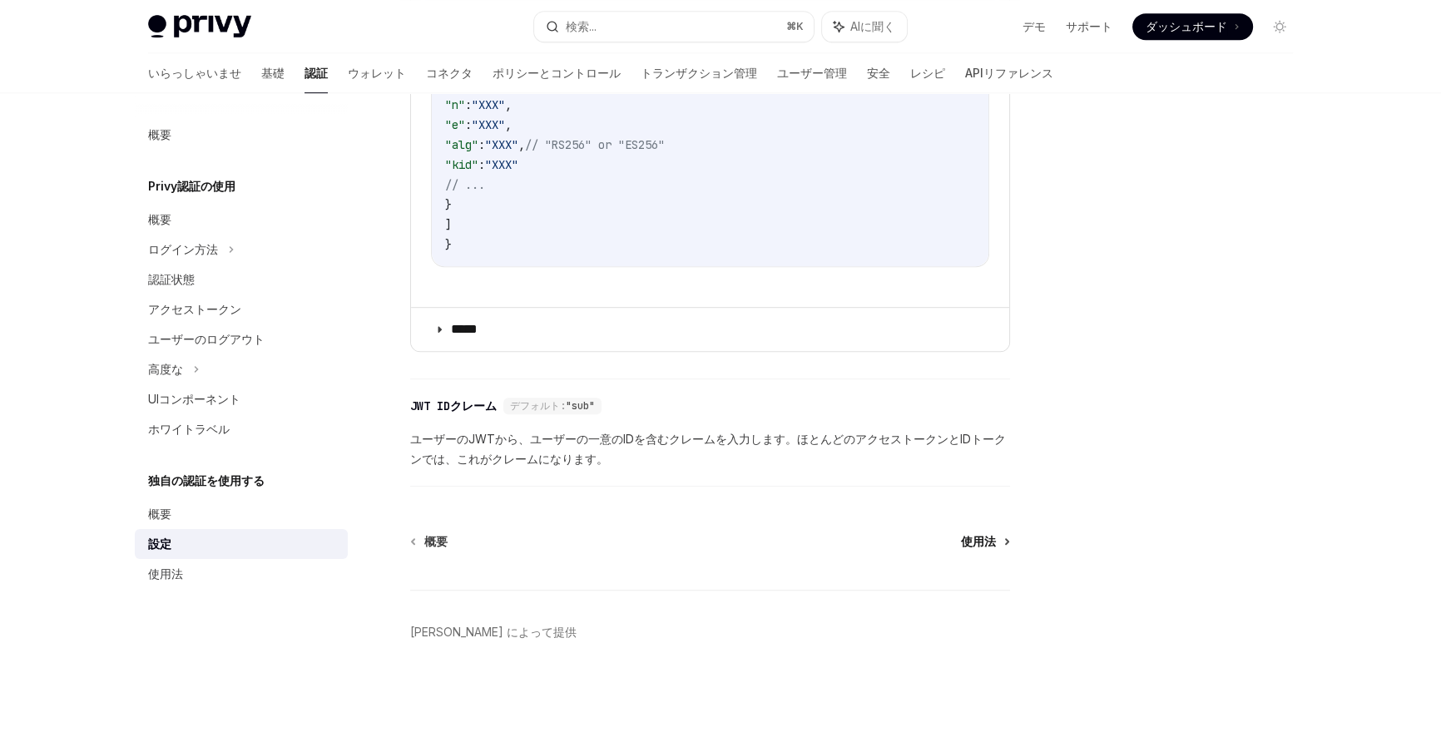
click at [990, 534] on font "使用法" at bounding box center [978, 541] width 35 height 14
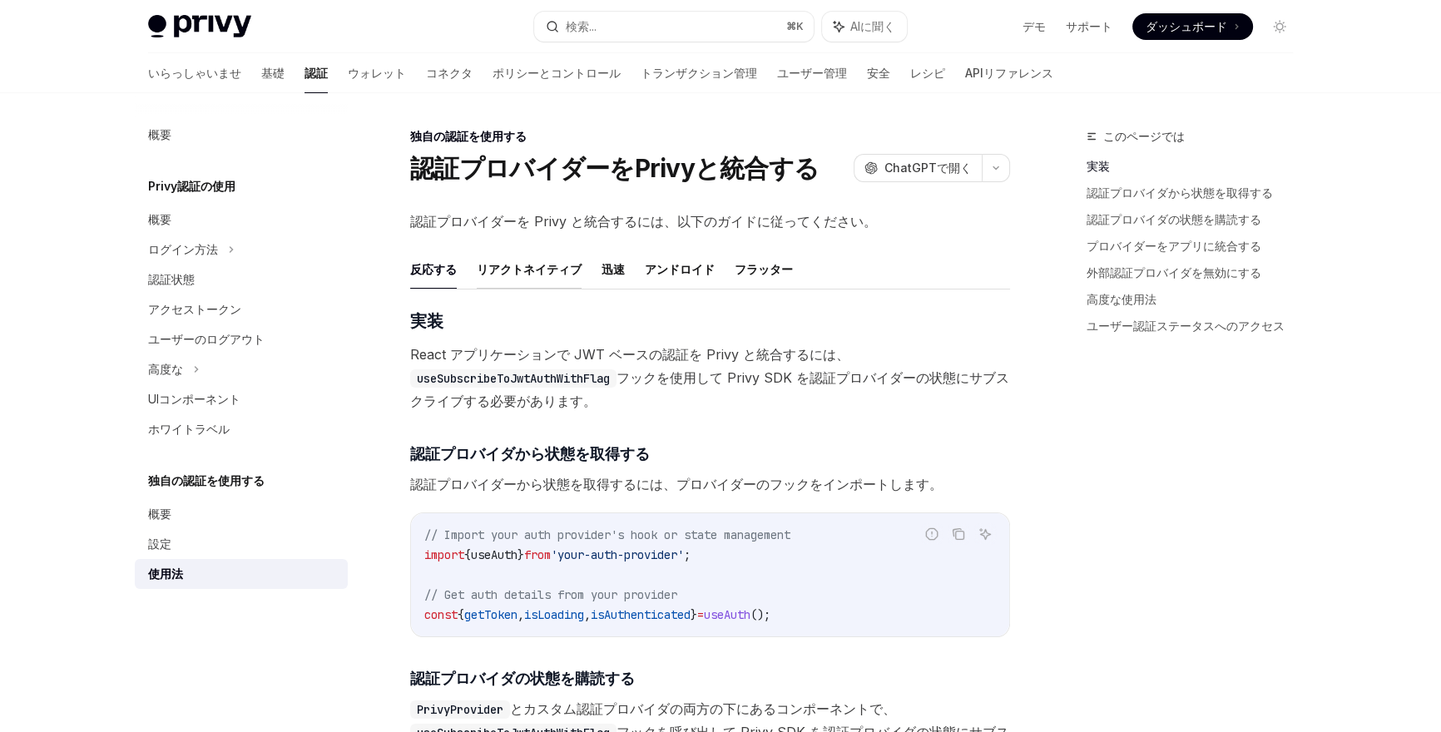
click at [577, 276] on font "リアクトネイティブ" at bounding box center [529, 270] width 105 height 20
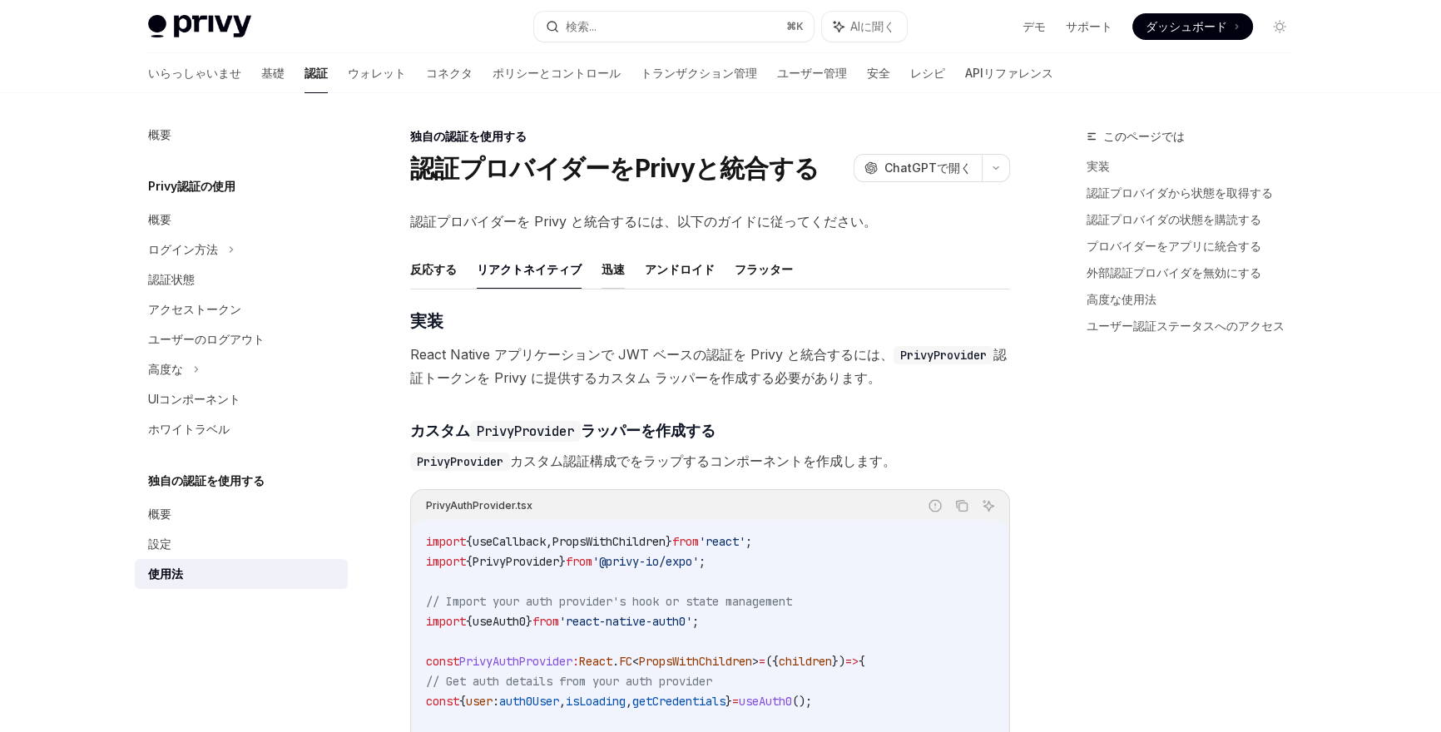
click at [617, 284] on button "迅速" at bounding box center [613, 269] width 23 height 39
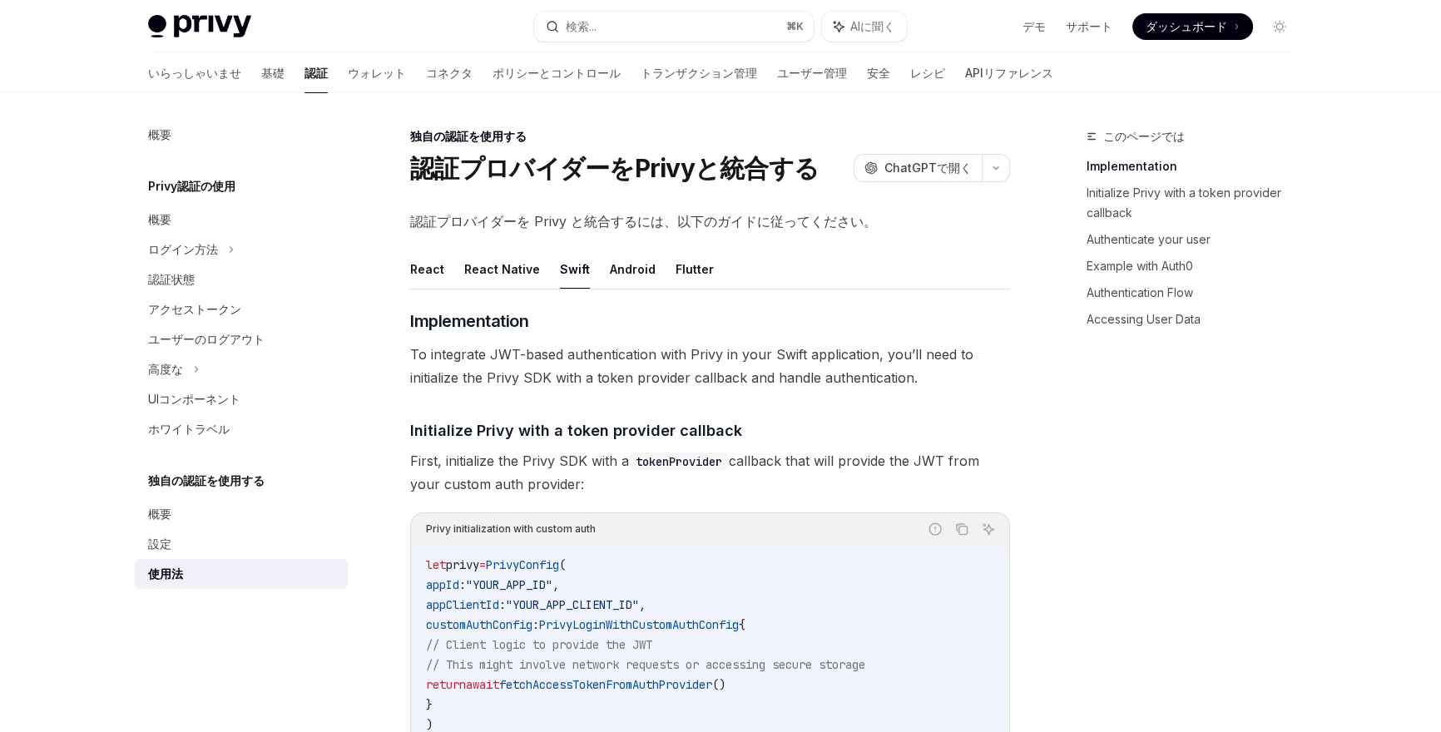
click at [683, 278] on button "Flutter" at bounding box center [695, 269] width 38 height 39
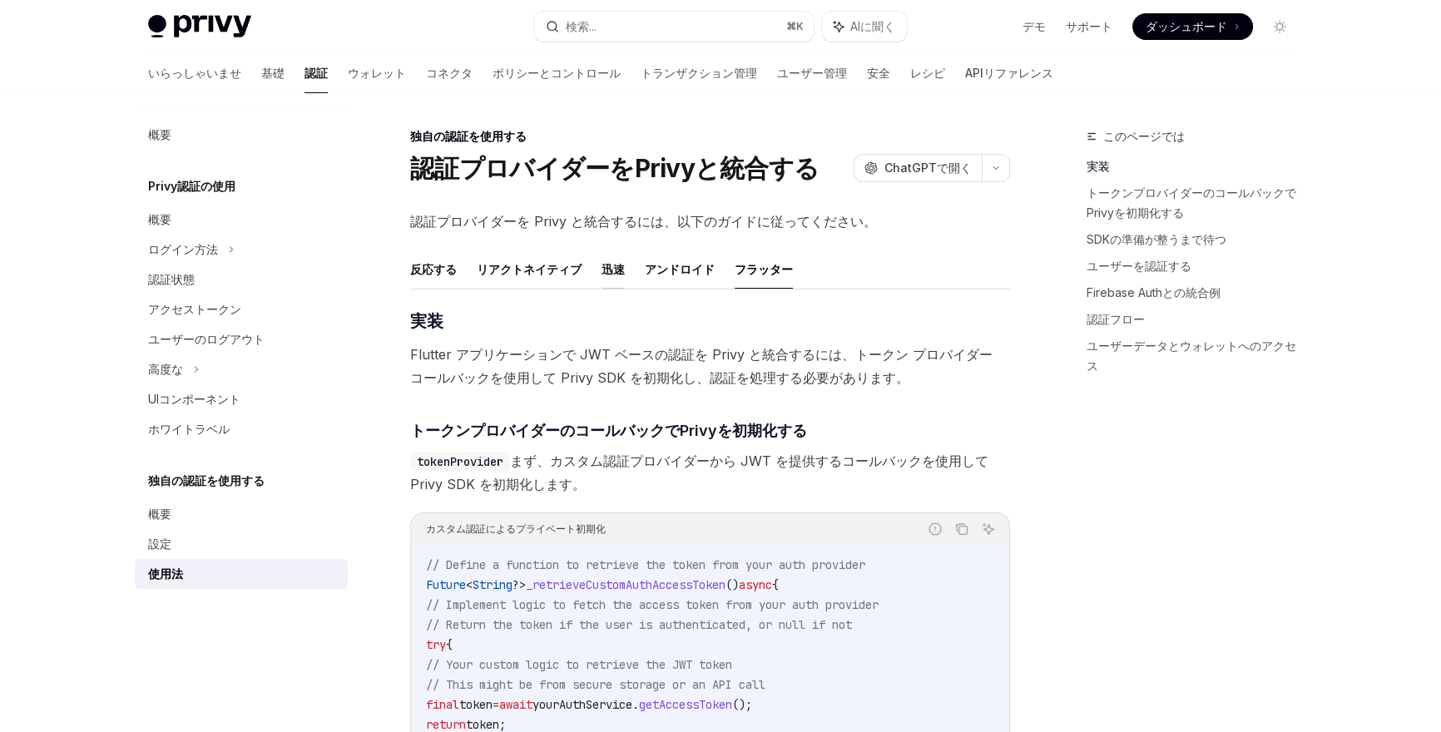
click at [602, 283] on button "迅速" at bounding box center [613, 269] width 23 height 39
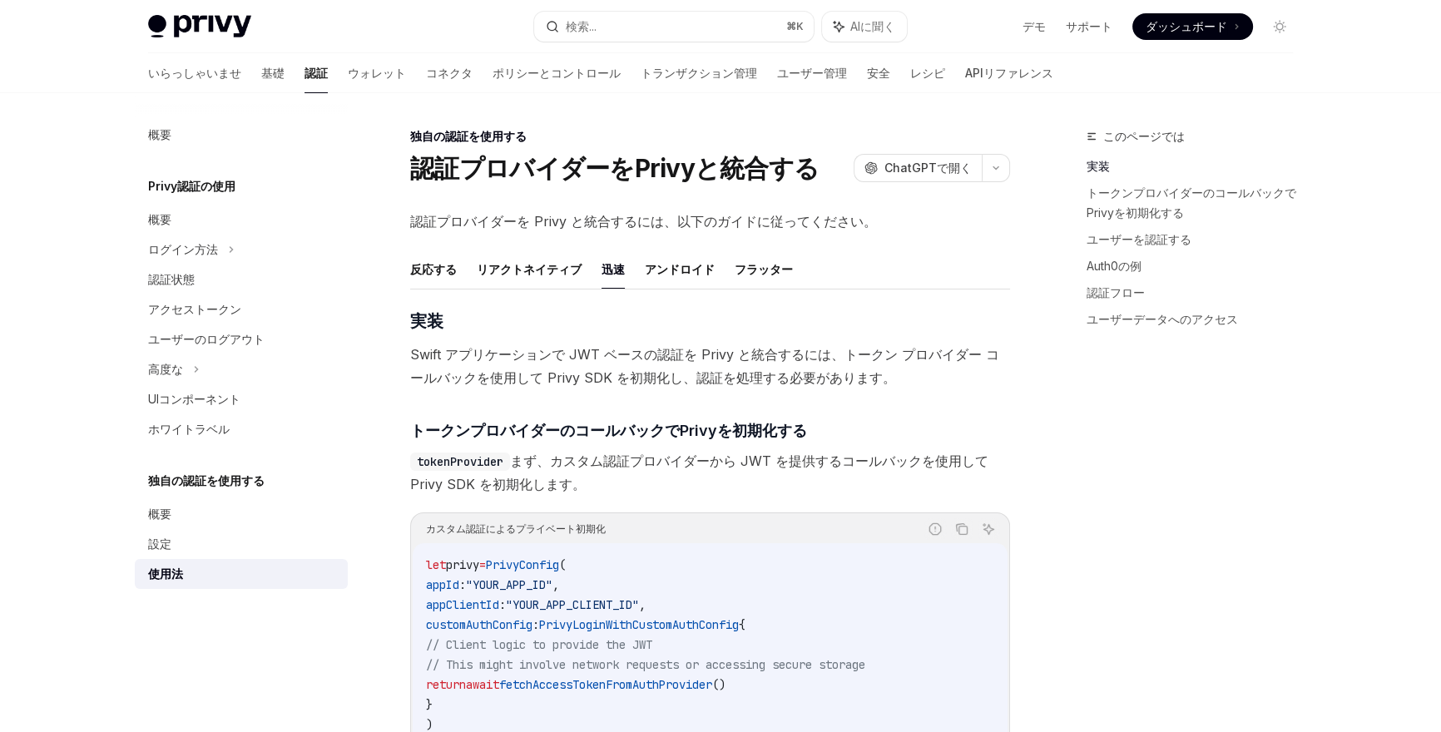
click at [616, 280] on button "迅速" at bounding box center [613, 269] width 23 height 39
click at [447, 276] on font "反応する" at bounding box center [433, 270] width 47 height 20
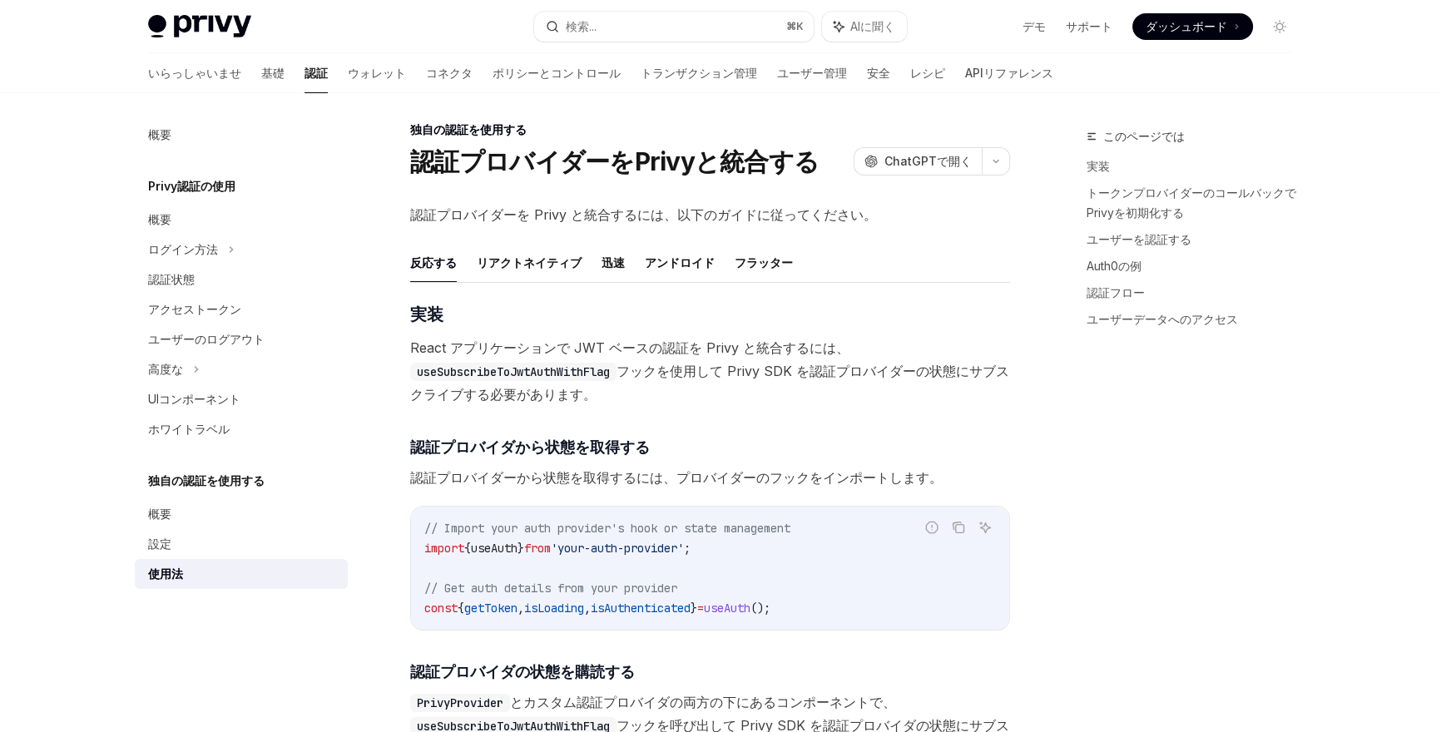
scroll to position [8, 0]
click at [558, 375] on code "useSubscribeToJwtAuthWithFlag" at bounding box center [513, 370] width 206 height 18
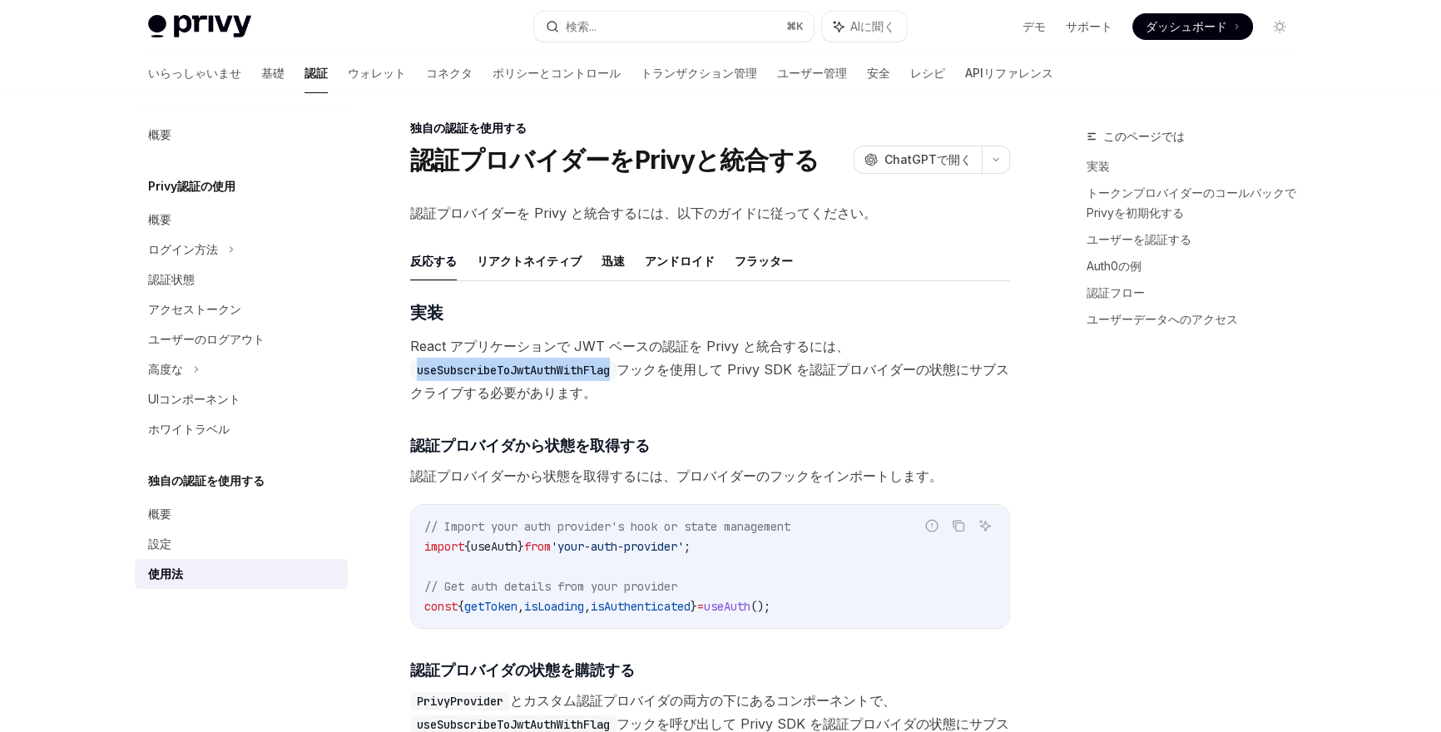
click at [558, 374] on code "useSubscribeToJwtAuthWithFlag" at bounding box center [513, 370] width 206 height 18
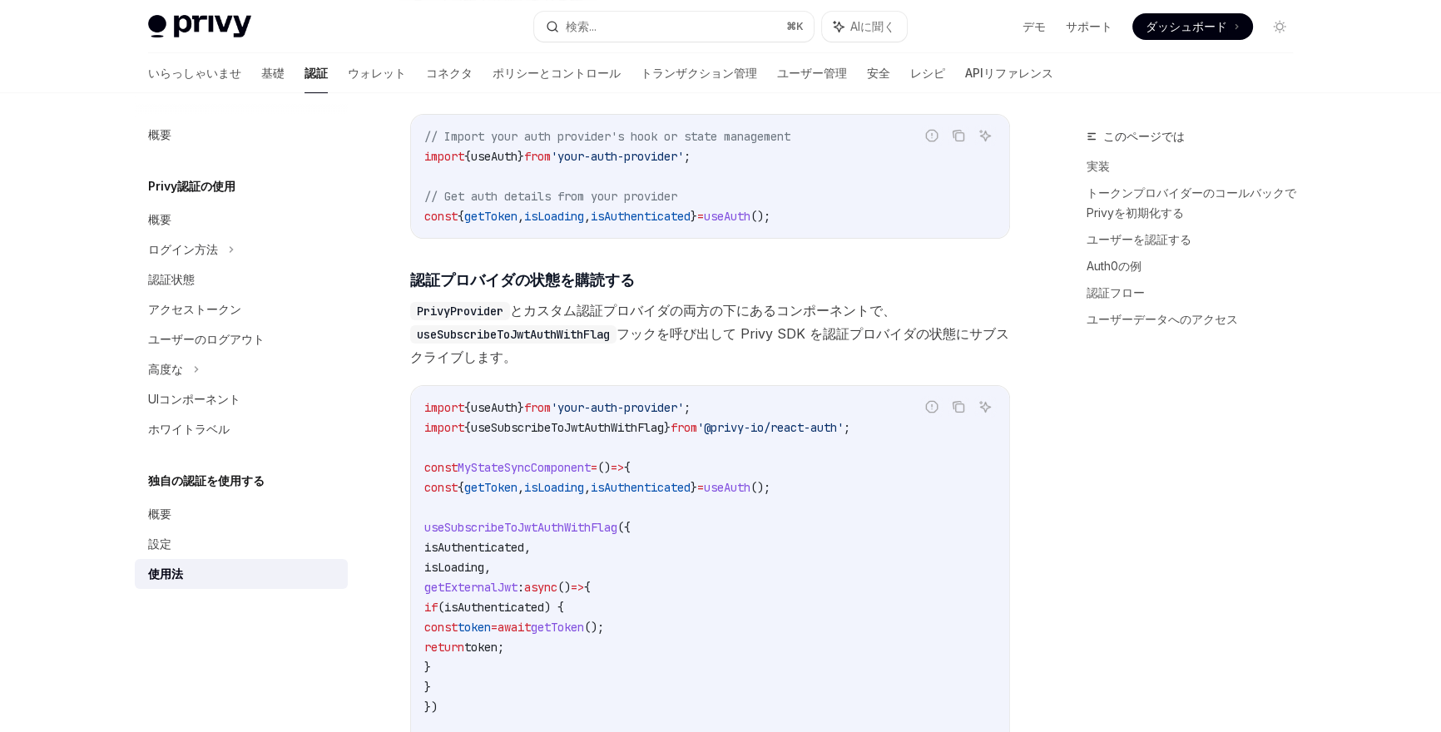
scroll to position [416, 0]
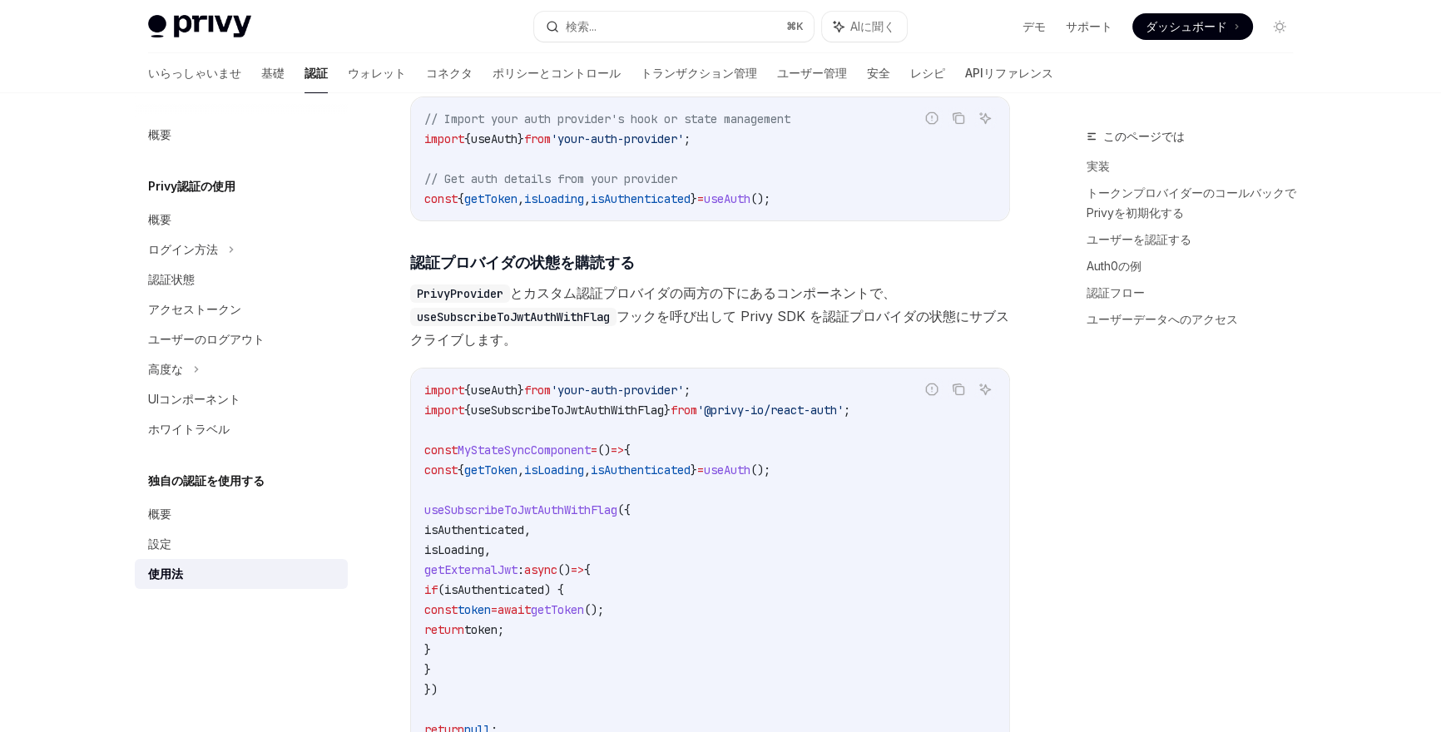
click at [545, 288] on font "とカスタム認証プロバイダの" at bounding box center [596, 293] width 173 height 17
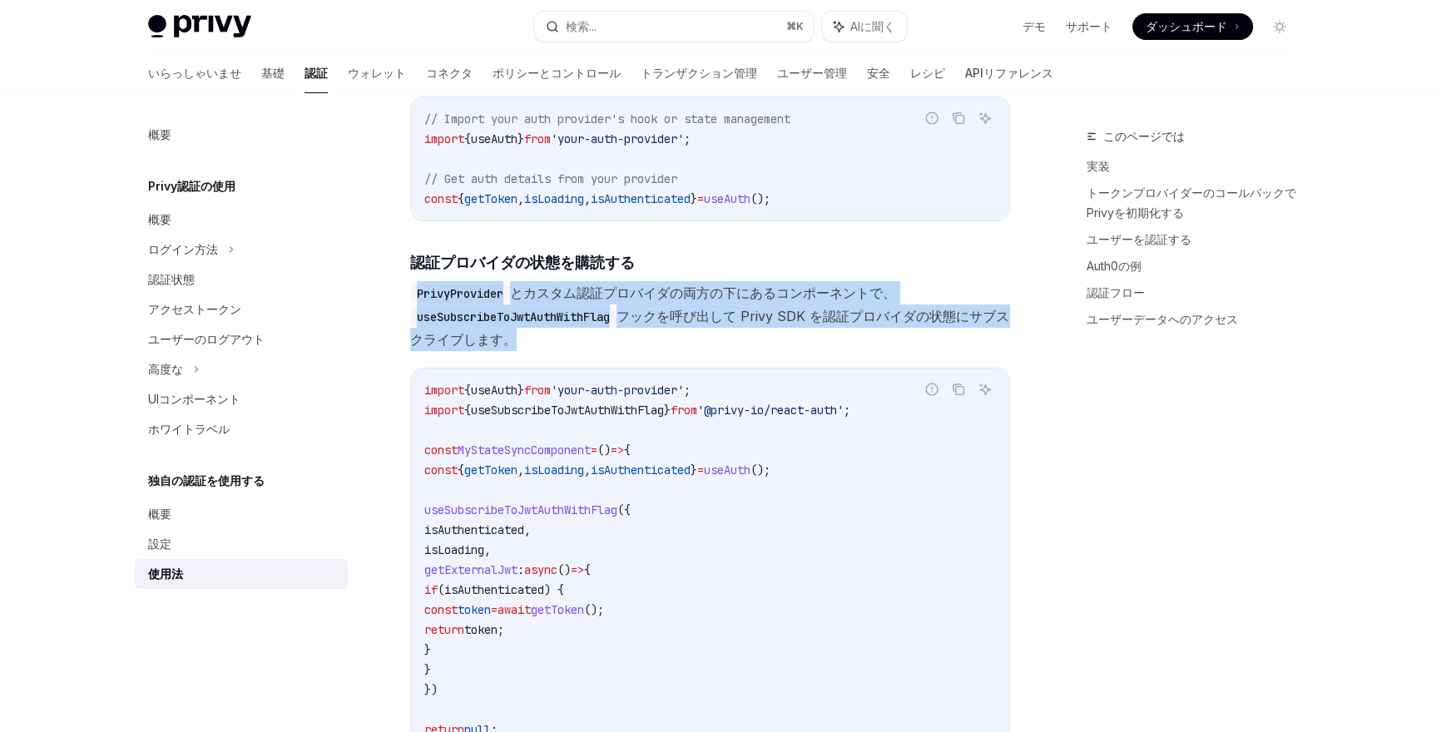
click at [545, 288] on font "とカスタム認証プロバイダの" at bounding box center [596, 293] width 173 height 17
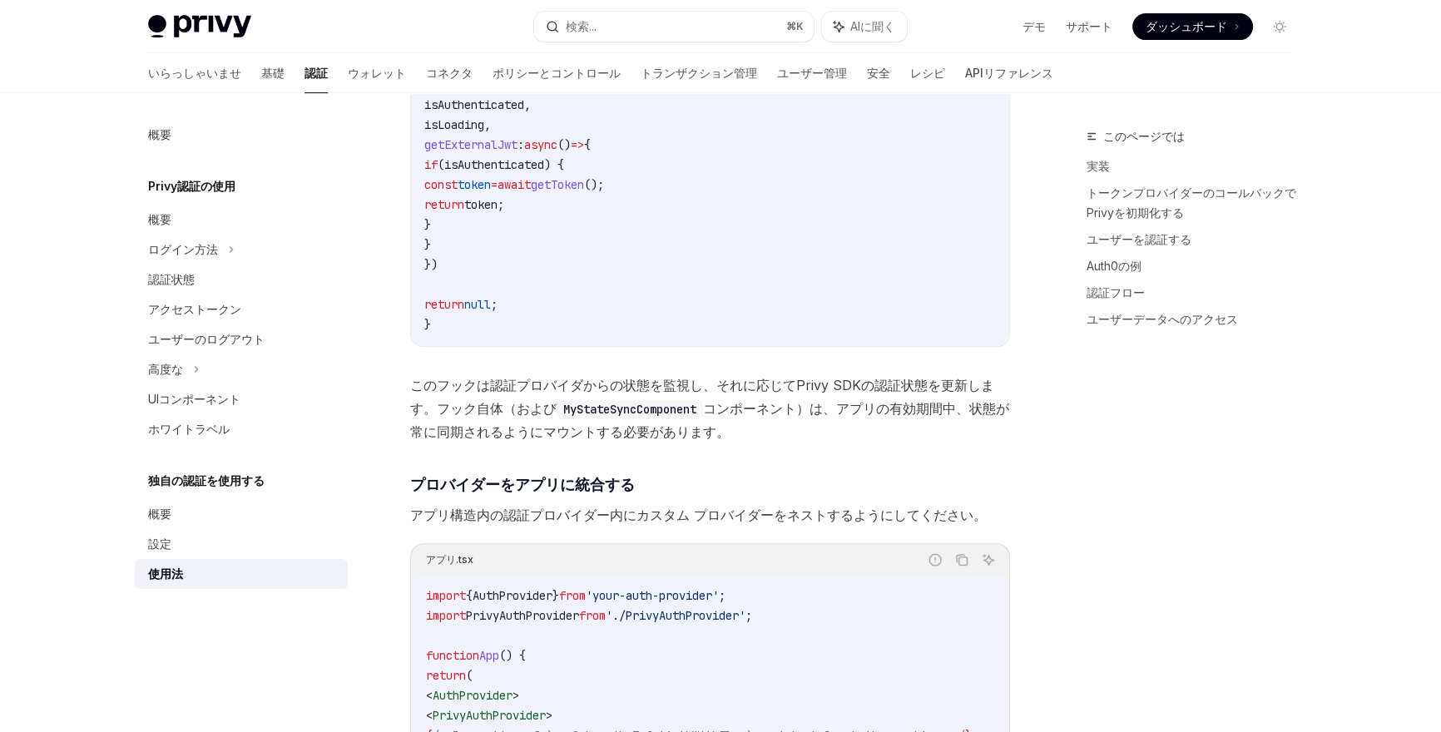
scroll to position [842, 0]
click at [548, 380] on font "このフックは認証プロバイダからの状態を監視し、それに応じてPrivy SDKの認証状態を更新します。フック自体（および" at bounding box center [702, 396] width 584 height 40
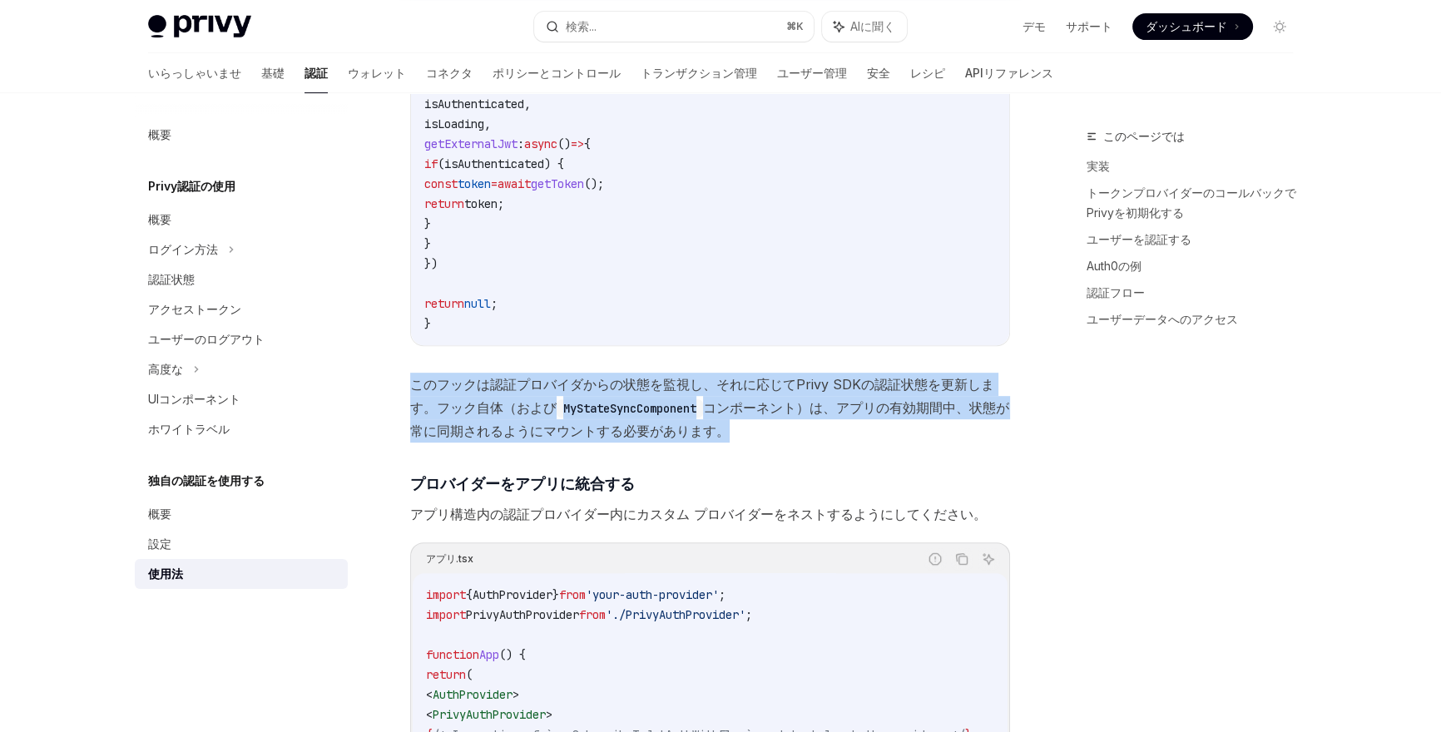
click at [548, 380] on font "このフックは認証プロバイダからの状態を監視し、それに応じてPrivy SDKの認証状態を更新します。フック自体（および" at bounding box center [702, 396] width 584 height 40
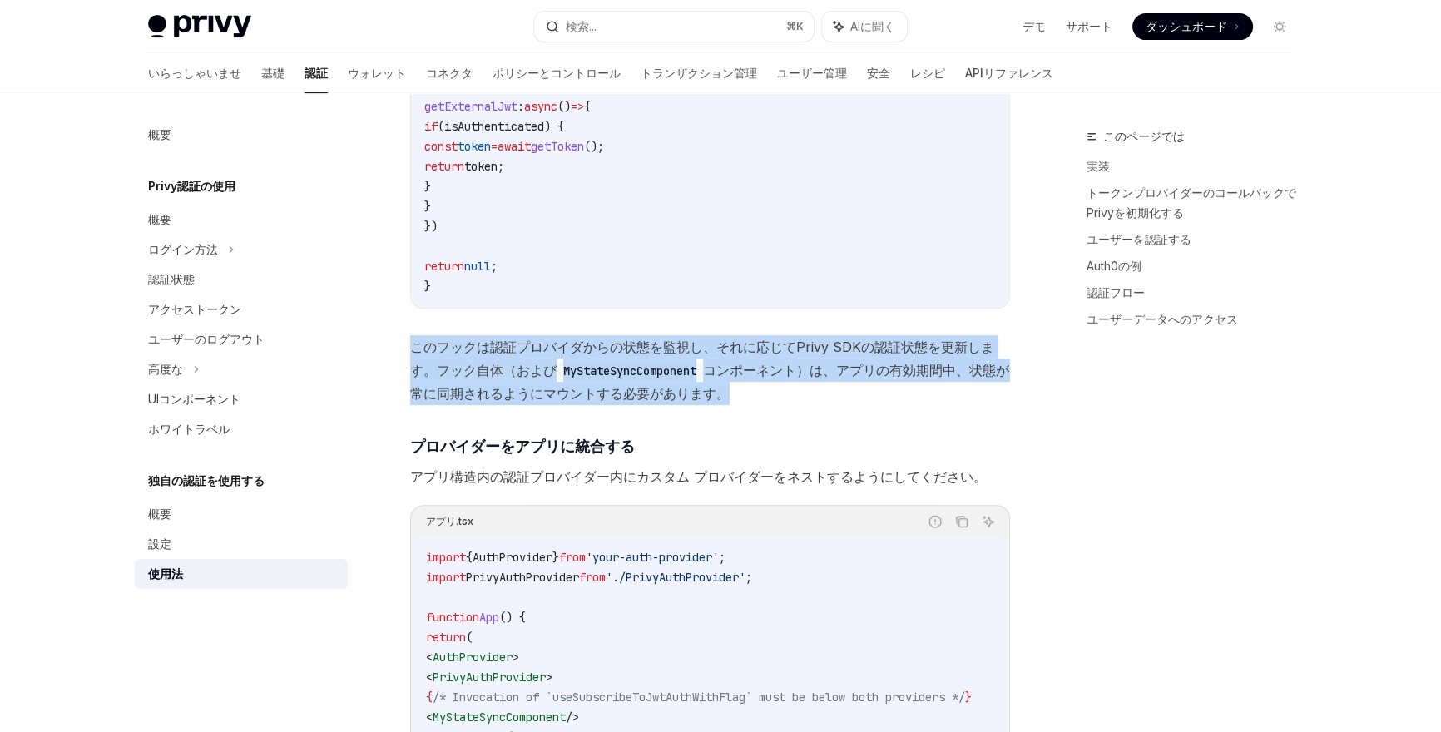
scroll to position [937, 0]
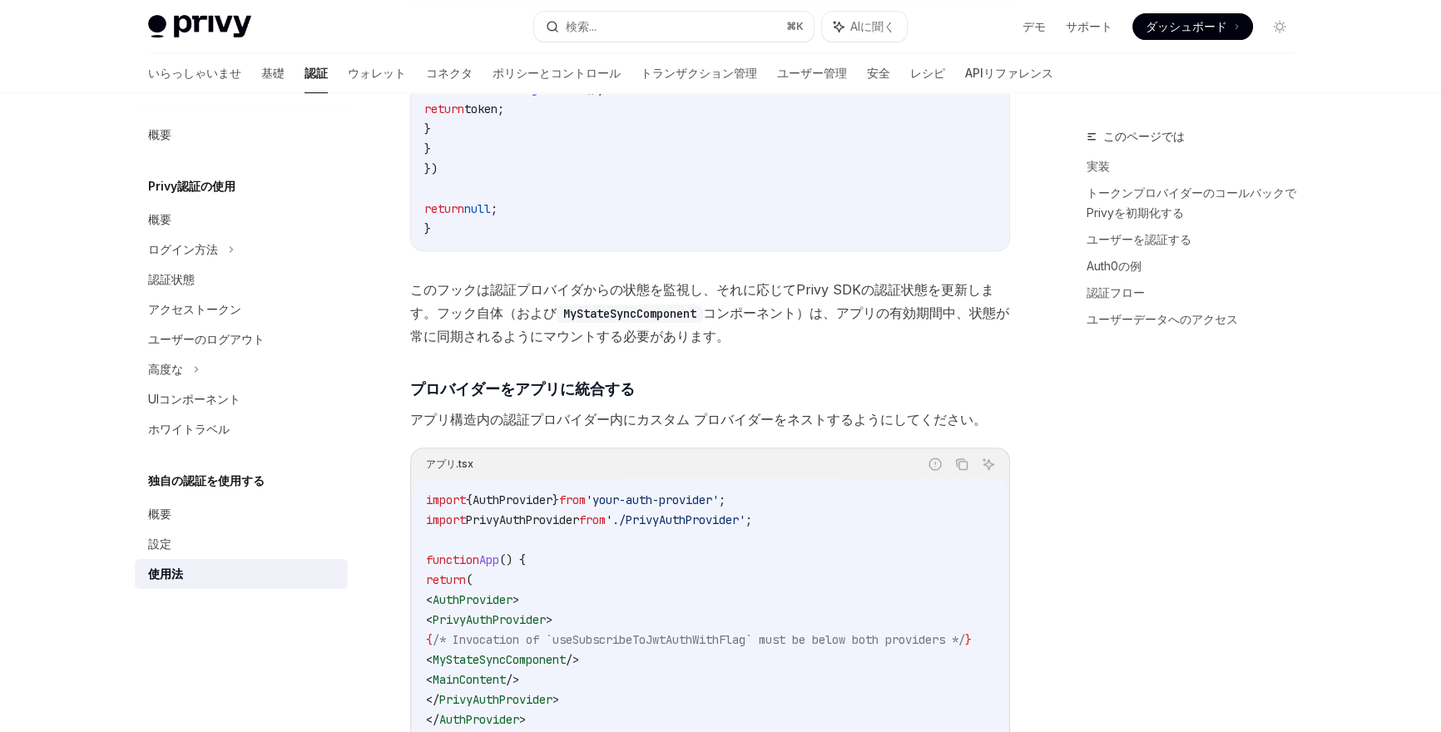
click at [542, 411] on font "アプリ構造内の認証プロバイダー内にカスタム プロバイダーをネストするようにしてください。" at bounding box center [698, 419] width 577 height 17
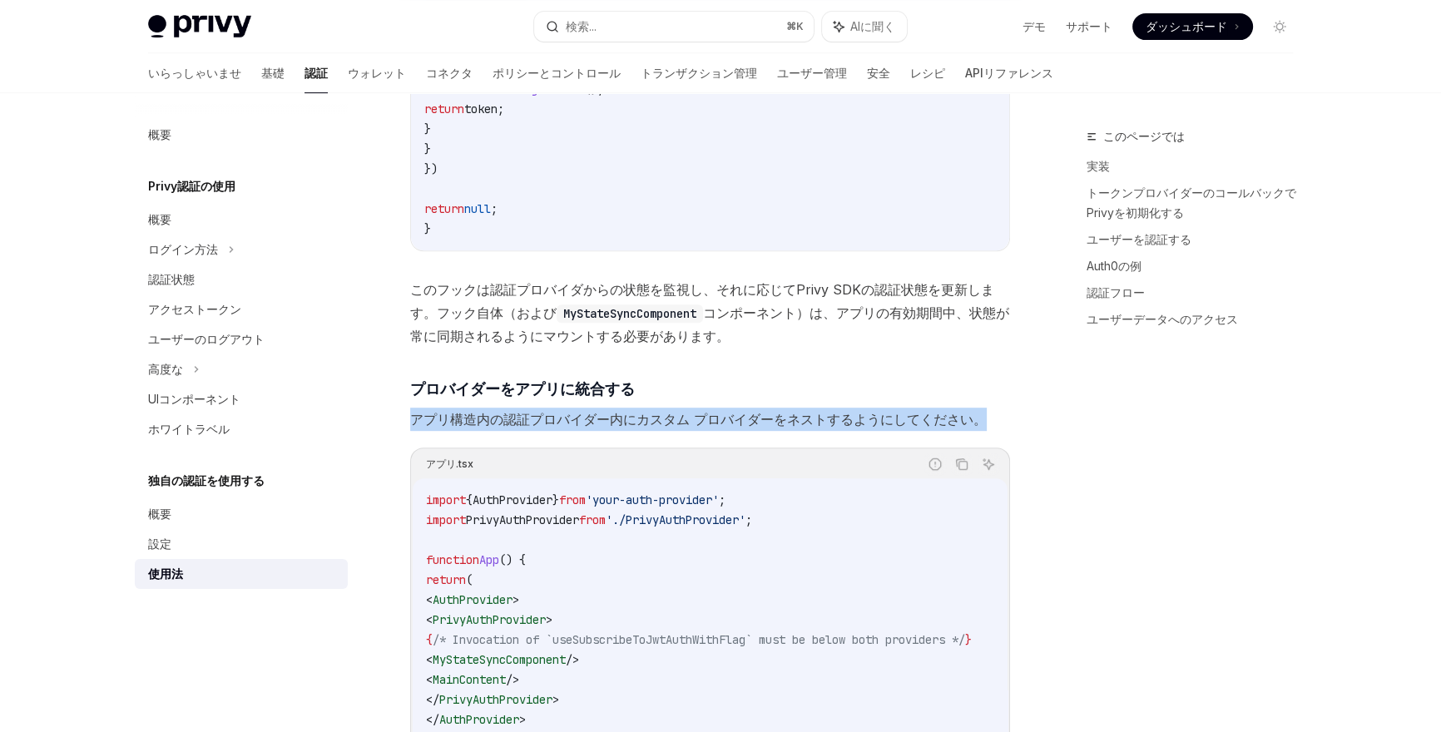
click at [542, 411] on font "アプリ構造内の認証プロバイダー内にカスタム プロバイダーをネストするようにしてください。" at bounding box center [698, 419] width 577 height 17
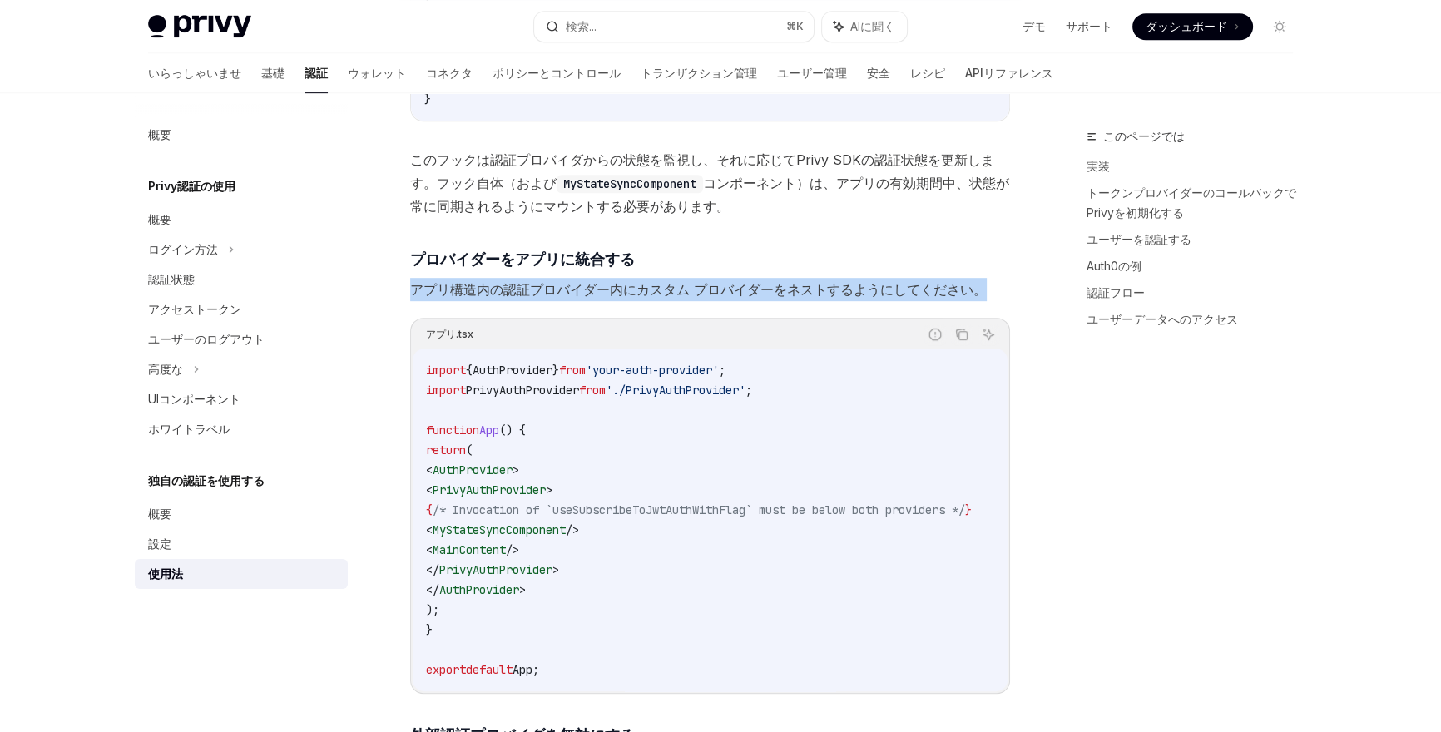
scroll to position [1068, 0]
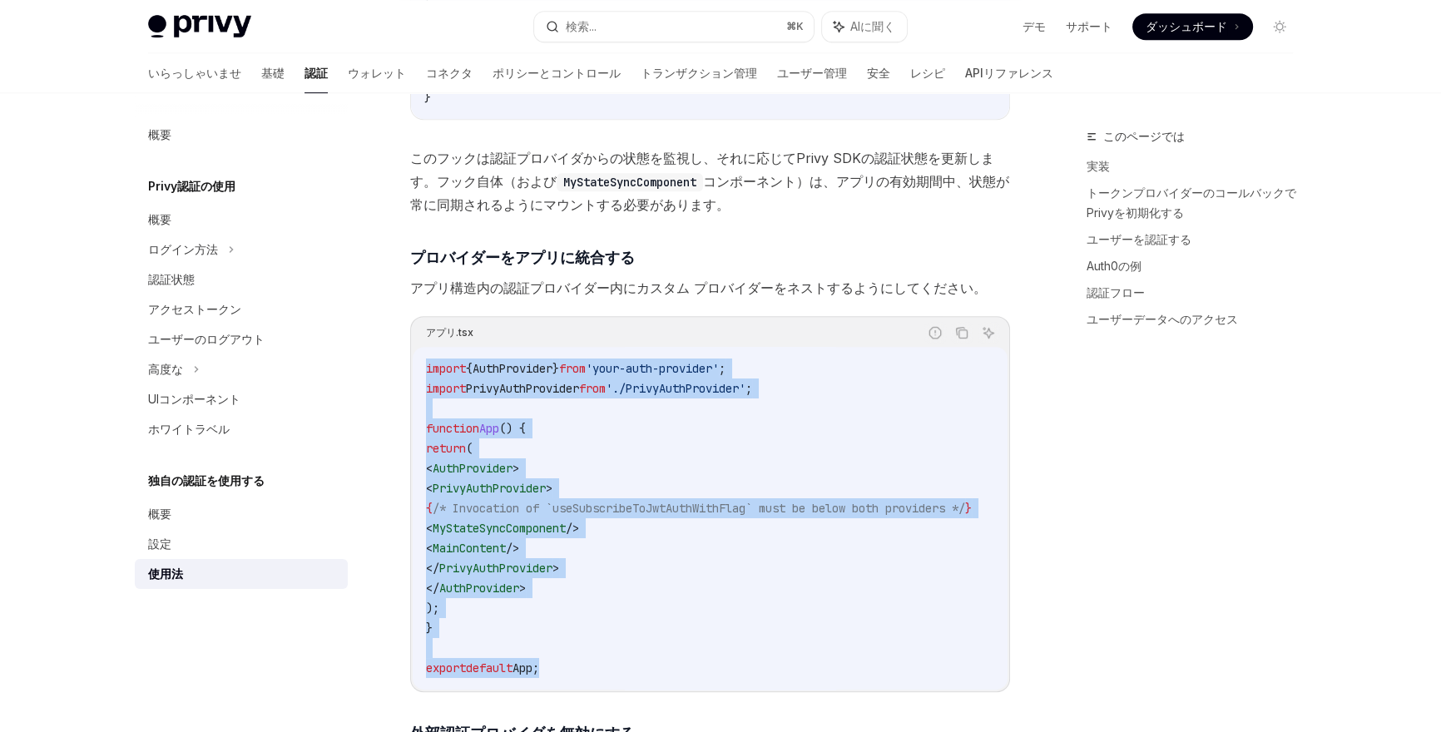
drag, startPoint x: 424, startPoint y: 369, endPoint x: 679, endPoint y: 670, distance: 394.4
click at [679, 670] on div "import { AuthProvider } from 'your-auth-provider' ; import PrivyAuthProvider fr…" at bounding box center [710, 518] width 595 height 343
click at [679, 670] on code "import { AuthProvider } from 'your-auth-provider' ; import PrivyAuthProvider fr…" at bounding box center [719, 519] width 586 height 320
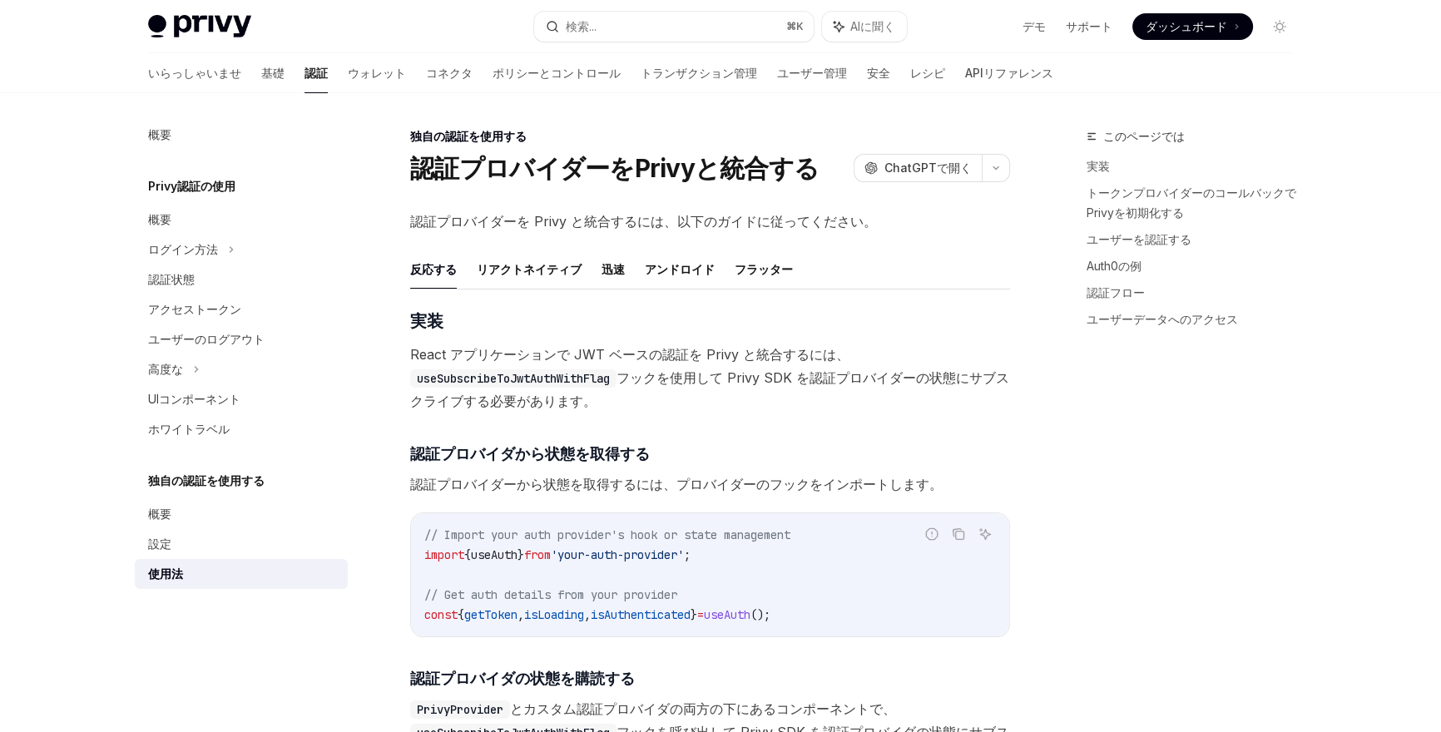
scroll to position [0, 0]
click at [210, 559] on link "使用法" at bounding box center [241, 574] width 213 height 30
click at [221, 554] on link "設定" at bounding box center [241, 544] width 213 height 30
click at [275, 522] on div "概要" at bounding box center [243, 514] width 190 height 20
click at [255, 538] on div "設定" at bounding box center [243, 544] width 190 height 20
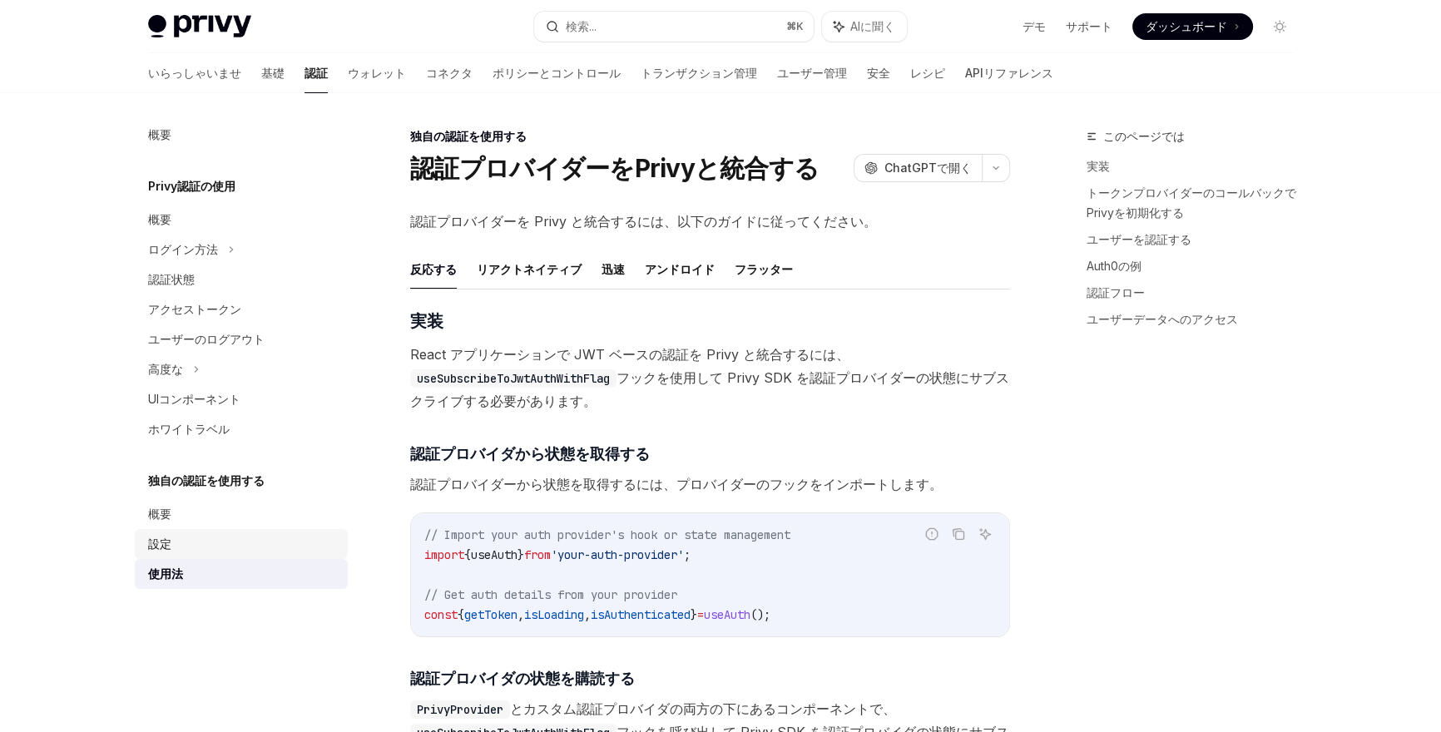
click at [255, 538] on div "設定" at bounding box center [243, 544] width 190 height 20
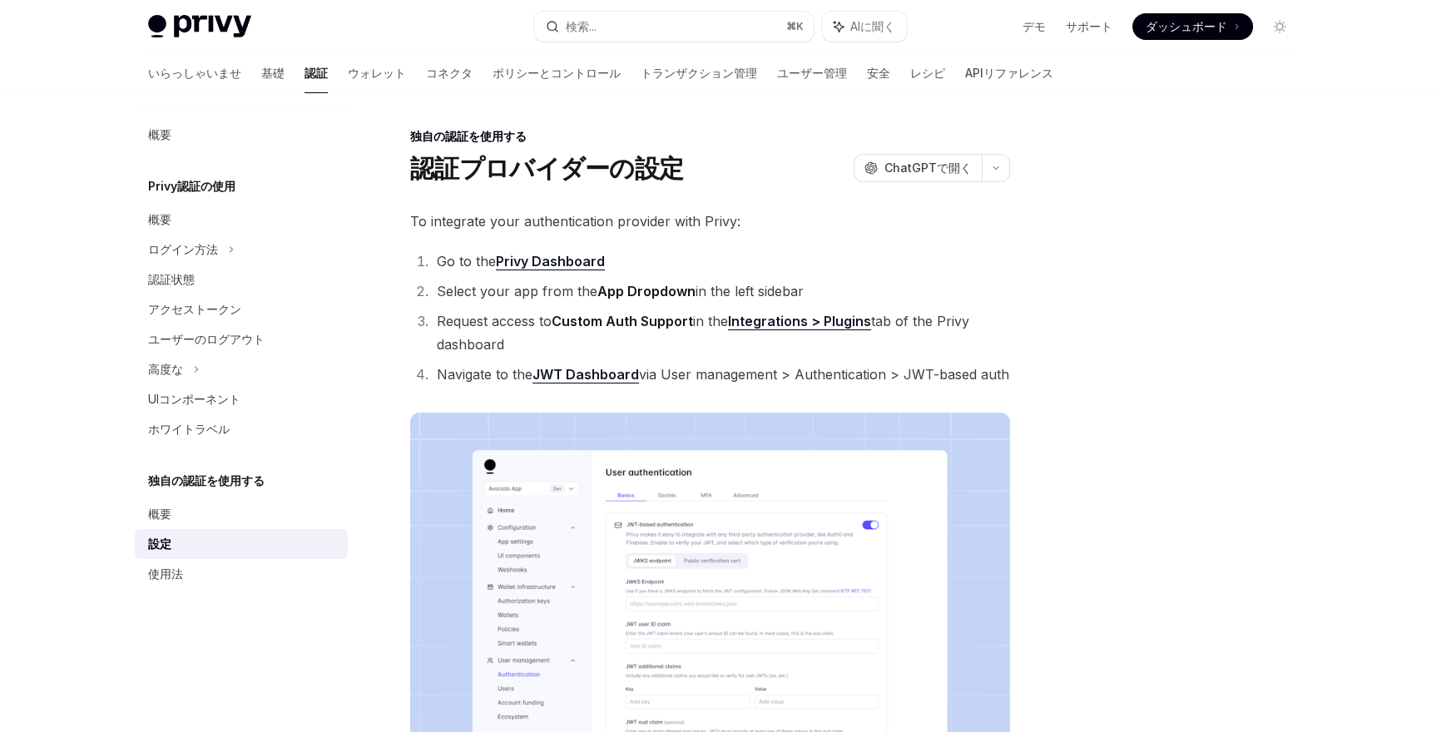
type textarea "*"
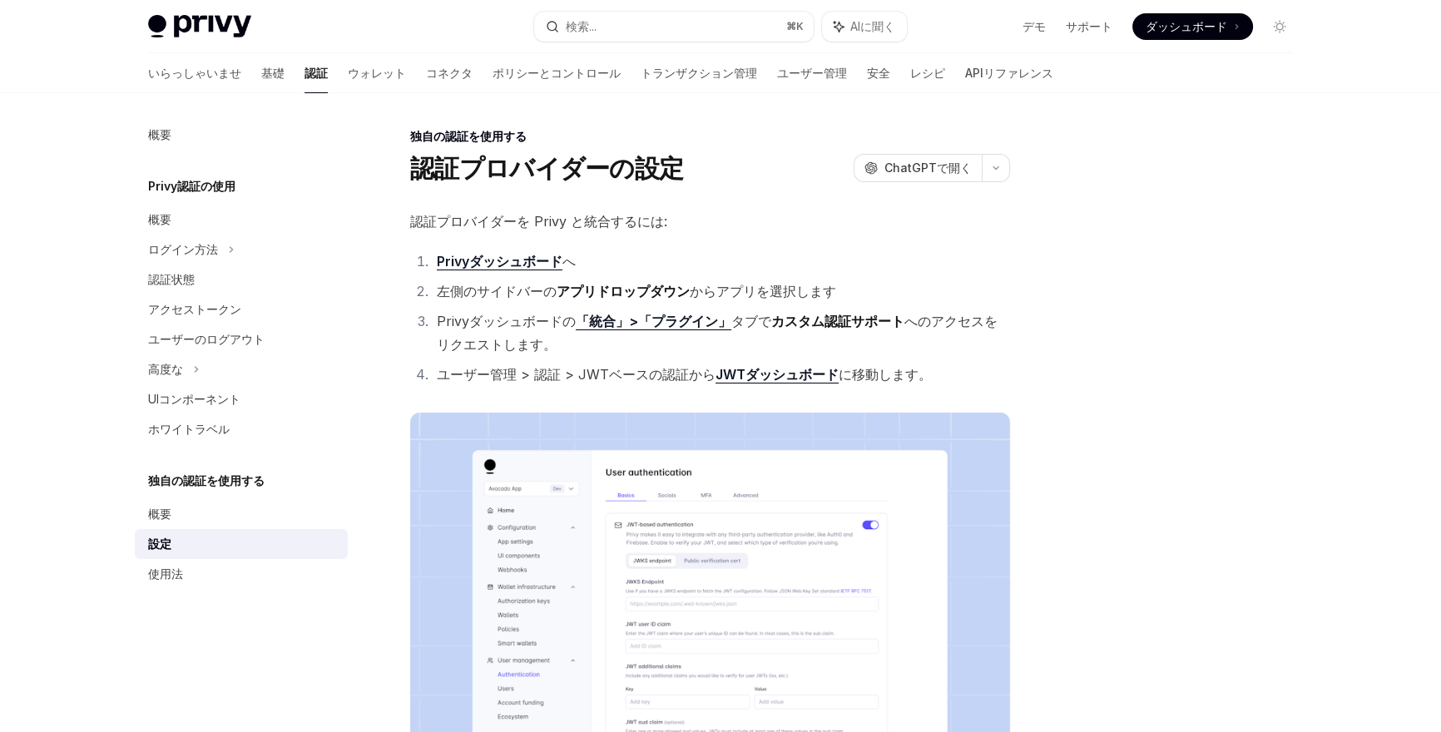
click at [1090, 260] on div at bounding box center [1179, 429] width 253 height 606
click at [1143, 134] on div at bounding box center [1179, 429] width 253 height 606
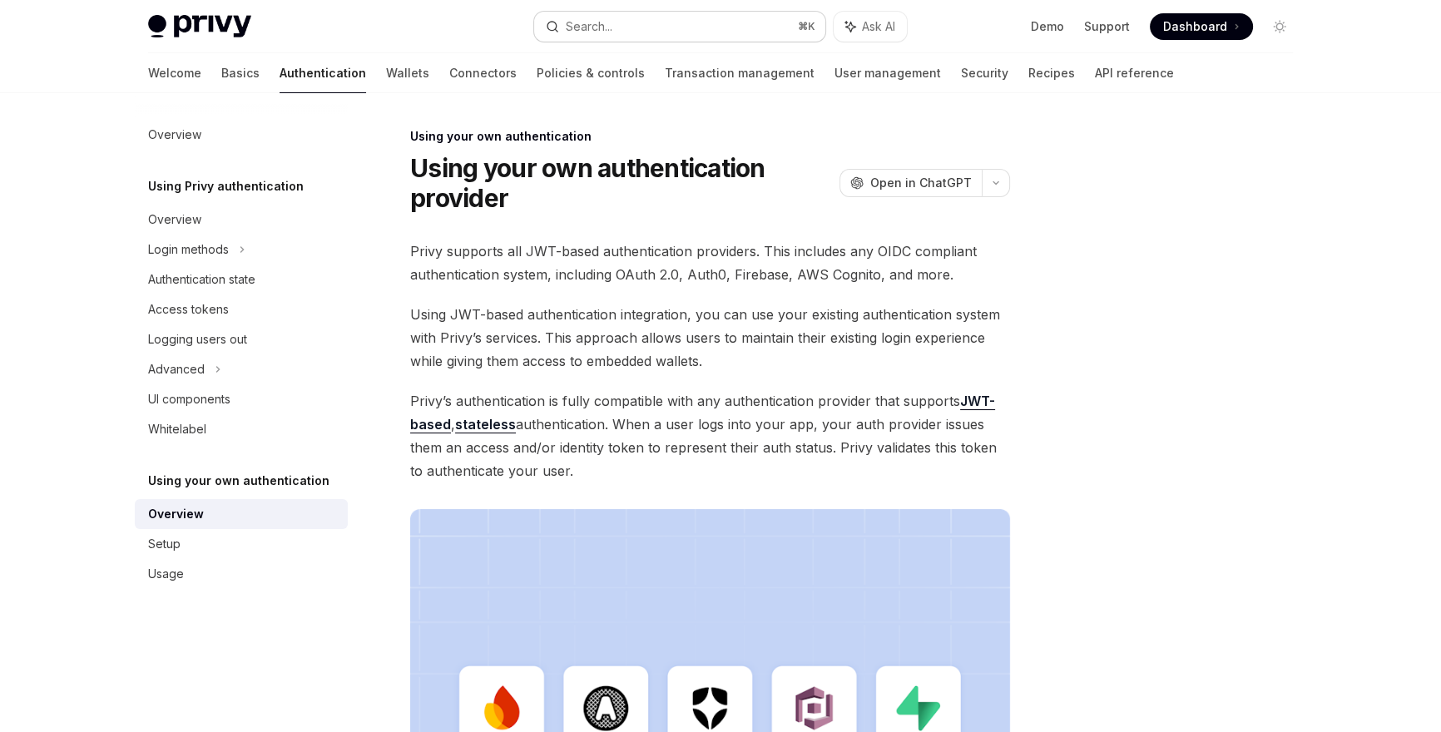
click at [628, 17] on button "Search... ⌘ K" at bounding box center [679, 27] width 291 height 30
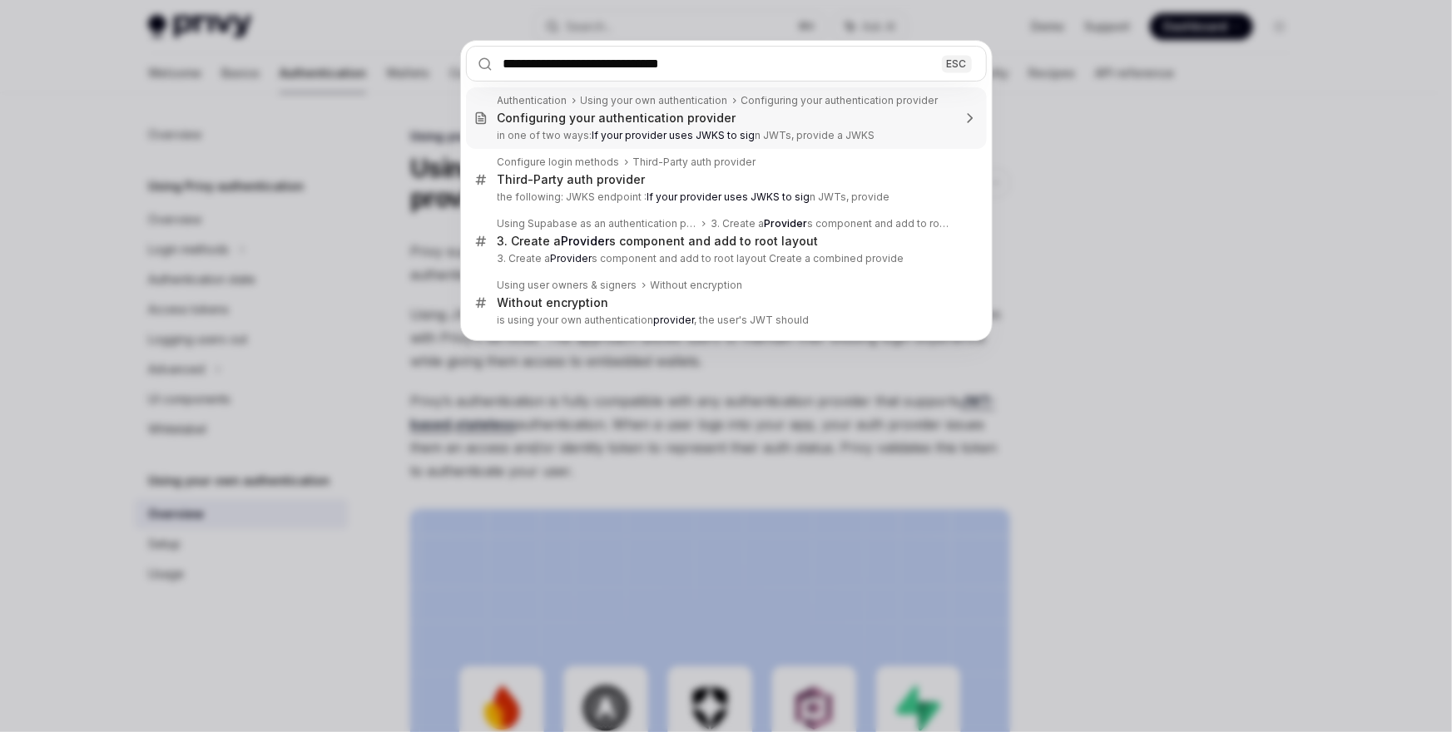
type input "**********"
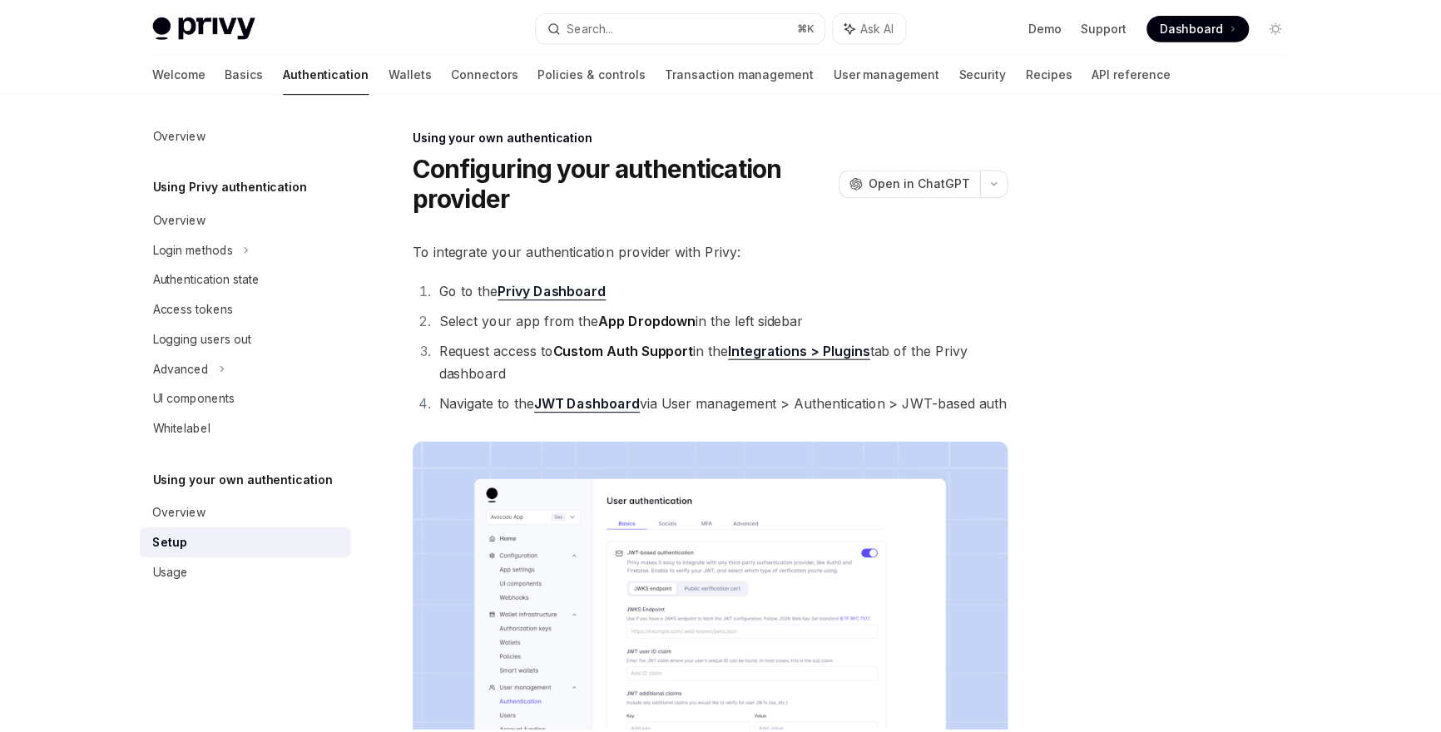
scroll to position [92, 0]
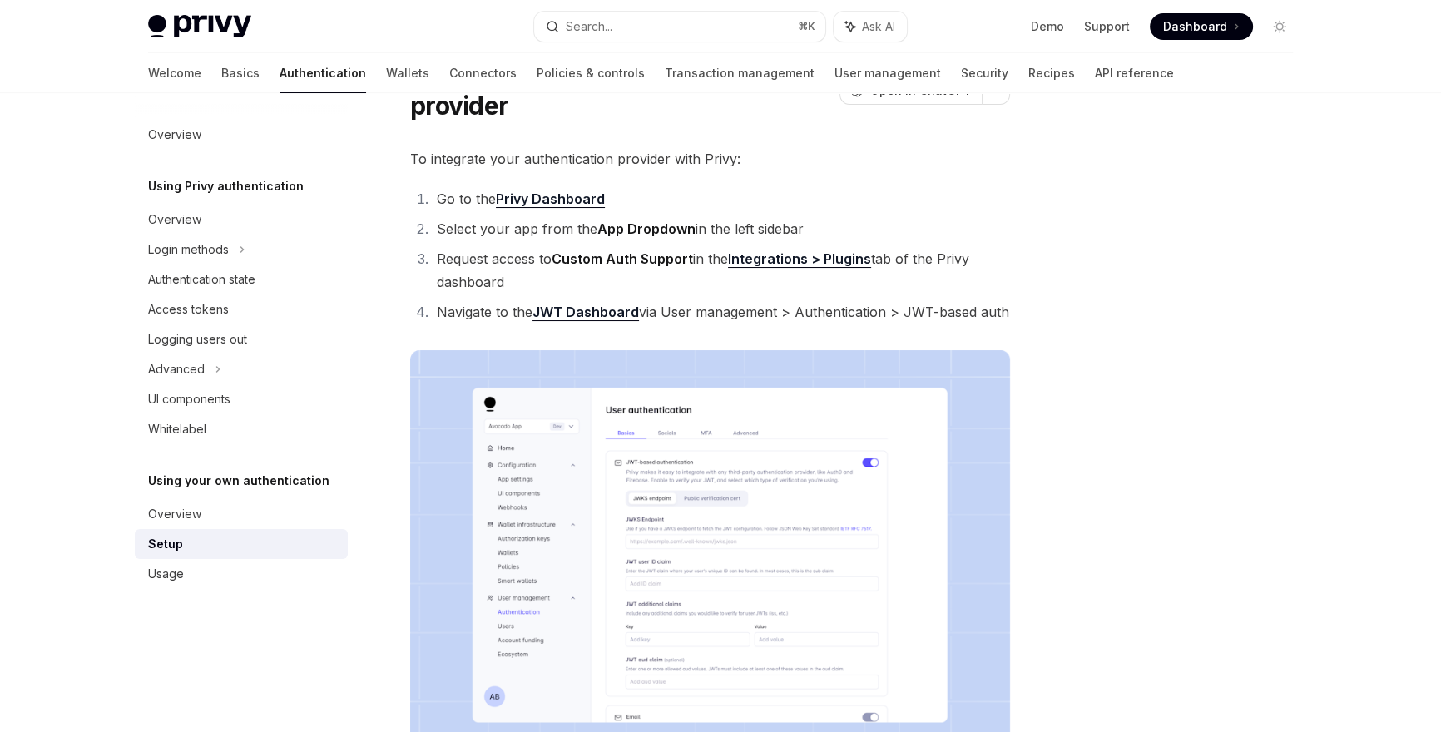
type textarea "*"
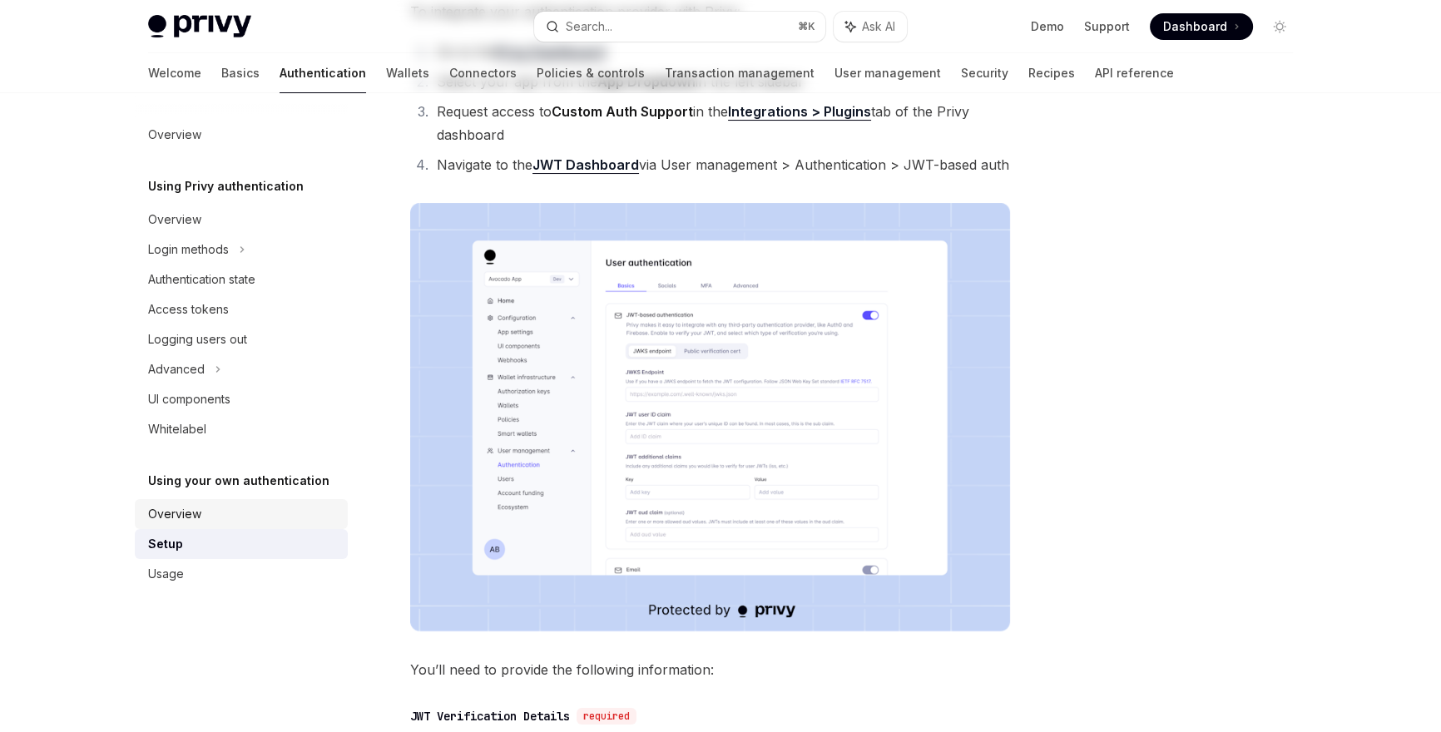
scroll to position [0, 0]
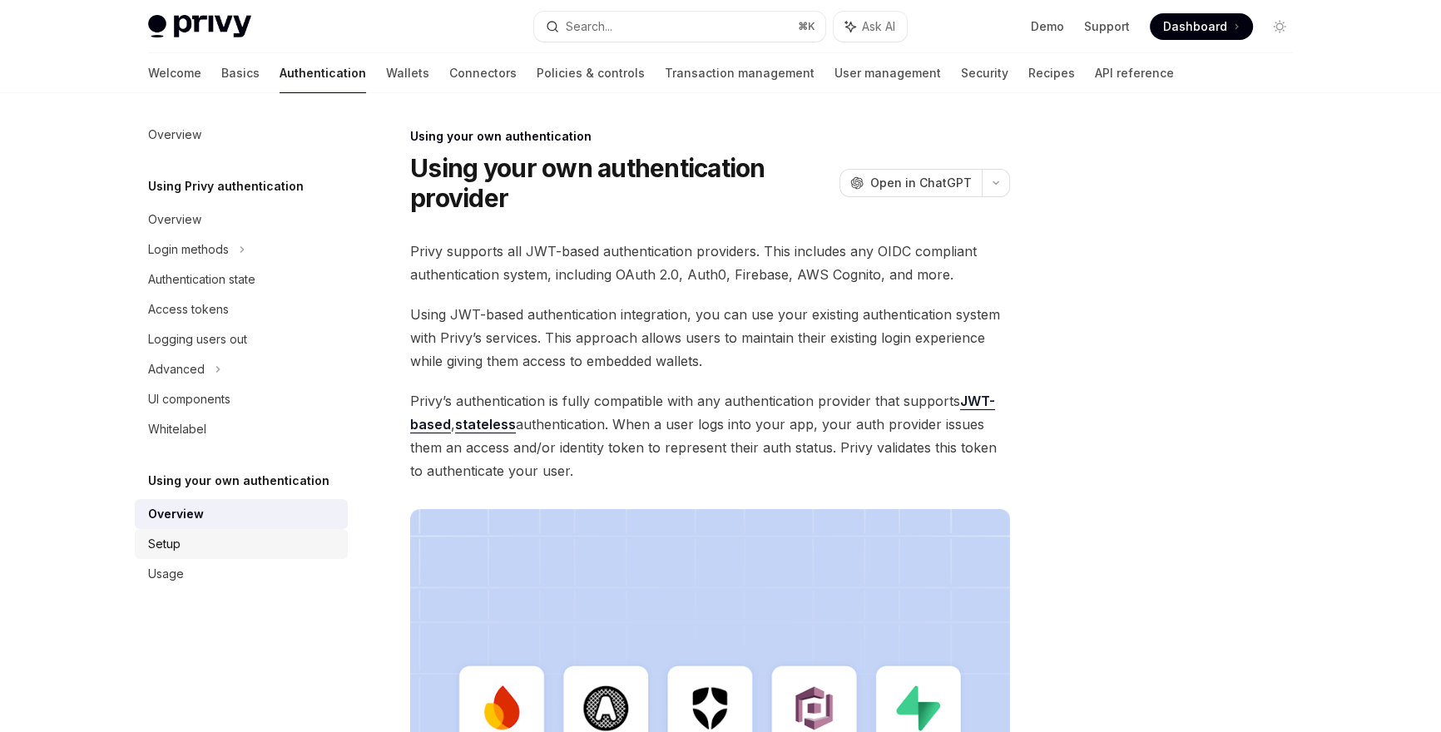
click at [225, 542] on div "Setup" at bounding box center [243, 544] width 190 height 20
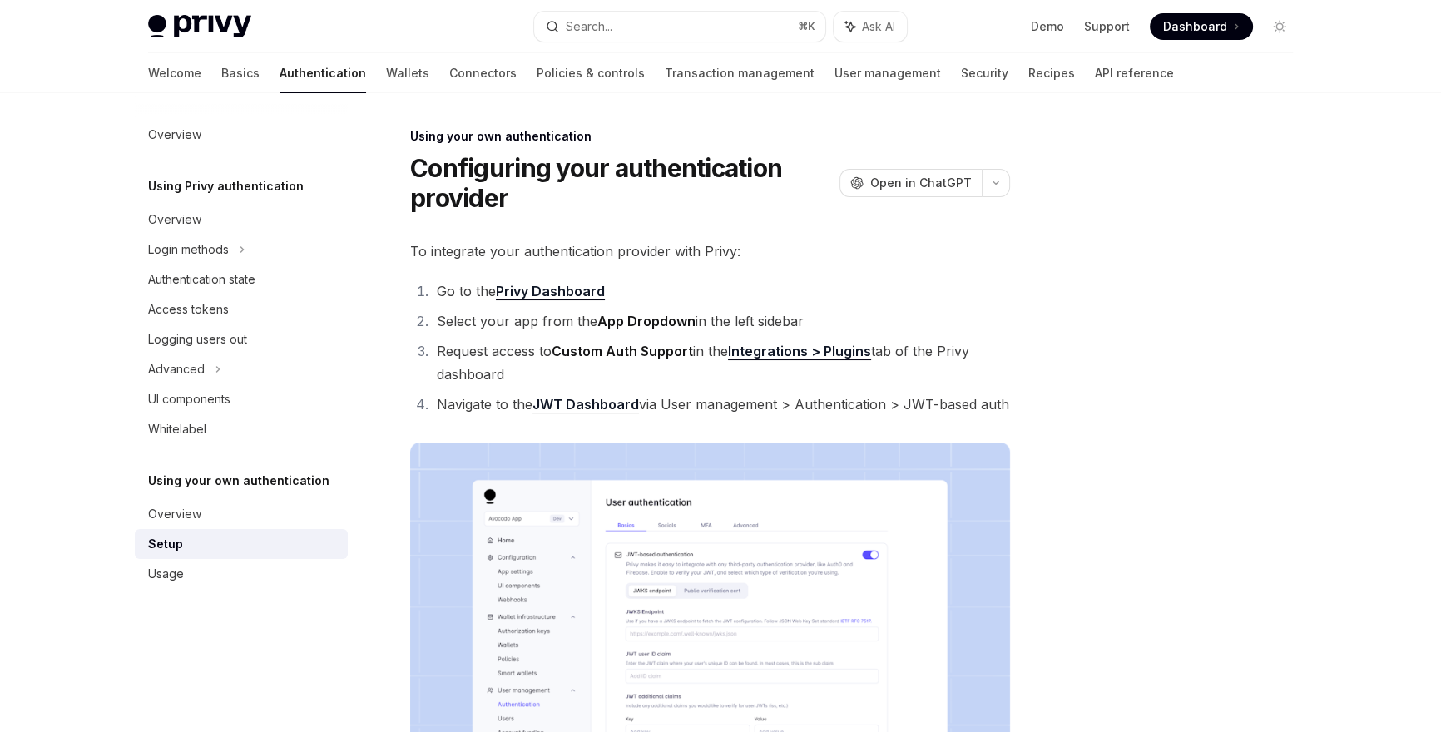
scroll to position [622, 0]
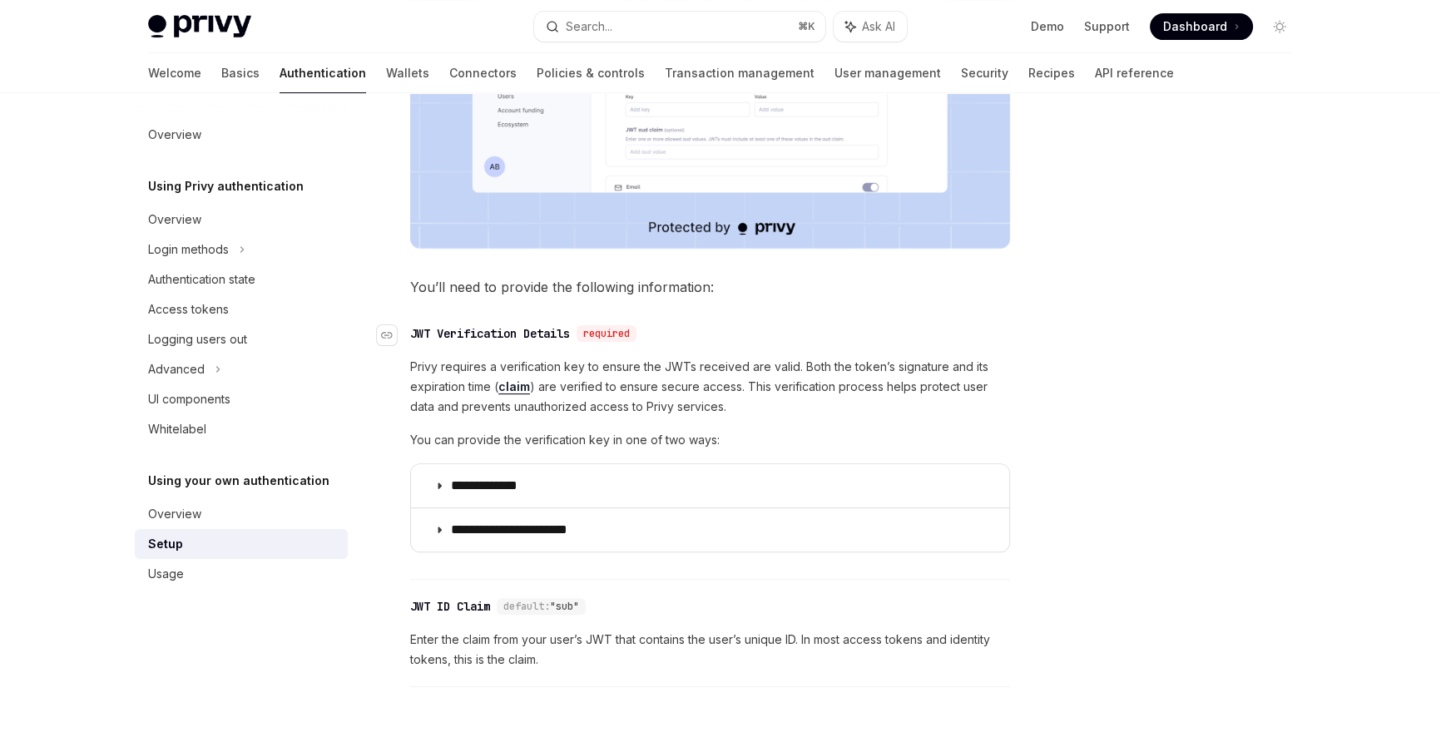
click at [754, 341] on div "​ JWT Verification Details required" at bounding box center [701, 334] width 583 height 20
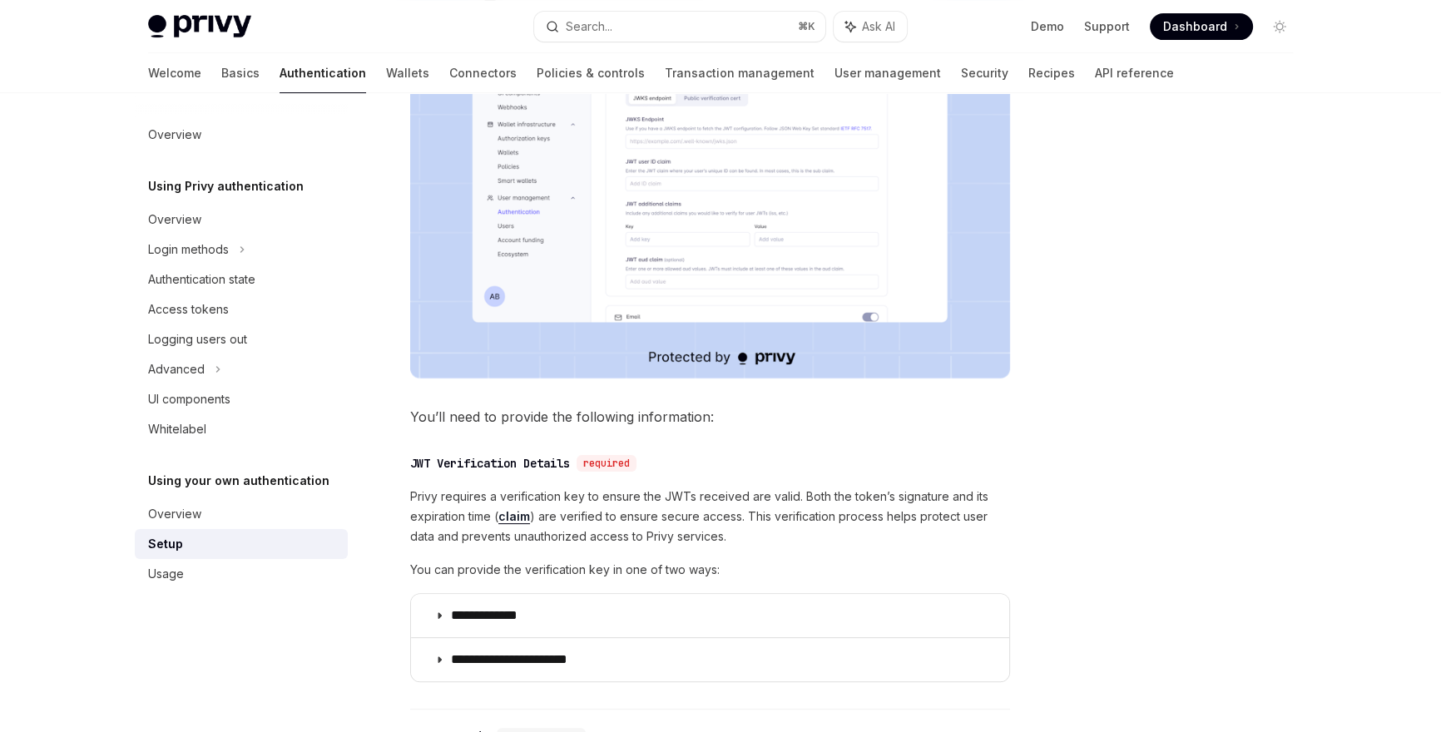
scroll to position [333, 0]
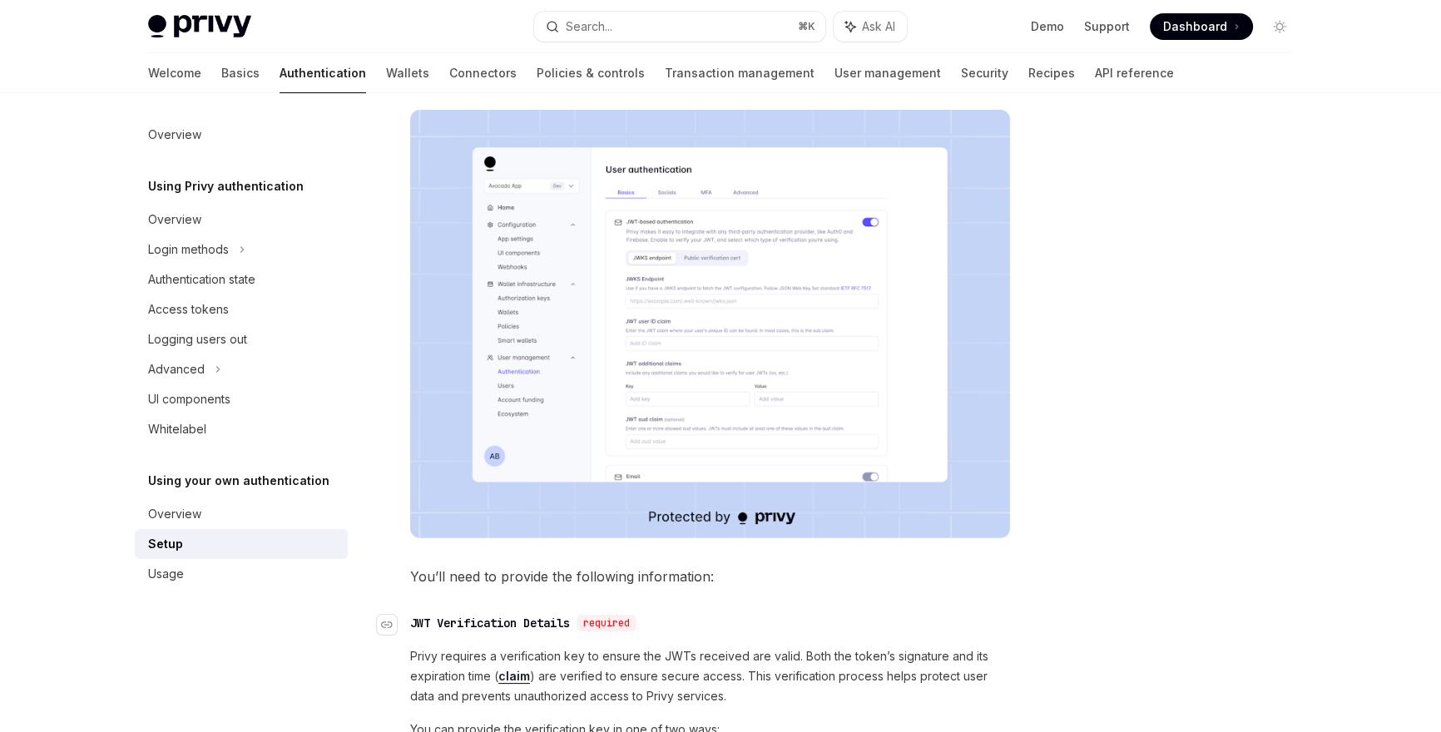
click at [516, 613] on div "​ JWT Verification Details required" at bounding box center [701, 623] width 583 height 20
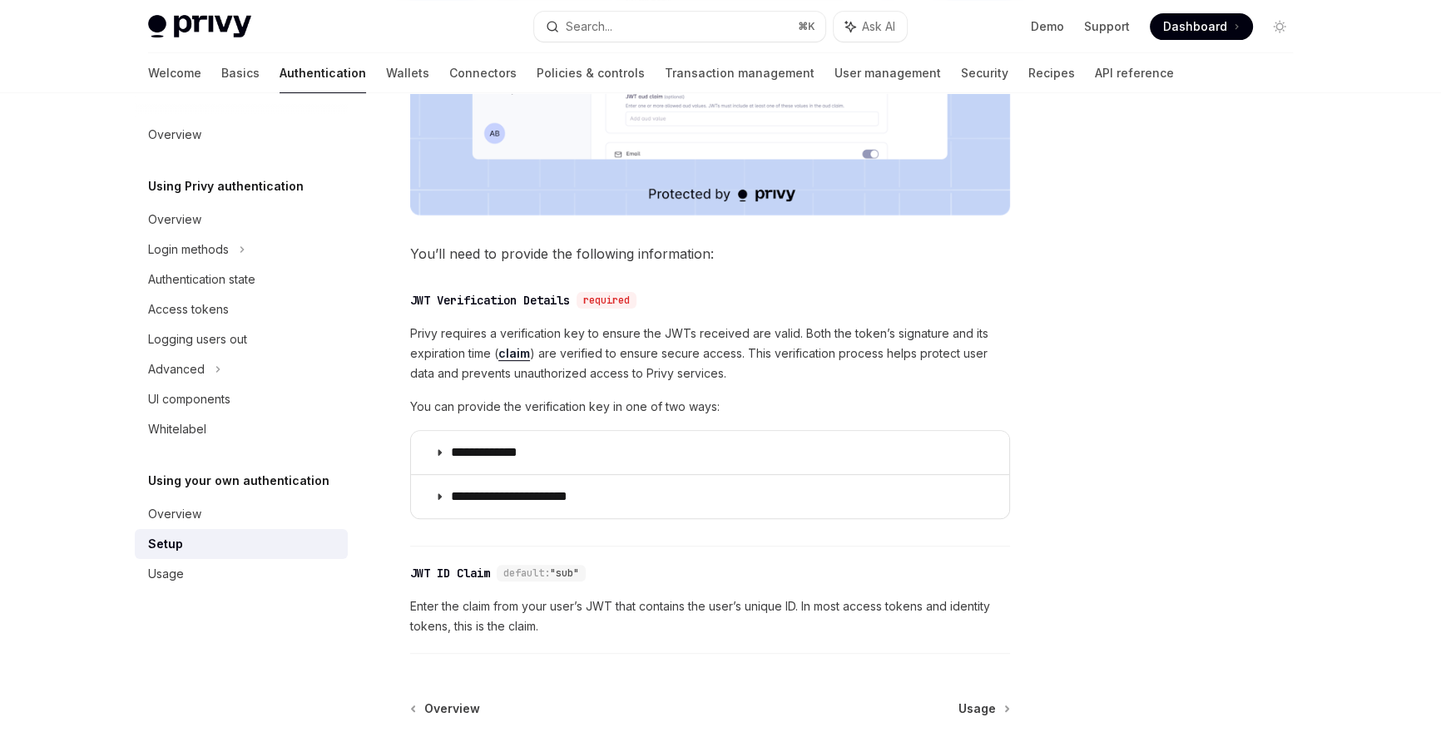
click at [617, 353] on span "Privy requires a verification key to ensure the JWTs received are valid. Both t…" at bounding box center [710, 354] width 600 height 60
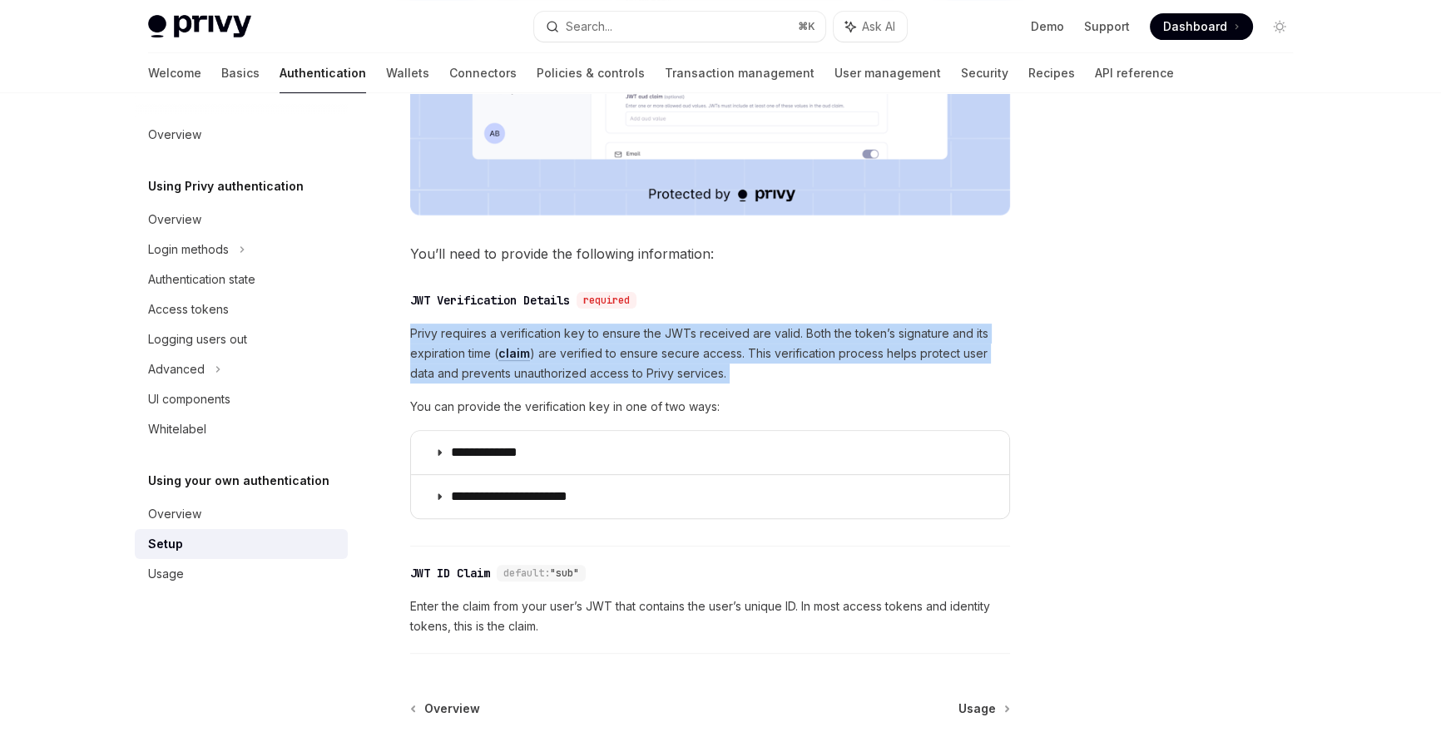
click at [617, 353] on span "Privy requires a verification key to ensure the JWTs received are valid. Both t…" at bounding box center [710, 354] width 600 height 60
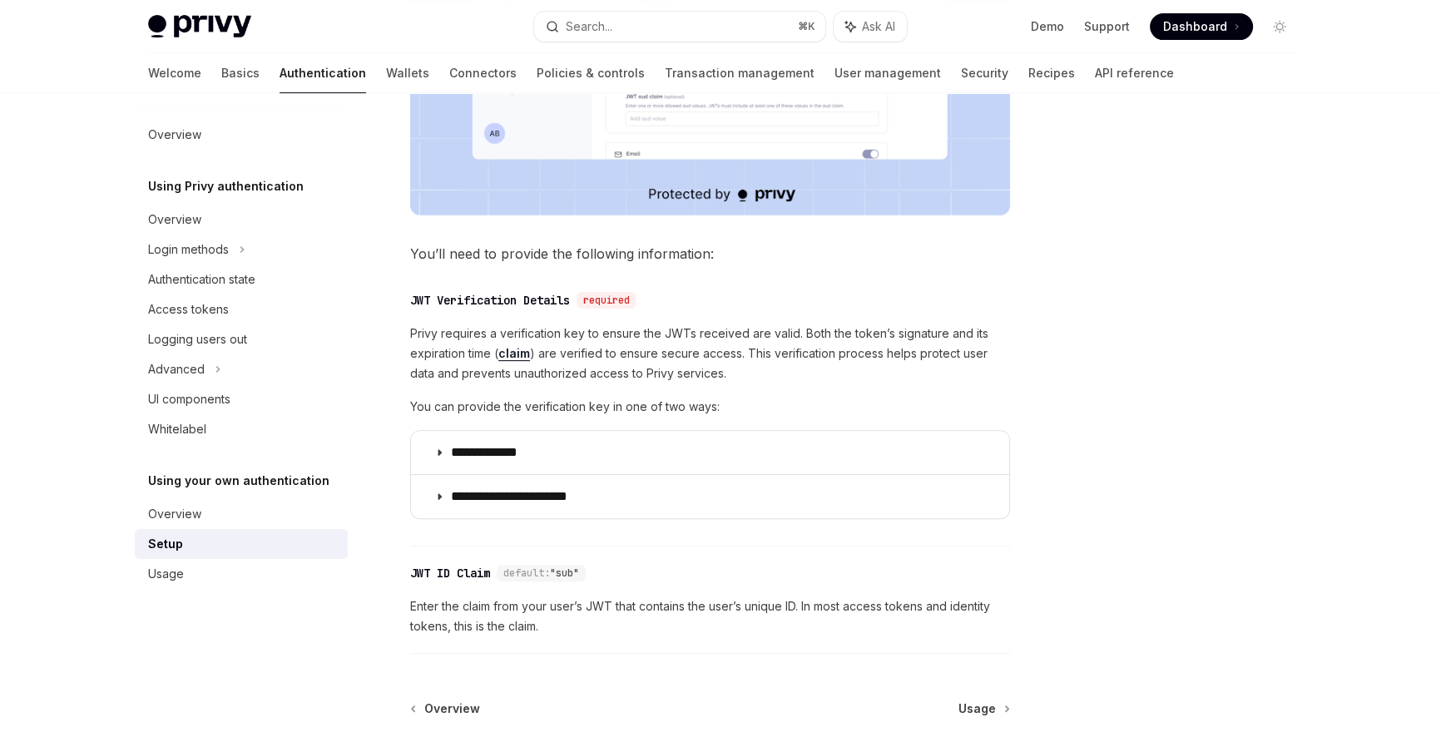
click at [843, 266] on div "**********" at bounding box center [710, 119] width 600 height 1070
type textarea "*"
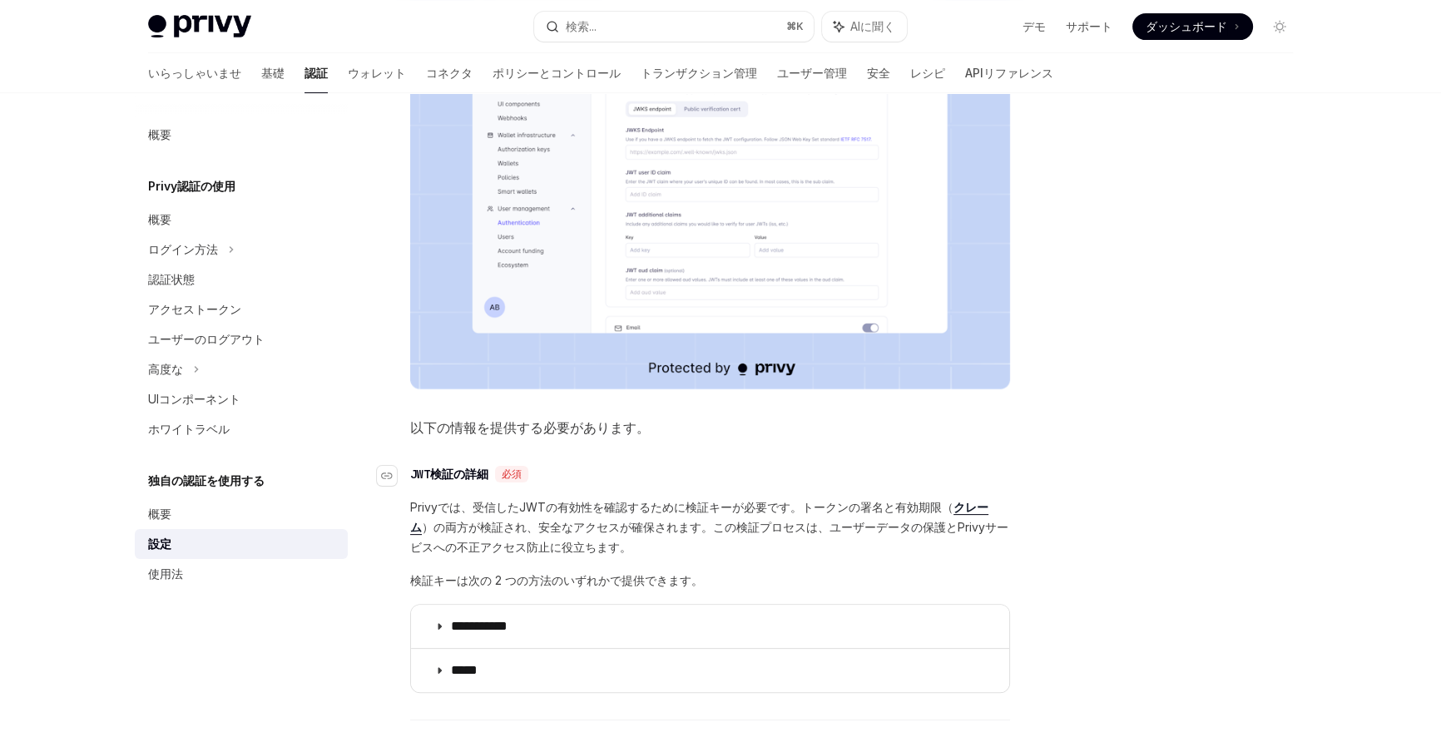
scroll to position [471, 0]
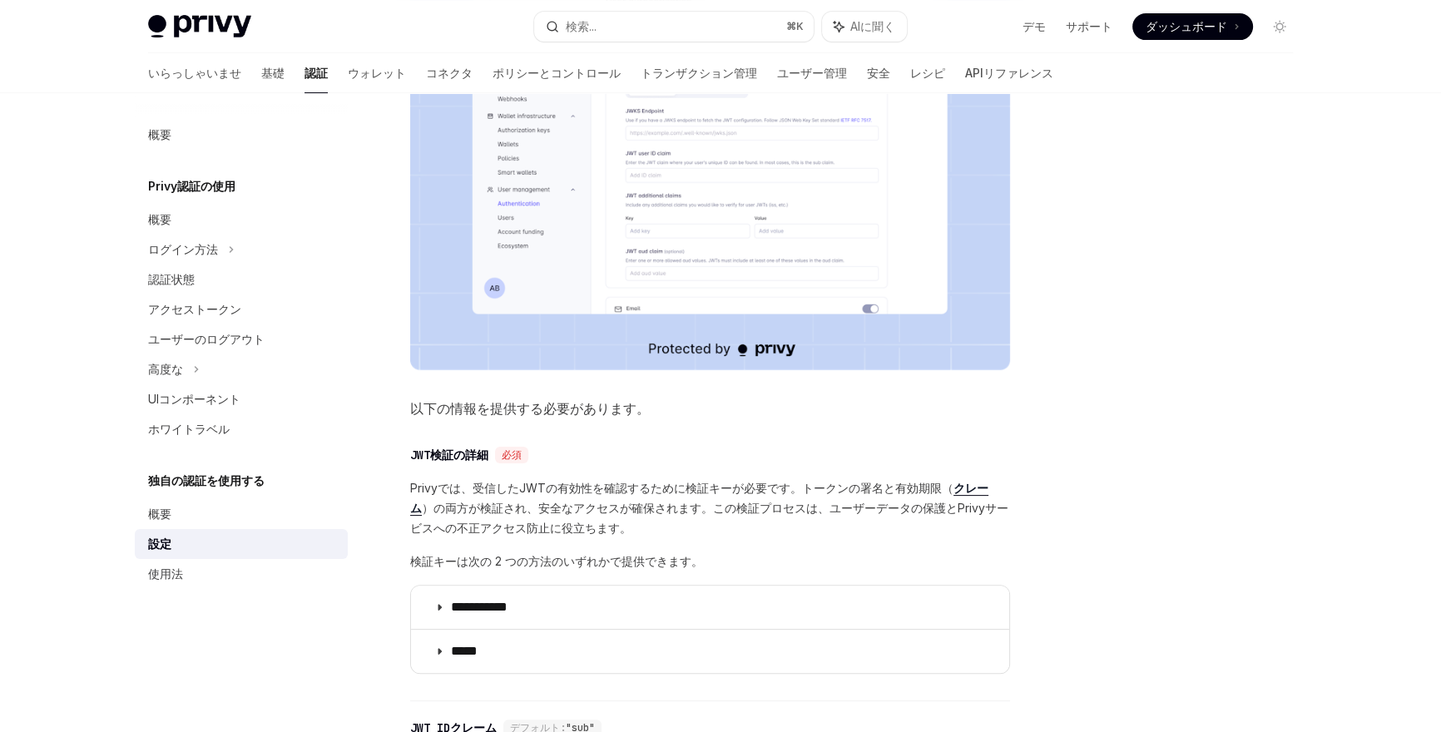
click at [792, 488] on font "Privyでは、受信したJWTの有効性を確認するために検証キーが必要です。トークンの署名と有効期限（" at bounding box center [681, 488] width 543 height 14
drag, startPoint x: 796, startPoint y: 486, endPoint x: 877, endPoint y: 493, distance: 81.0
click at [881, 493] on font "Privyでは、受信したJWTの有効性を確認するために検証キーが必要です。トークンの署名と有効期限（" at bounding box center [681, 488] width 543 height 14
drag, startPoint x: 897, startPoint y: 488, endPoint x: 969, endPoint y: 483, distance: 72.6
click at [969, 483] on span "Privyでは、受信したJWTの有効性を確認するために検証キーが必要です。トークンの署名と有効期限（ クレーム ）の両方が検証され、安全なアクセスが確保されま…" at bounding box center [710, 508] width 600 height 60
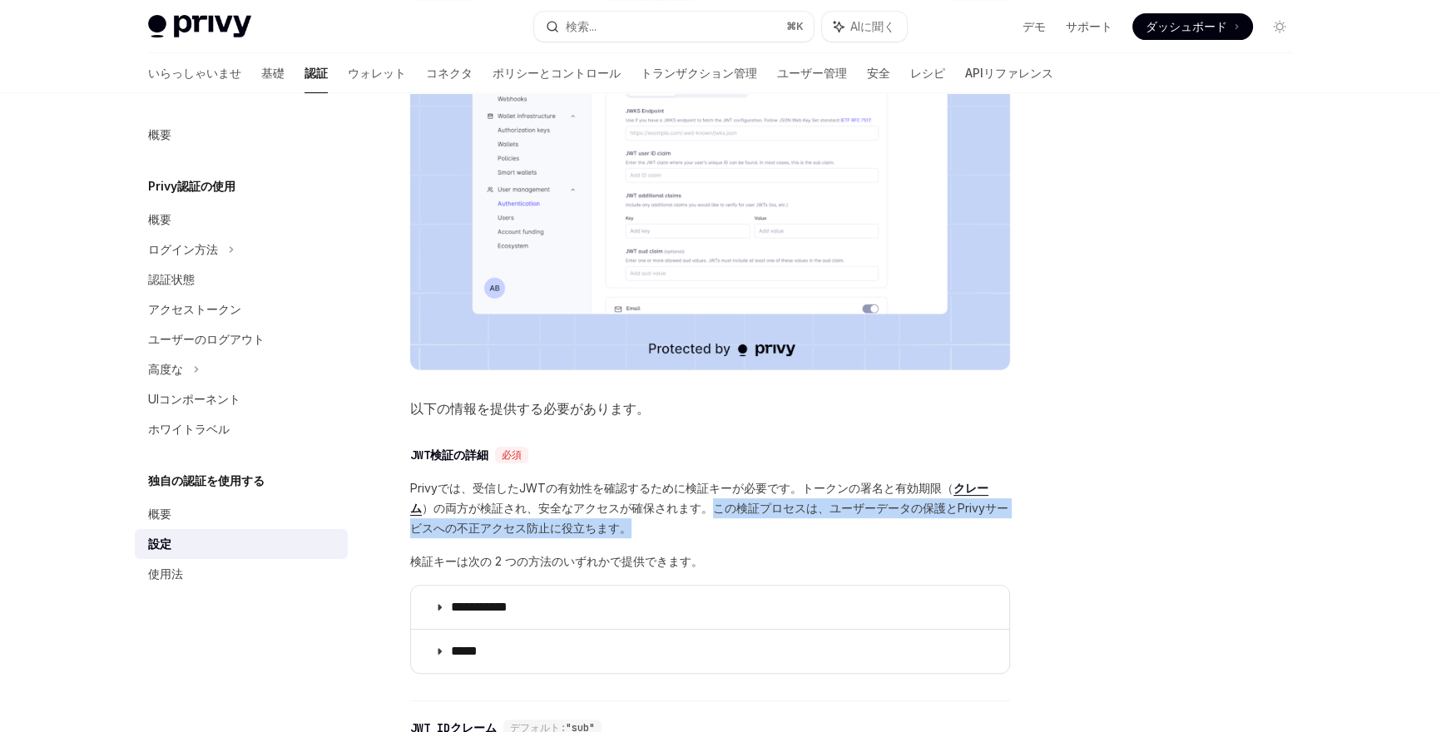
drag, startPoint x: 684, startPoint y: 508, endPoint x: 694, endPoint y: 533, distance: 27.7
click at [694, 533] on span "Privyでは、受信したJWTの有効性を確認するために検証キーが必要です。トークンの署名と有効期限（ クレーム ）の両方が検証され、安全なアクセスが確保されま…" at bounding box center [710, 508] width 600 height 60
click at [612, 519] on span "Privyでは、受信したJWTの有効性を確認するために検証キーが必要です。トークンの署名と有効期限（ クレーム ）の両方が検証され、安全なアクセスが確保されま…" at bounding box center [710, 508] width 600 height 60
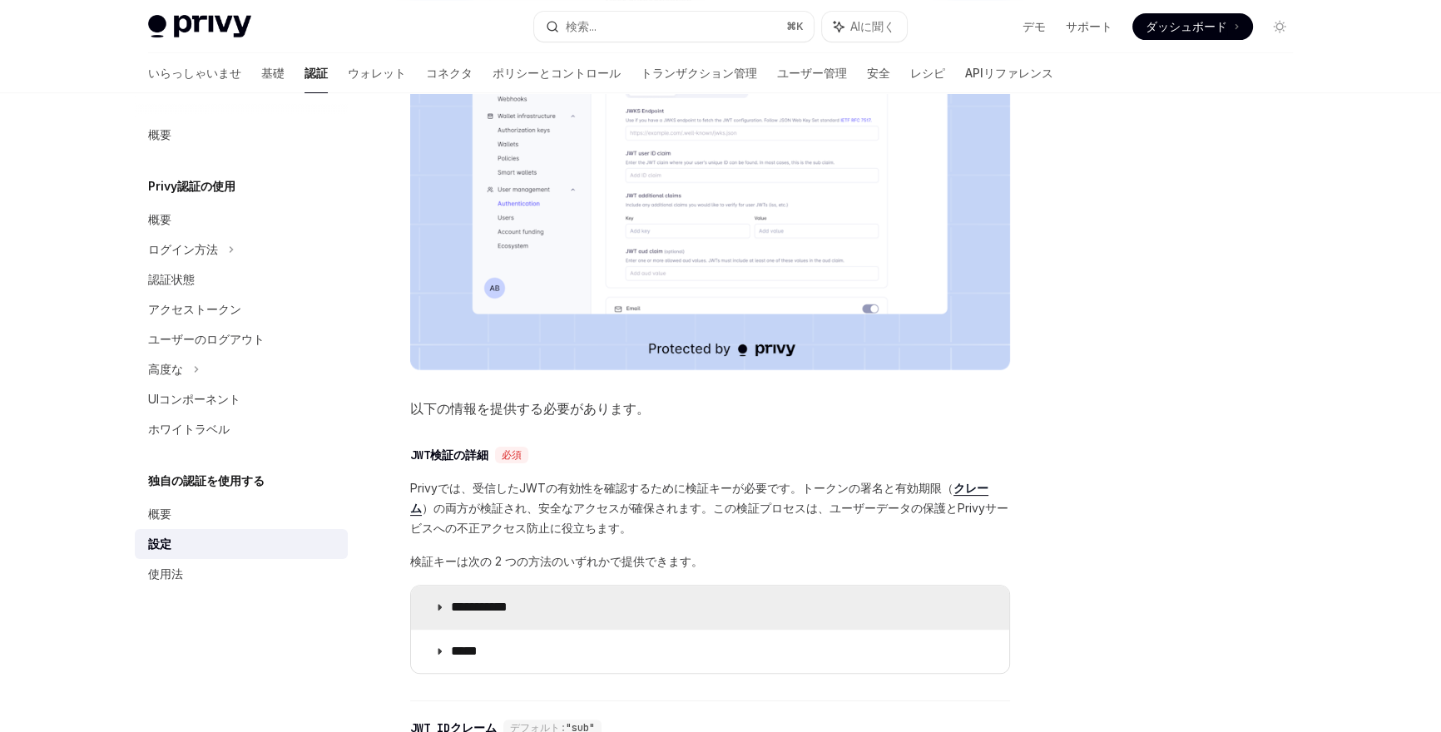
click at [590, 602] on summary "**********" at bounding box center [710, 607] width 598 height 43
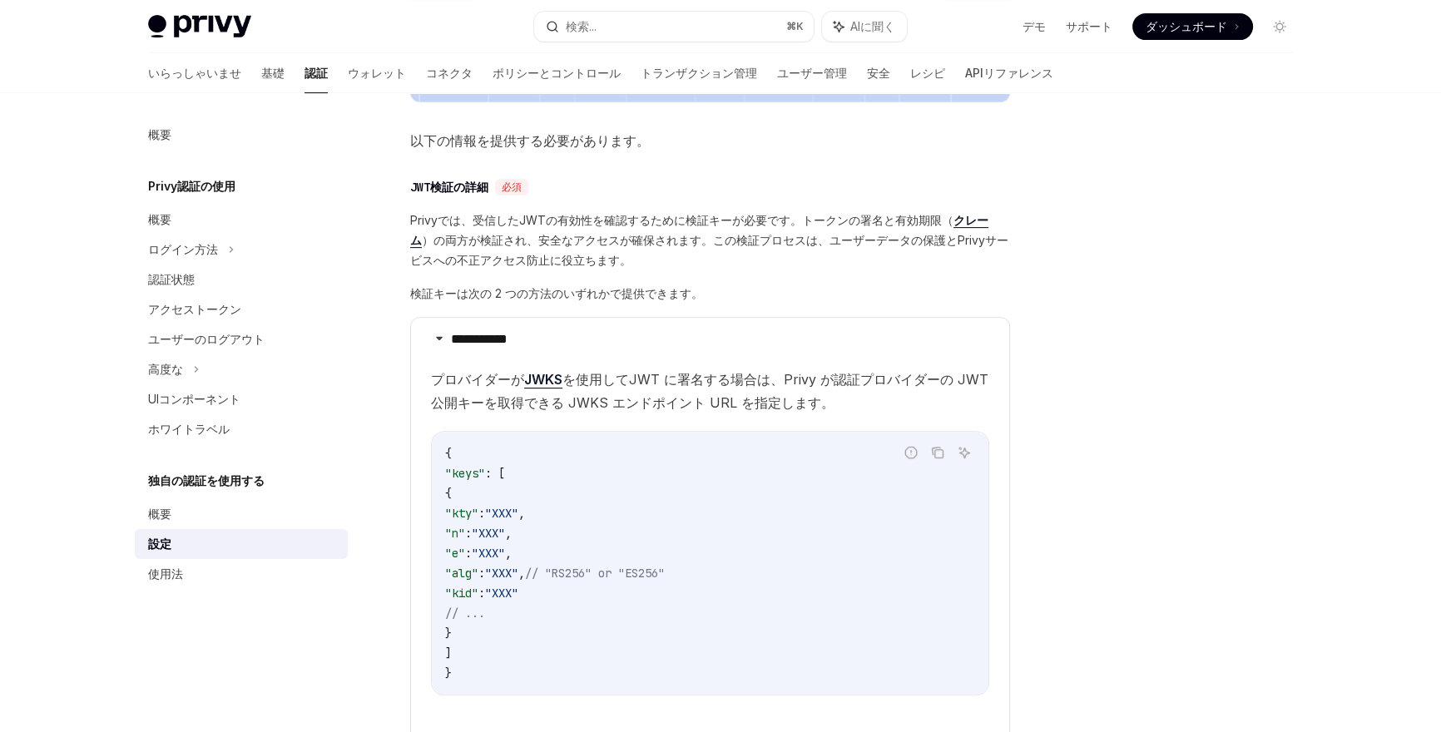
scroll to position [760, 0]
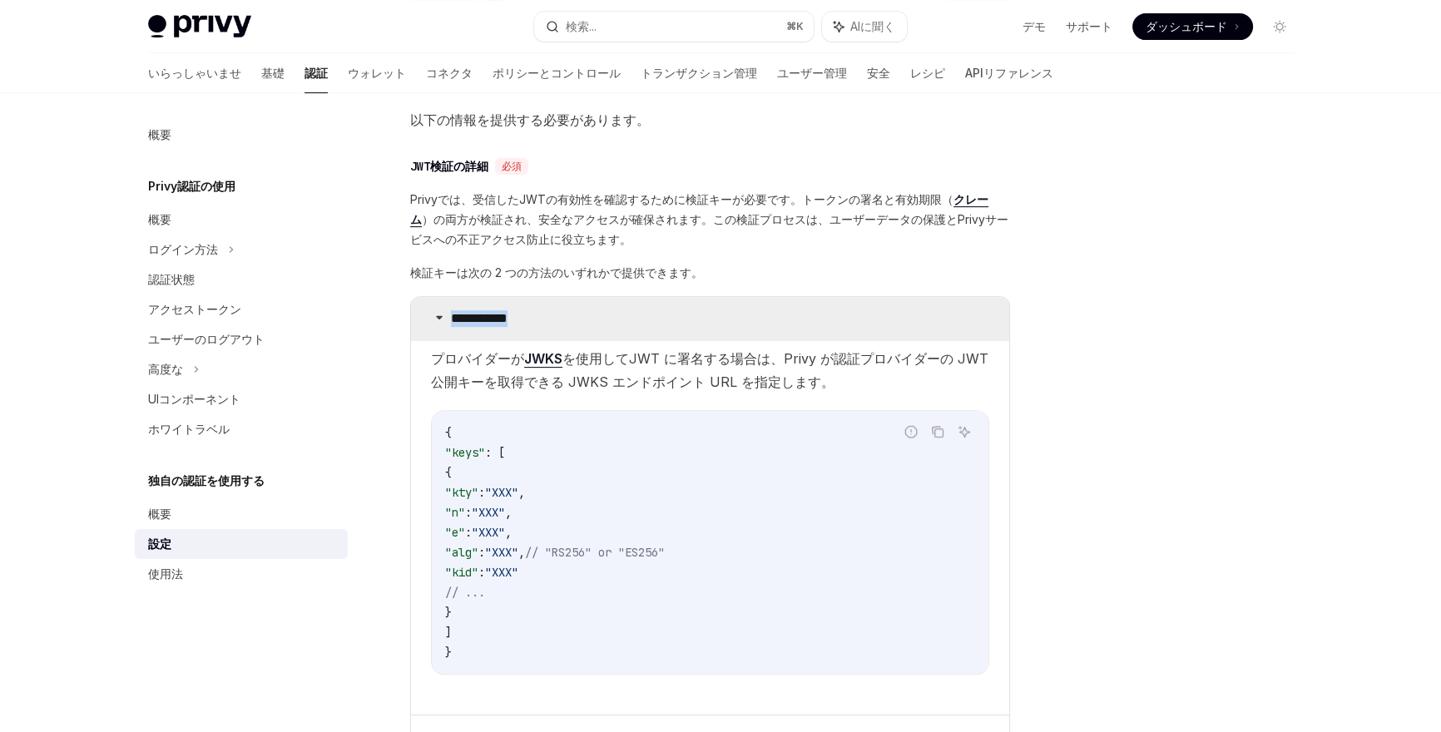
drag, startPoint x: 454, startPoint y: 317, endPoint x: 603, endPoint y: 320, distance: 149.8
click at [603, 320] on summary "**********" at bounding box center [710, 318] width 598 height 43
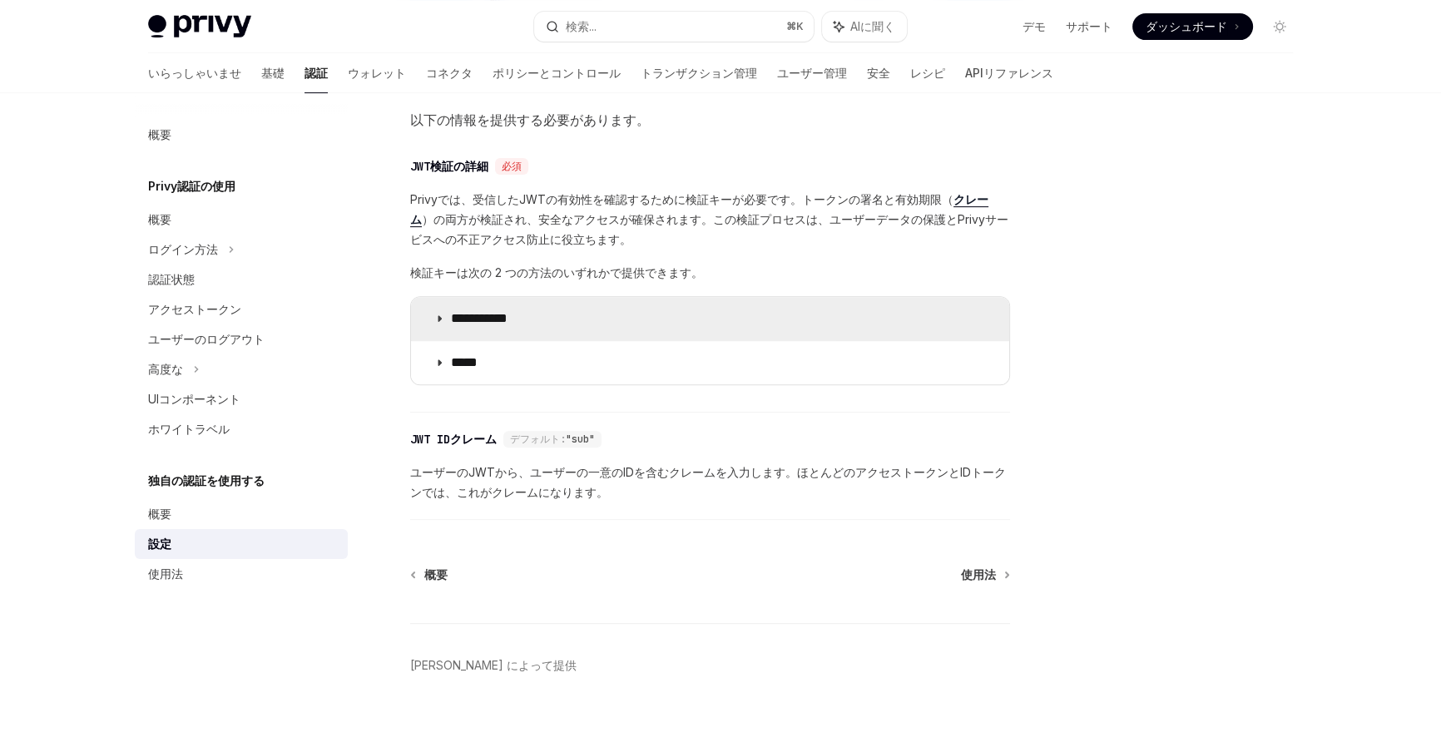
click at [508, 313] on font "**********" at bounding box center [479, 318] width 57 height 12
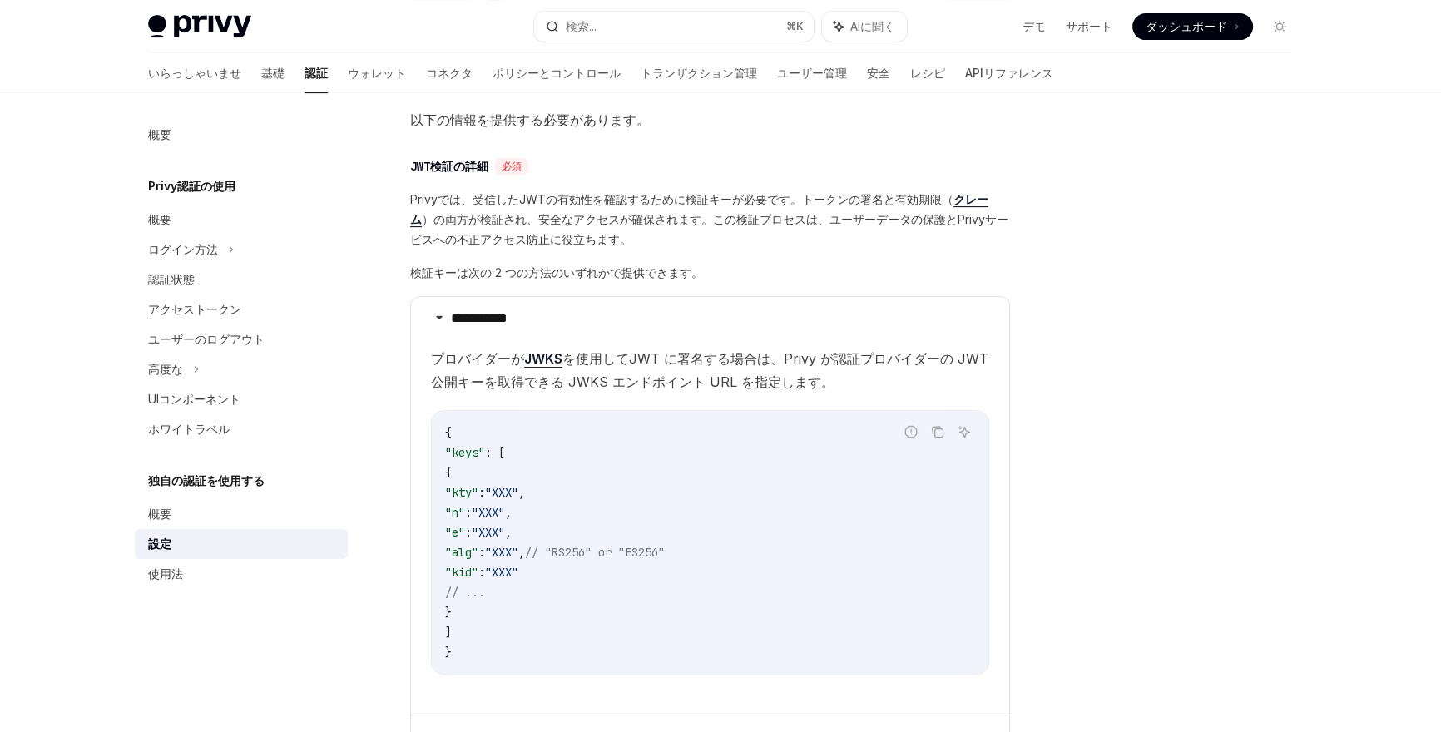
click at [531, 202] on font "Privyでは、受信したJWTの有効性を確認するために検証キーが必要です。トークンの署名と有効期限（" at bounding box center [681, 199] width 543 height 14
click at [531, 203] on font "Privyでは、受信したJWTの有効性を確認するために検証キーが必要です。トークンの署名と有効期限（" at bounding box center [681, 199] width 543 height 14
click at [488, 212] on font "）の両方が検証され、安全なアクセスが確保されます。この検証プロセスは、ユーザーデータの保護とPrivyサービスへの不正アクセス防止に役立ちます。" at bounding box center [709, 229] width 598 height 34
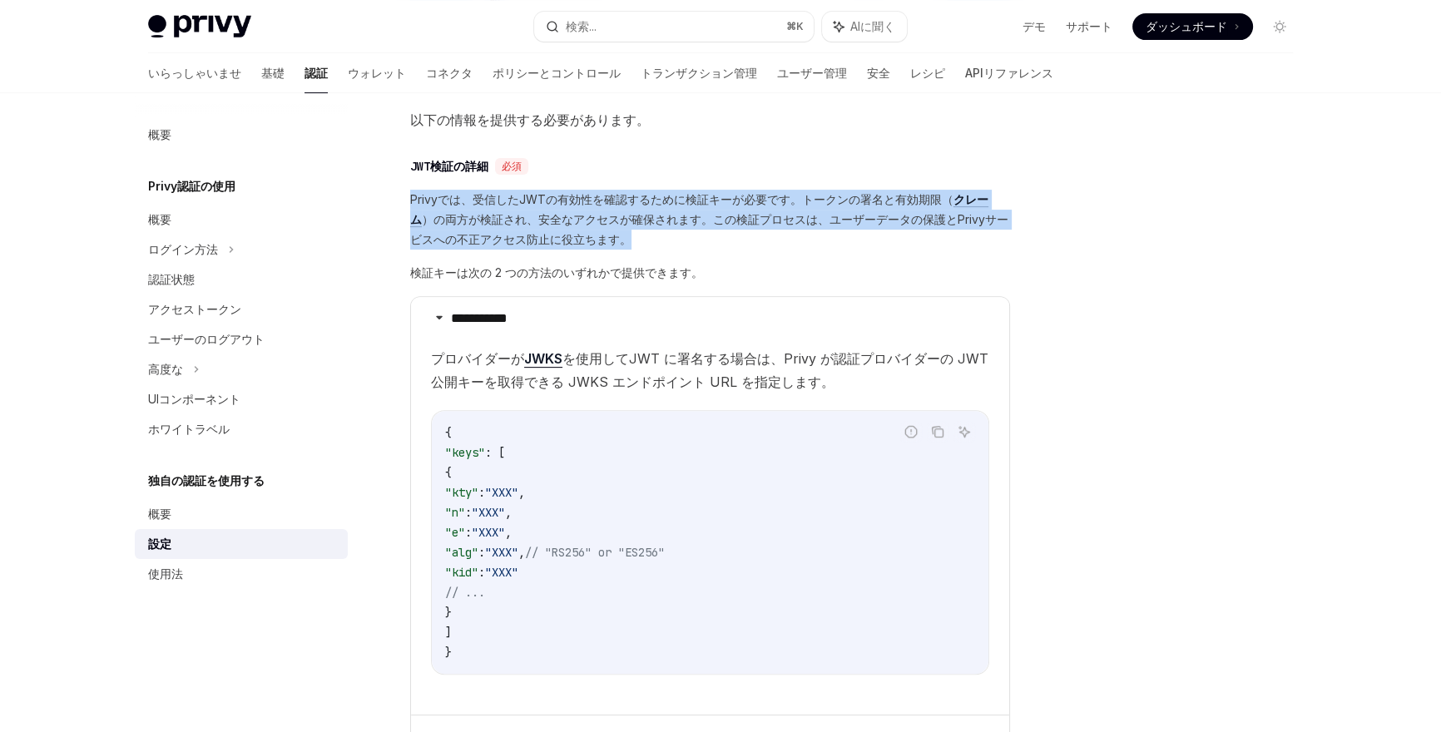
copy span "Privyでは、受信したJWTの有効性を確認するために検証キーが必要です。トークンの署名と有効期限（ クレーム ）の両方が検証され、安全なアクセスが確保されま…"
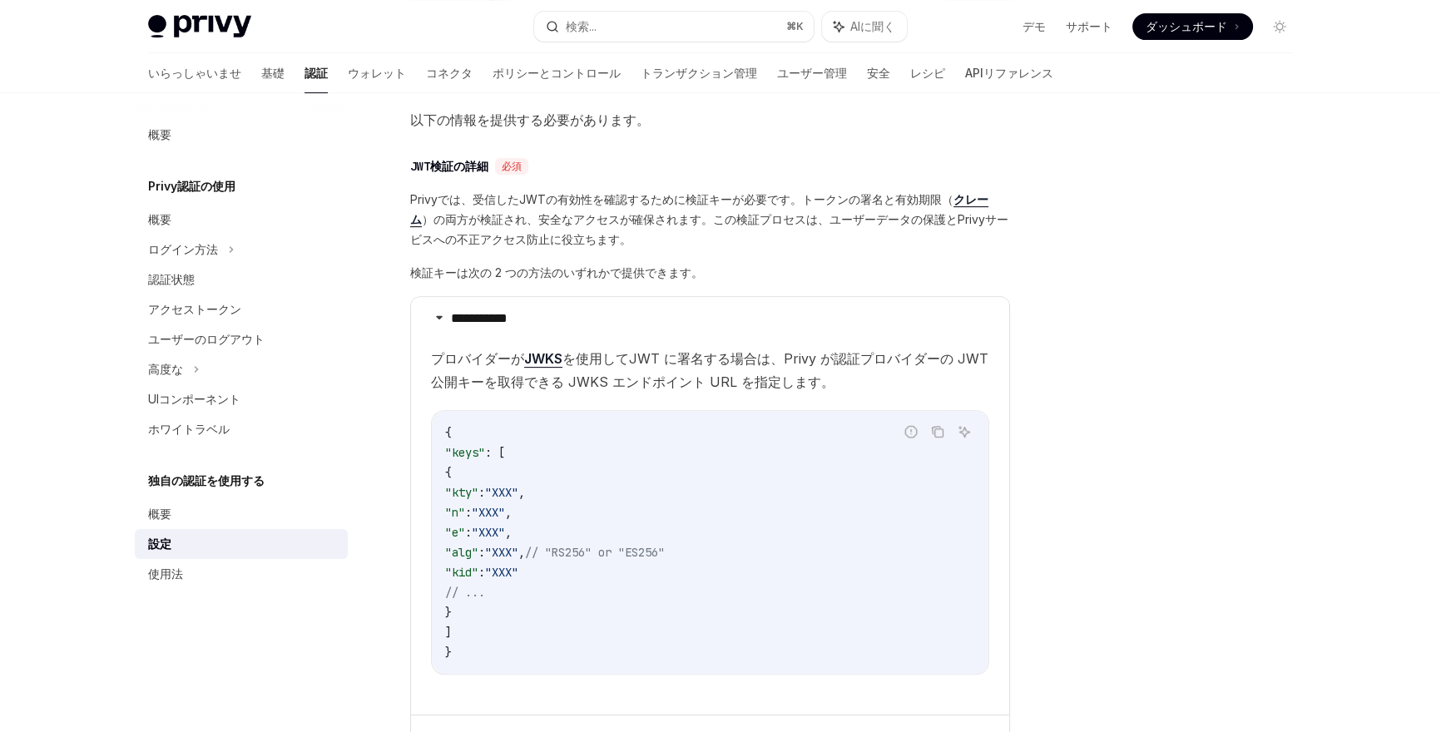
click at [527, 265] on font "検証キーは次の 2 つの方法のいずれかで提供できます。" at bounding box center [556, 272] width 293 height 14
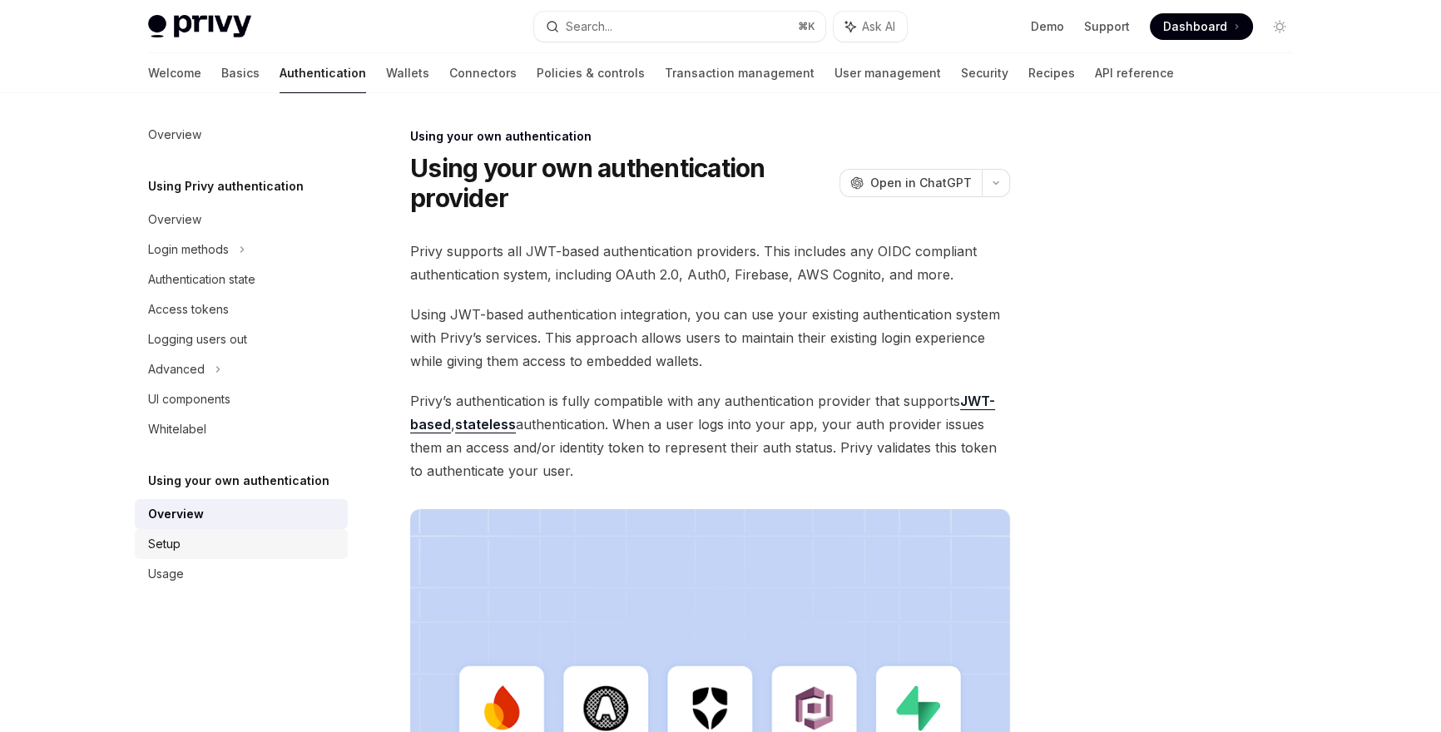
click at [221, 534] on div "Setup" at bounding box center [243, 544] width 190 height 20
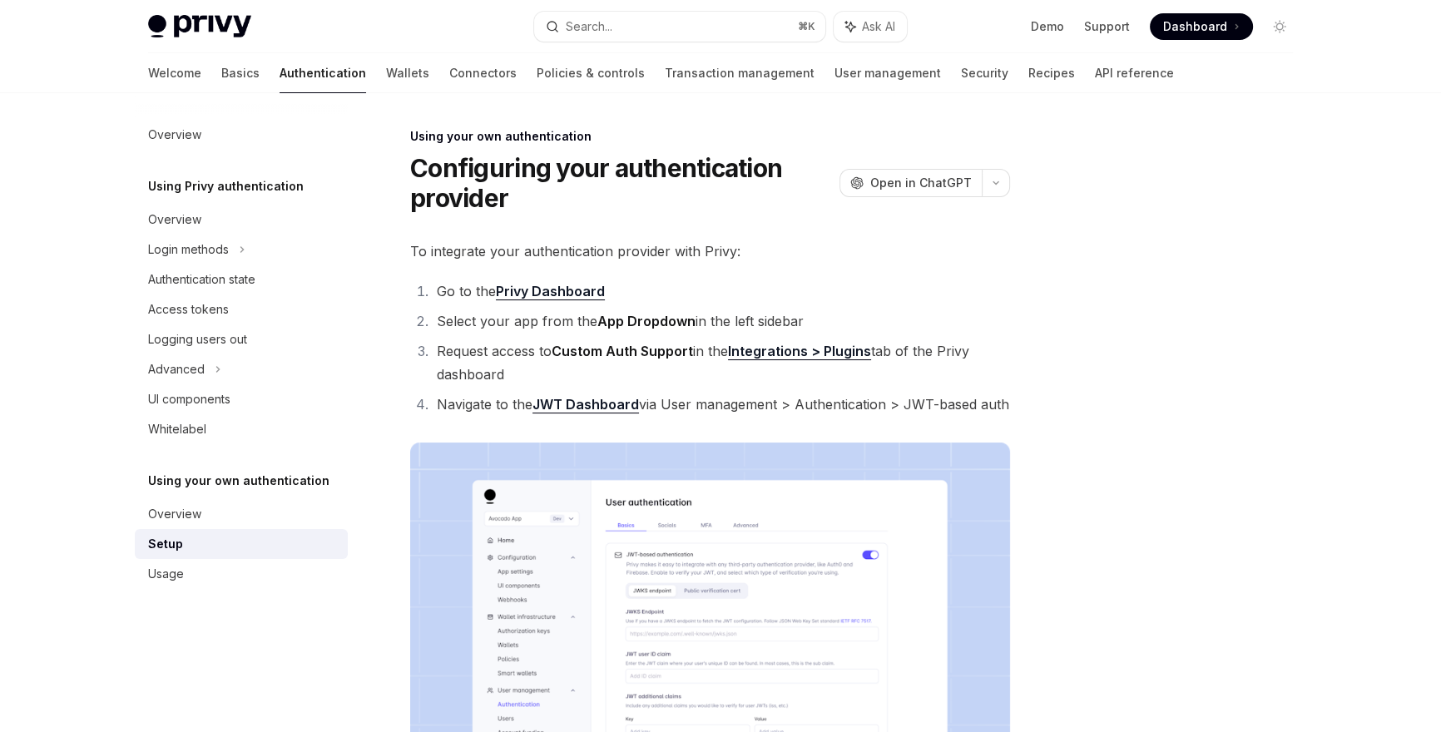
scroll to position [622, 0]
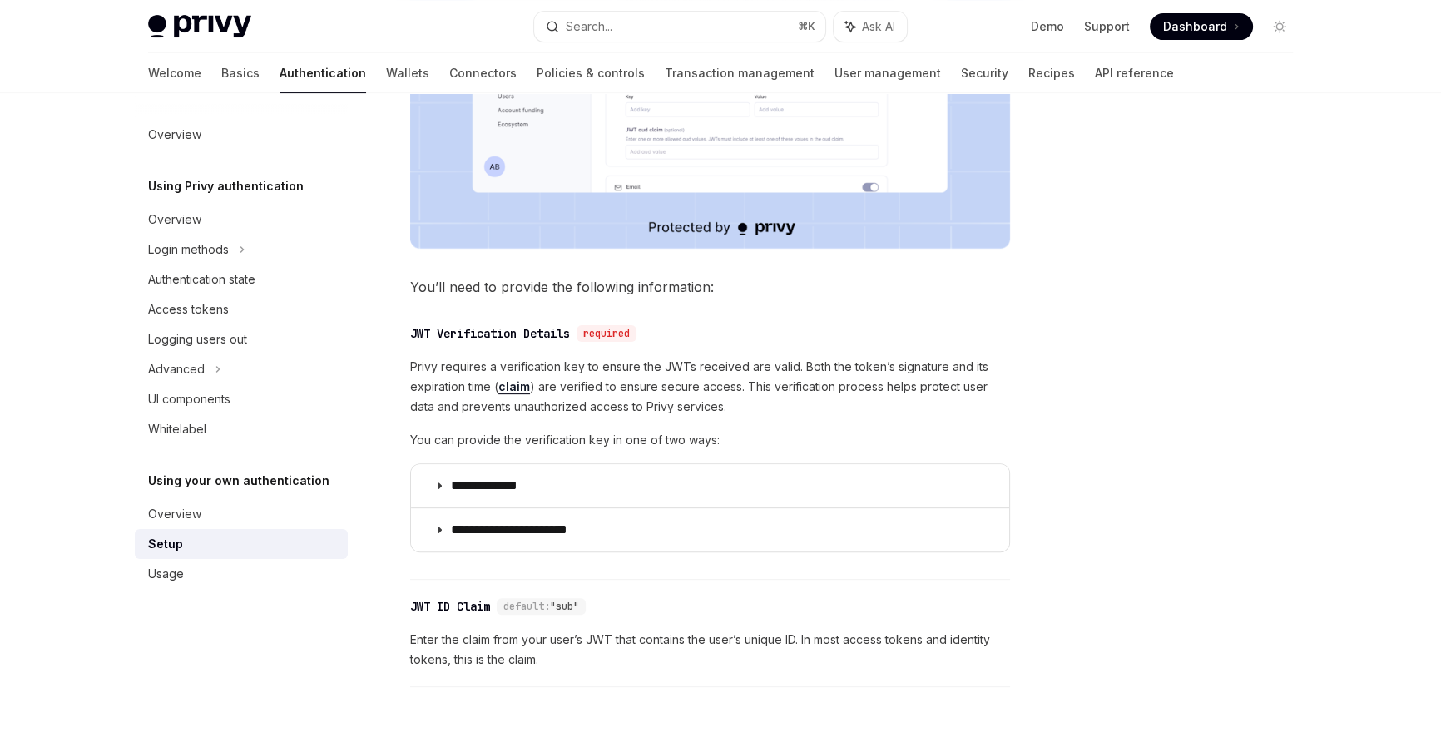
type textarea "*"
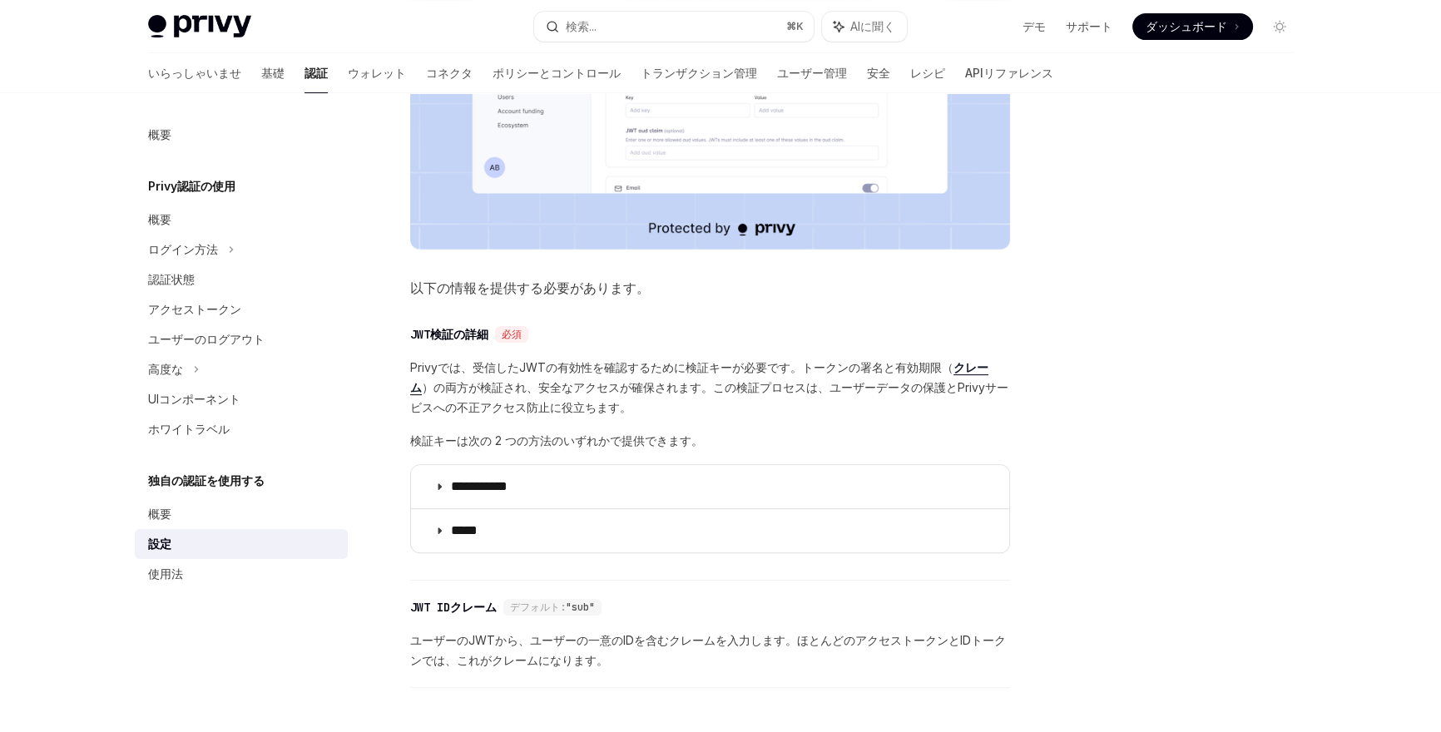
click at [1124, 266] on div at bounding box center [1179, 429] width 253 height 606
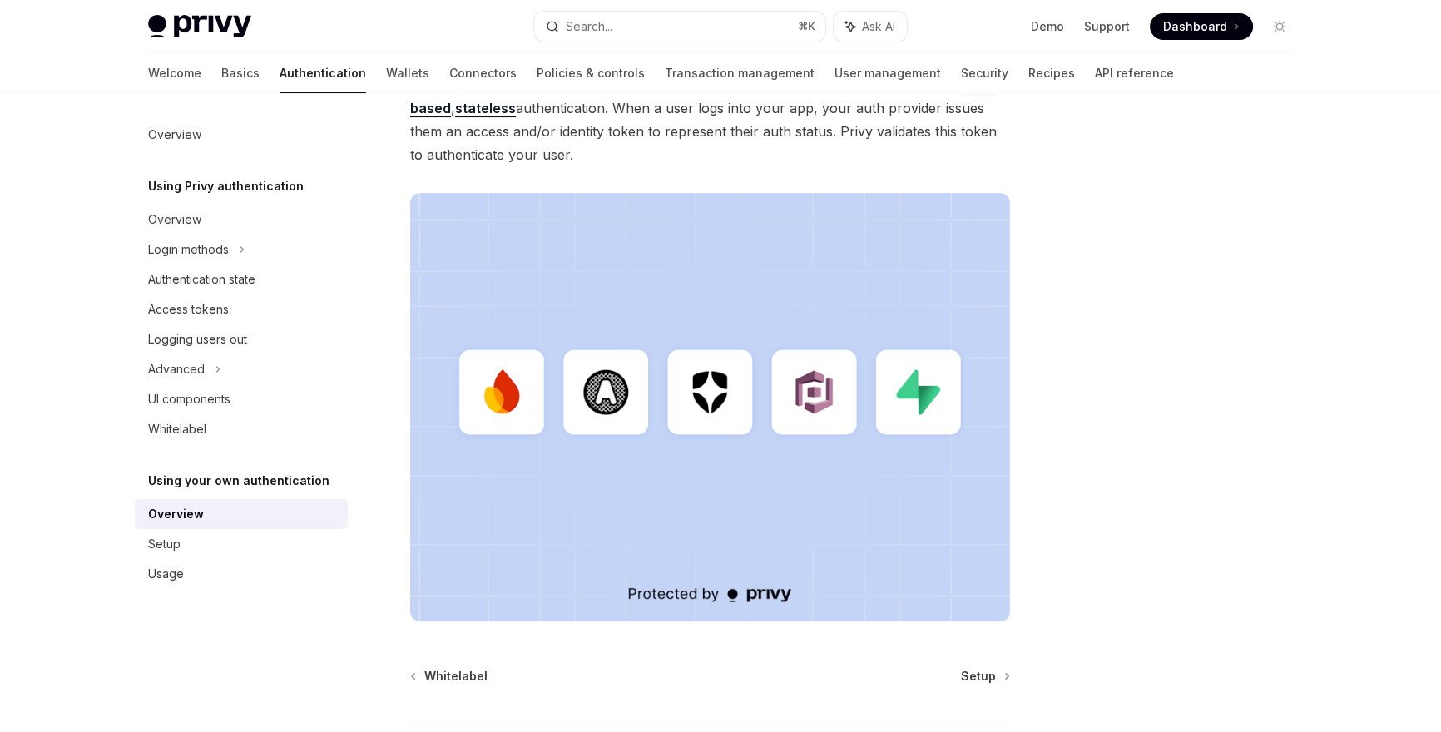
scroll to position [452, 0]
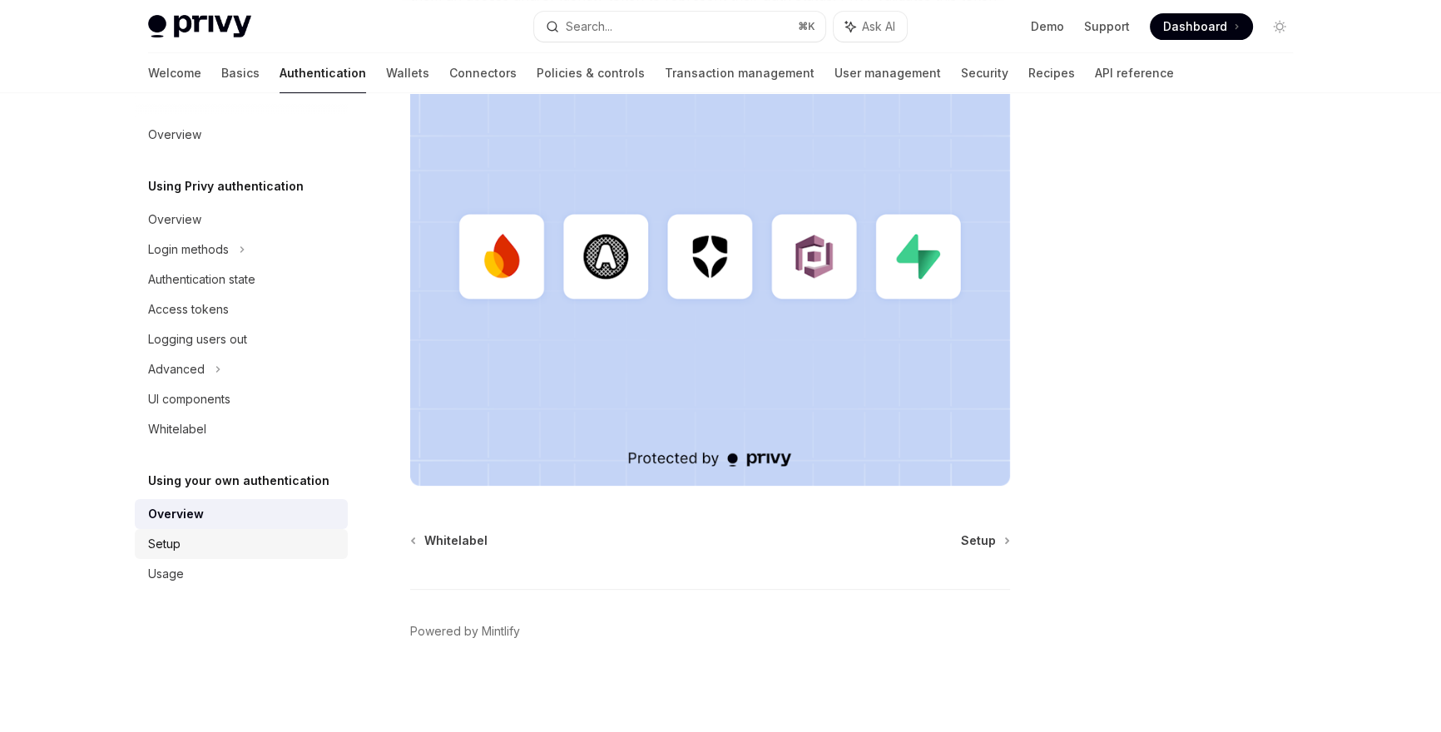
click at [259, 555] on link "Setup" at bounding box center [241, 544] width 213 height 30
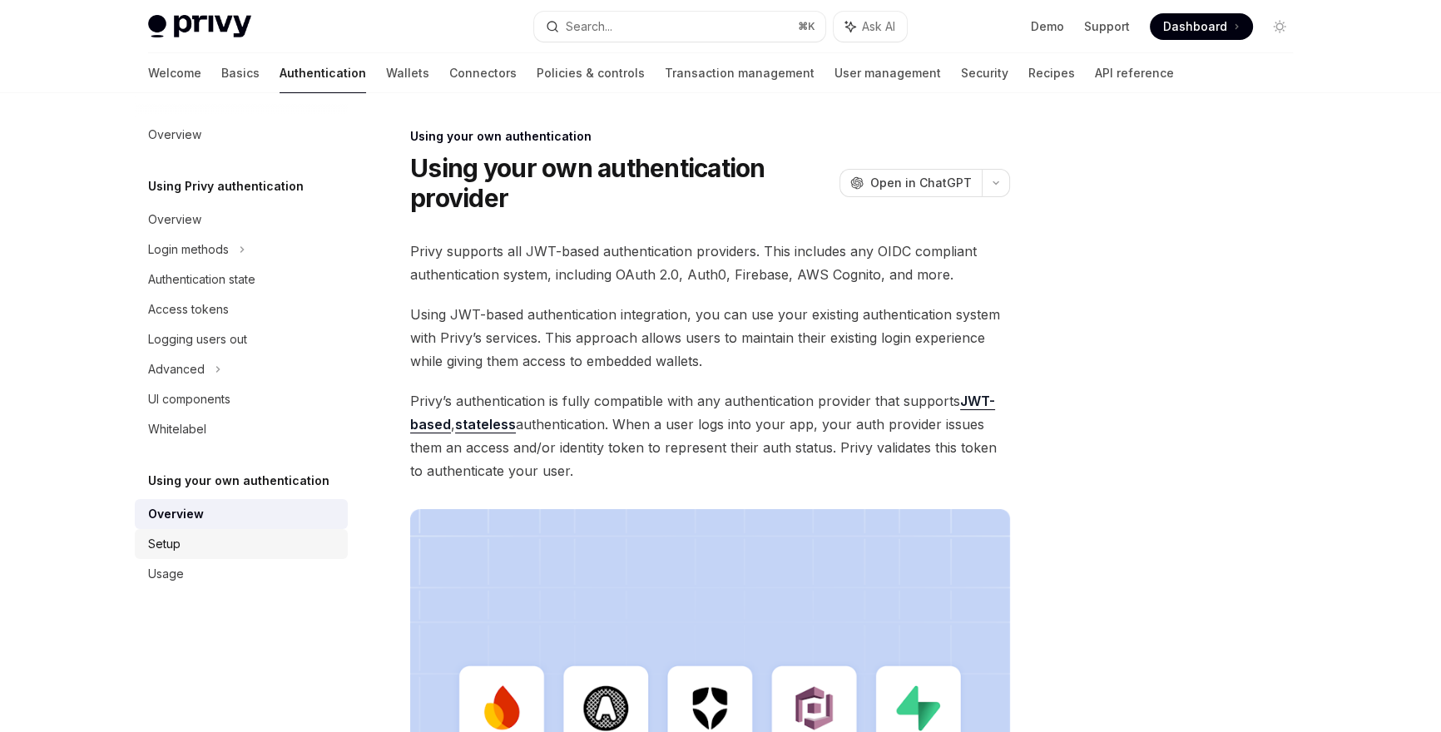
type textarea "*"
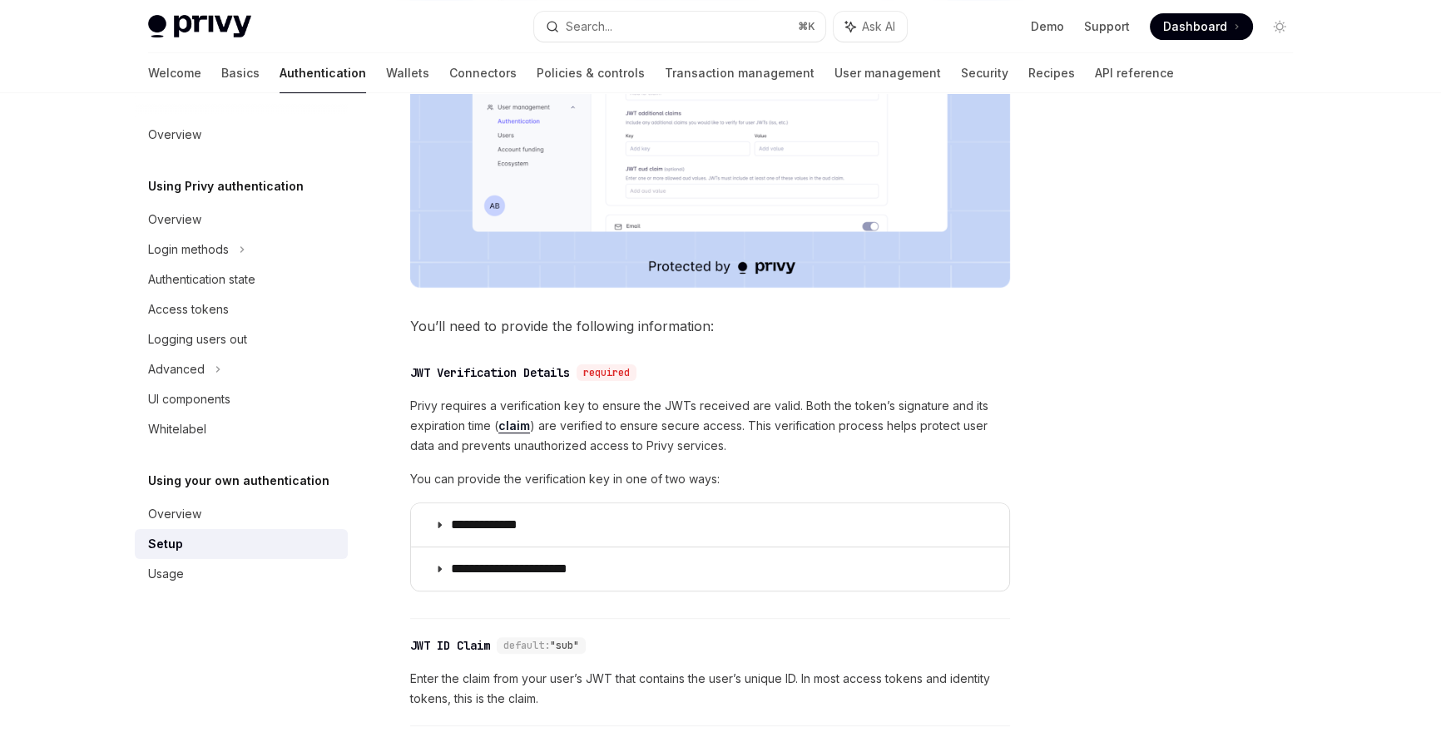
scroll to position [738, 0]
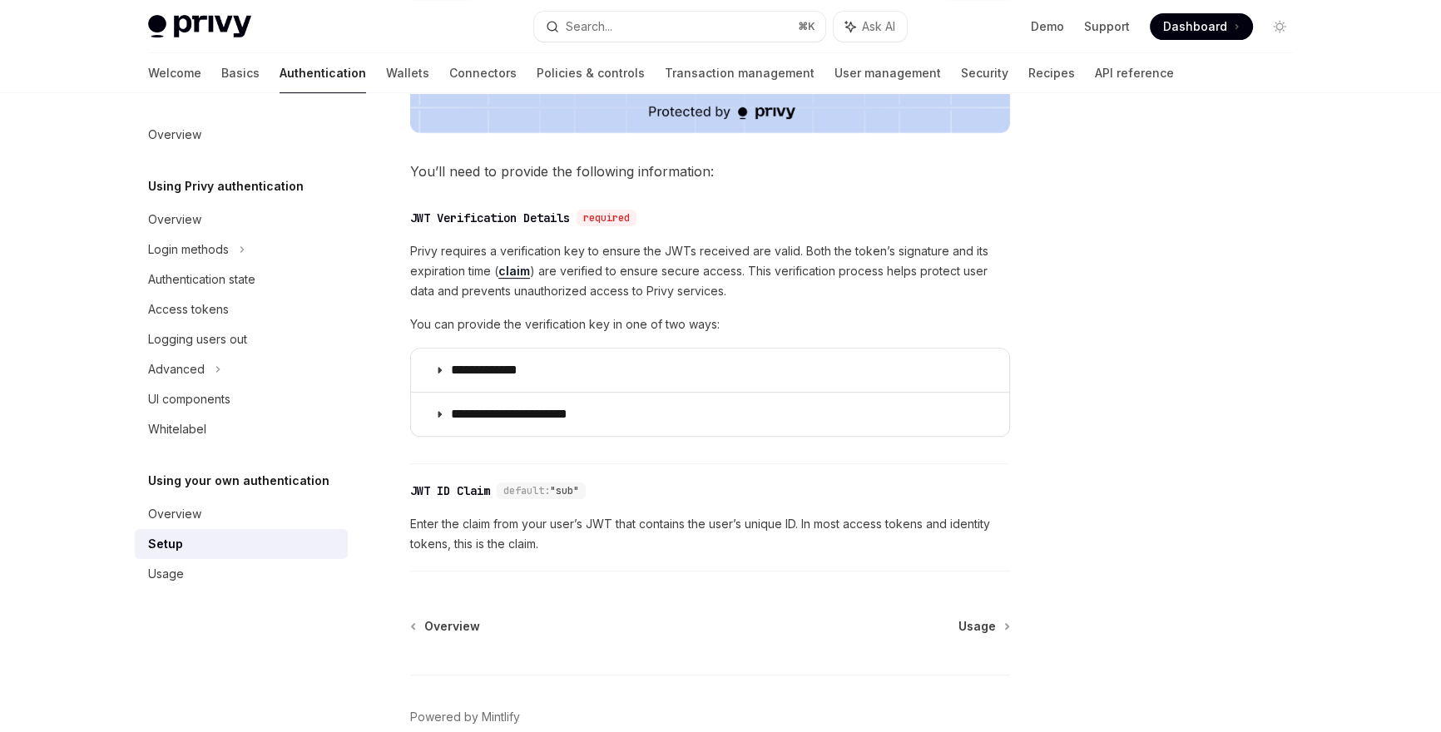
click at [457, 526] on span "Enter the claim from your user’s JWT that contains the user’s unique ID. In mos…" at bounding box center [710, 534] width 600 height 40
click at [457, 527] on span "Enter the claim from your user’s JWT that contains the user’s unique ID. In mos…" at bounding box center [710, 534] width 600 height 40
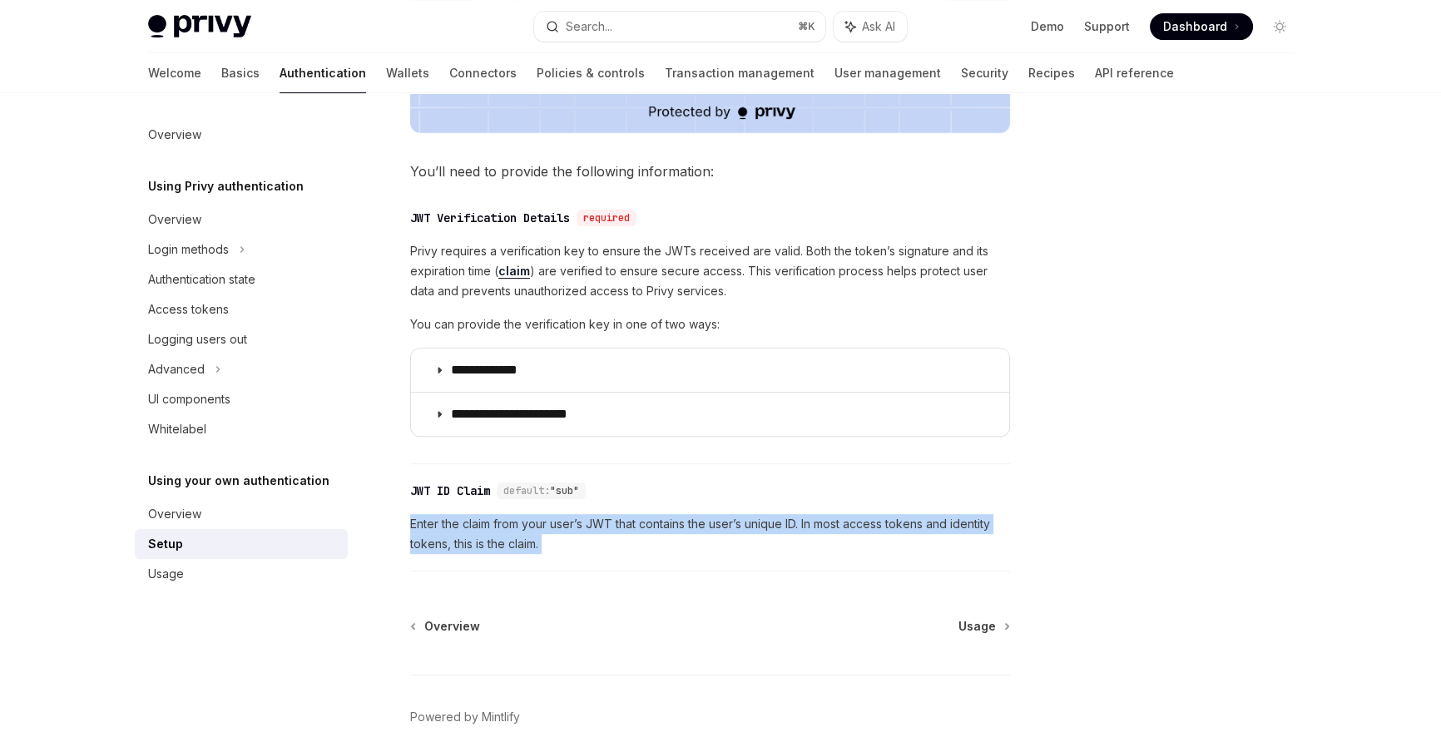
click at [457, 527] on span "Enter the claim from your user’s JWT that contains the user’s unique ID. In mos…" at bounding box center [710, 534] width 600 height 40
click at [446, 493] on div at bounding box center [446, 493] width 0 height 0
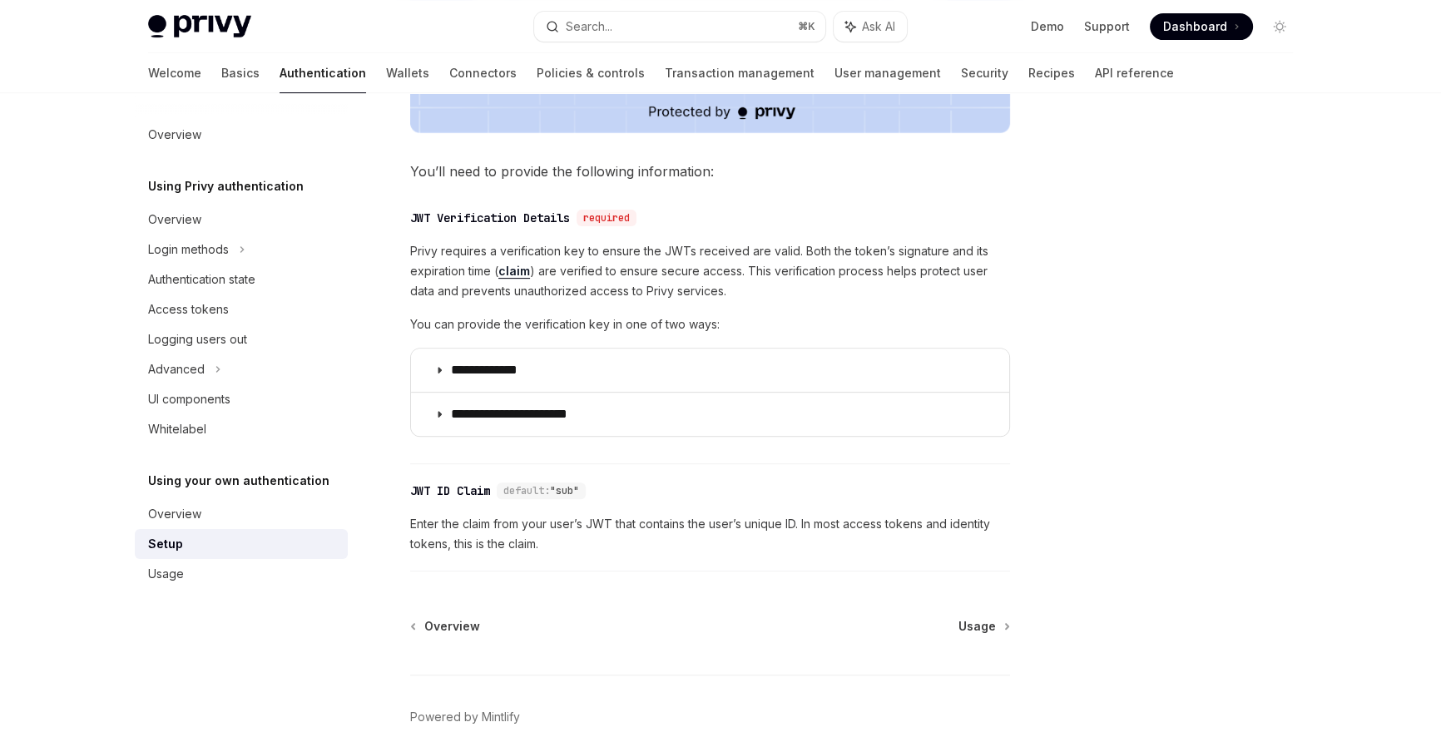
click at [644, 522] on span "Enter the claim from your user’s JWT that contains the user’s unique ID. In mos…" at bounding box center [710, 534] width 600 height 40
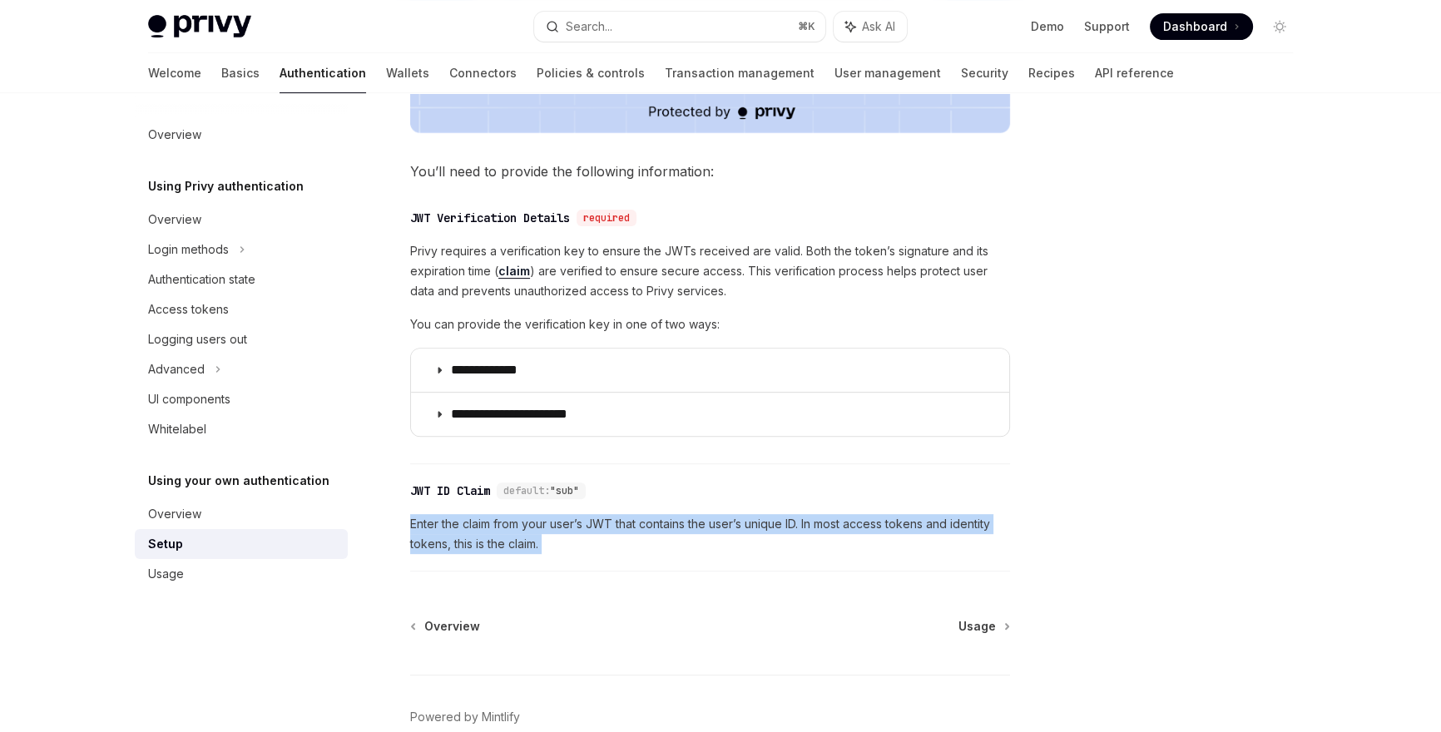
click at [644, 522] on span "Enter the claim from your user’s JWT that contains the user’s unique ID. In mos…" at bounding box center [710, 534] width 600 height 40
copy div "Enter the claim from your user’s JWT that contains the user’s unique ID. In mos…"
